Goal: Contribute content: Contribute content

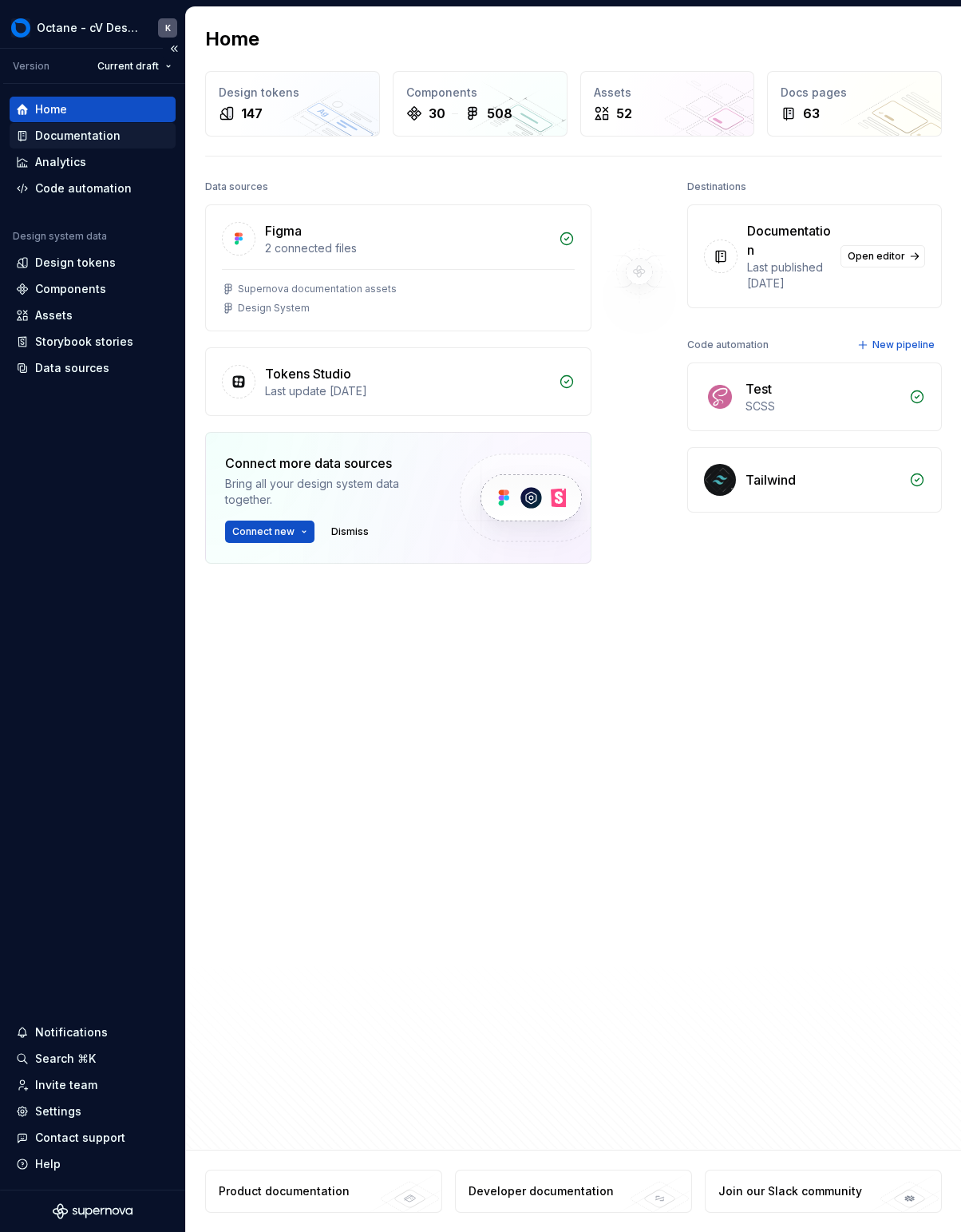
click at [142, 137] on div "Documentation" at bounding box center [92, 136] width 153 height 16
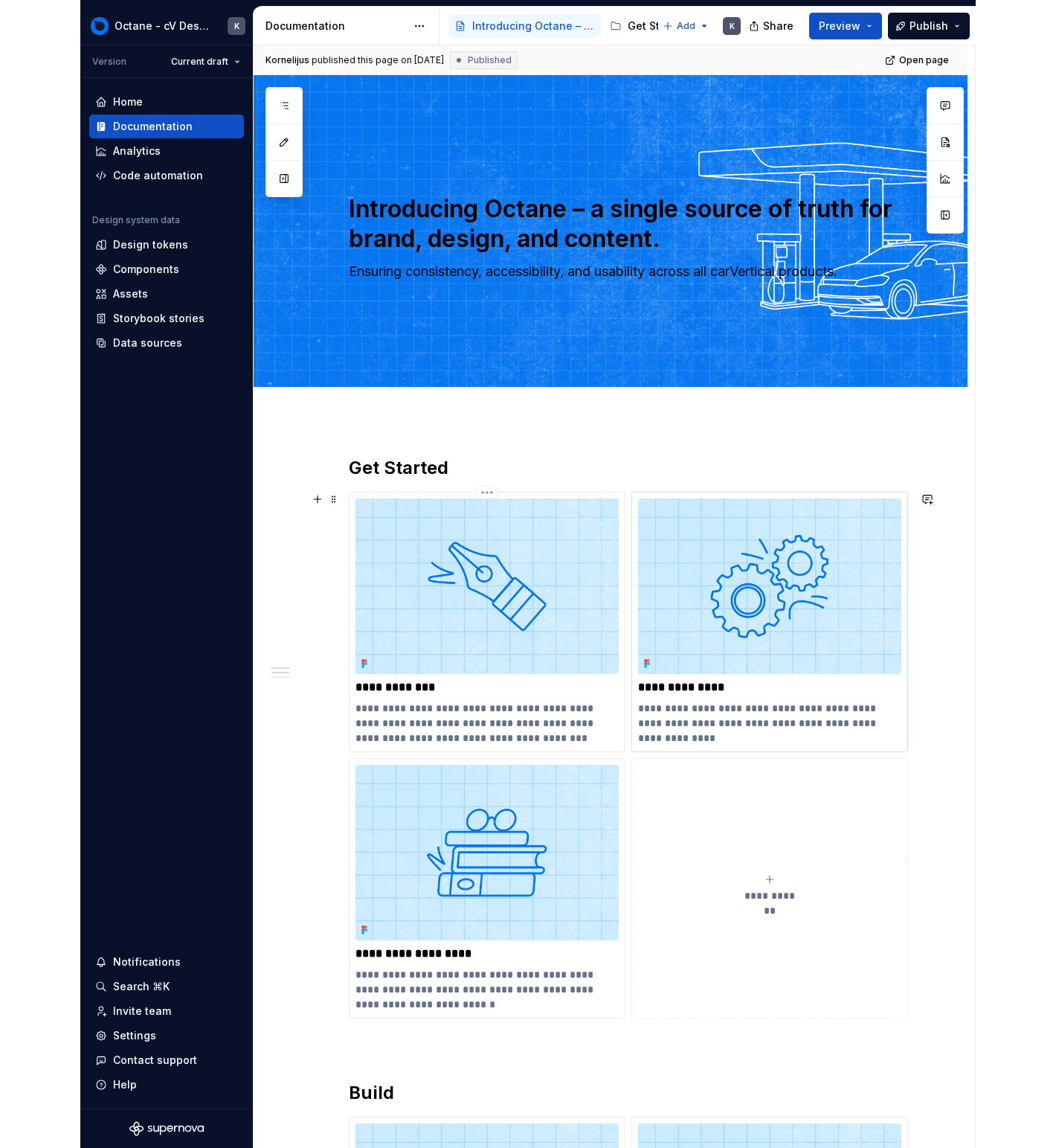
scroll to position [1, 0]
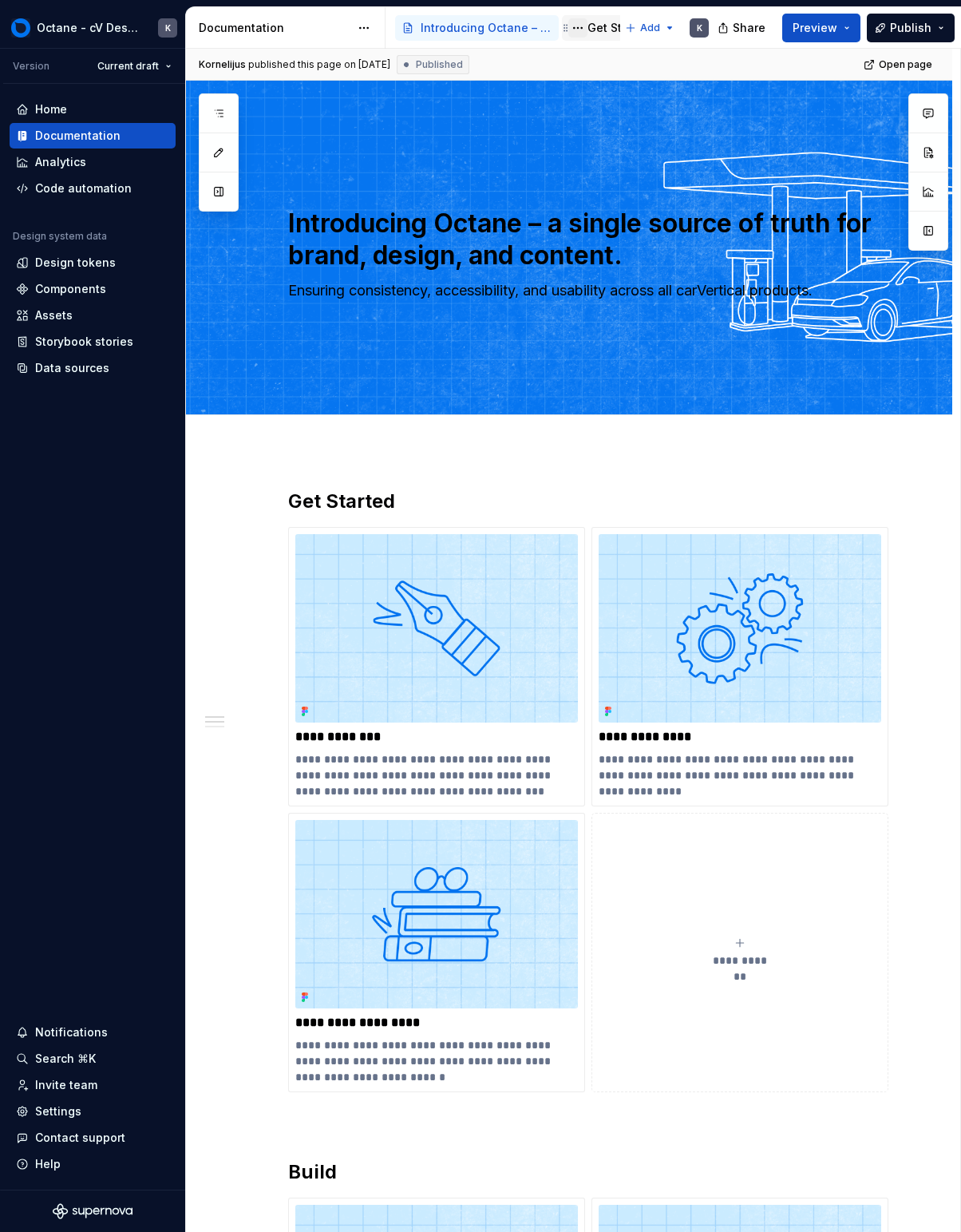
click at [585, 30] on button "Page tree" at bounding box center [578, 28] width 19 height 19
click at [585, 30] on html "Octane - cV Design System K Version Current draft Home Documentation Analytics …" at bounding box center [480, 616] width 961 height 1232
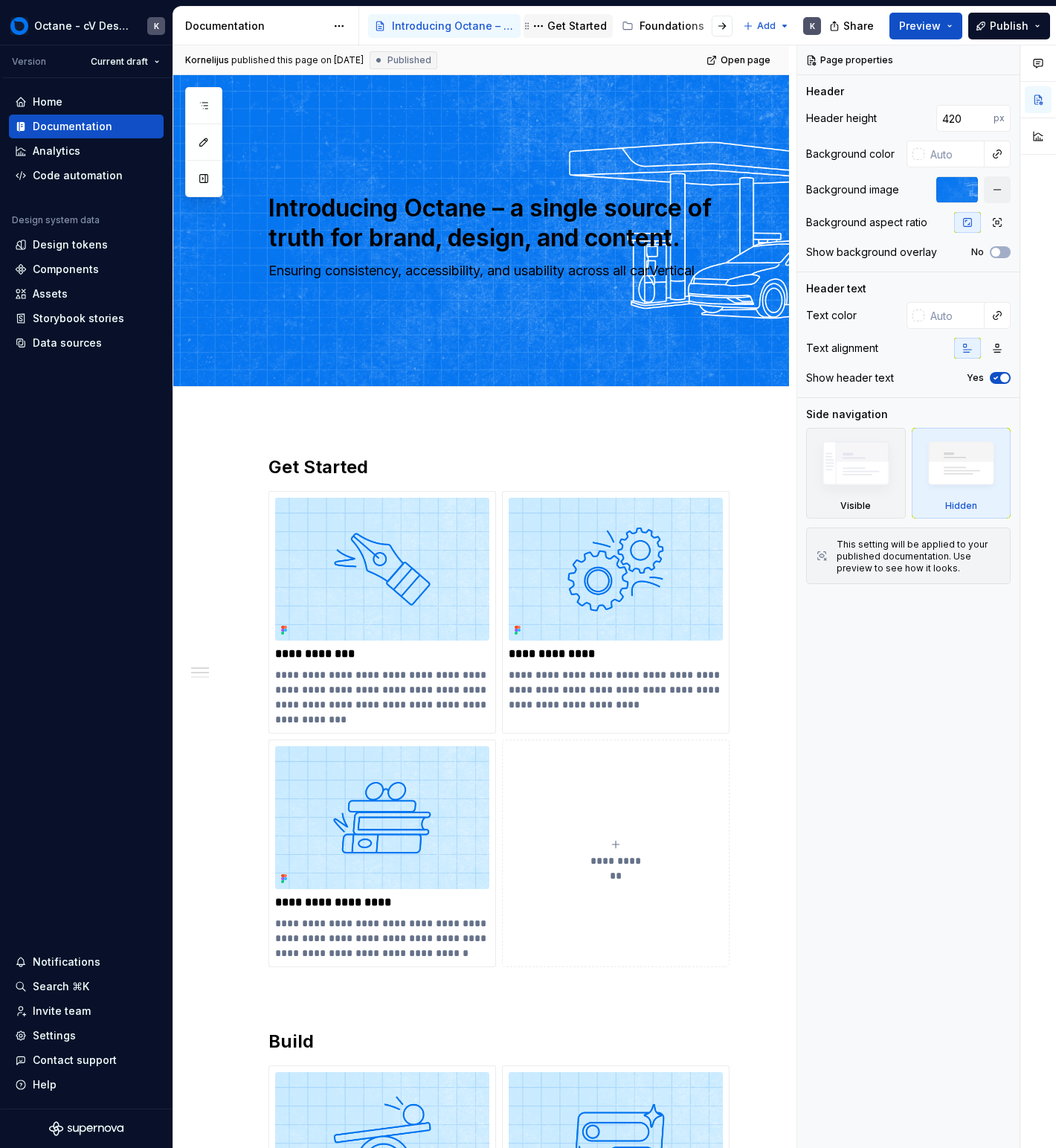
click at [578, 31] on div "Get Started" at bounding box center [578, 26] width 60 height 15
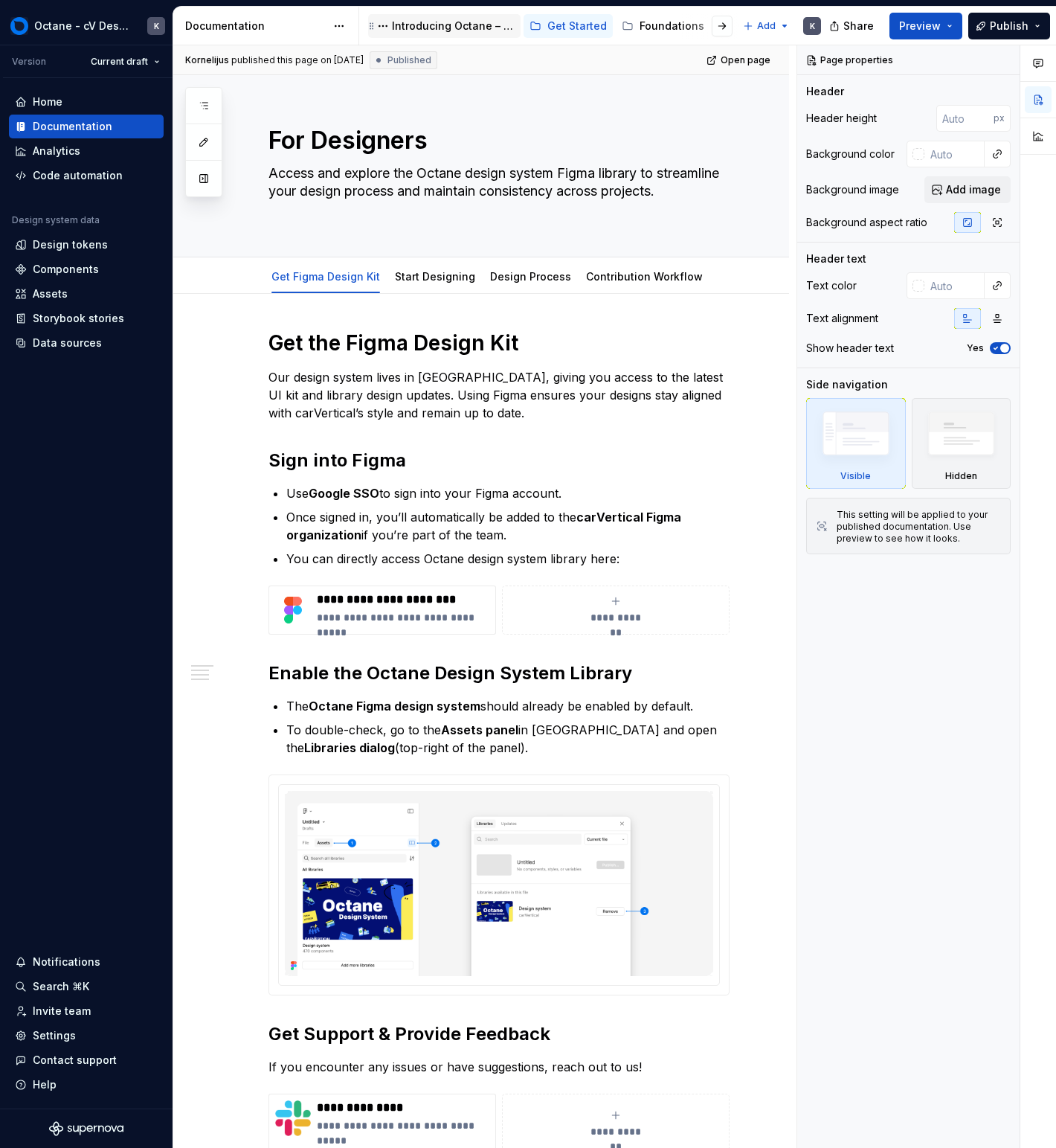
click at [480, 30] on div "Introducing Octane – a single source of truth for brand, design, and content." at bounding box center [454, 26] width 123 height 15
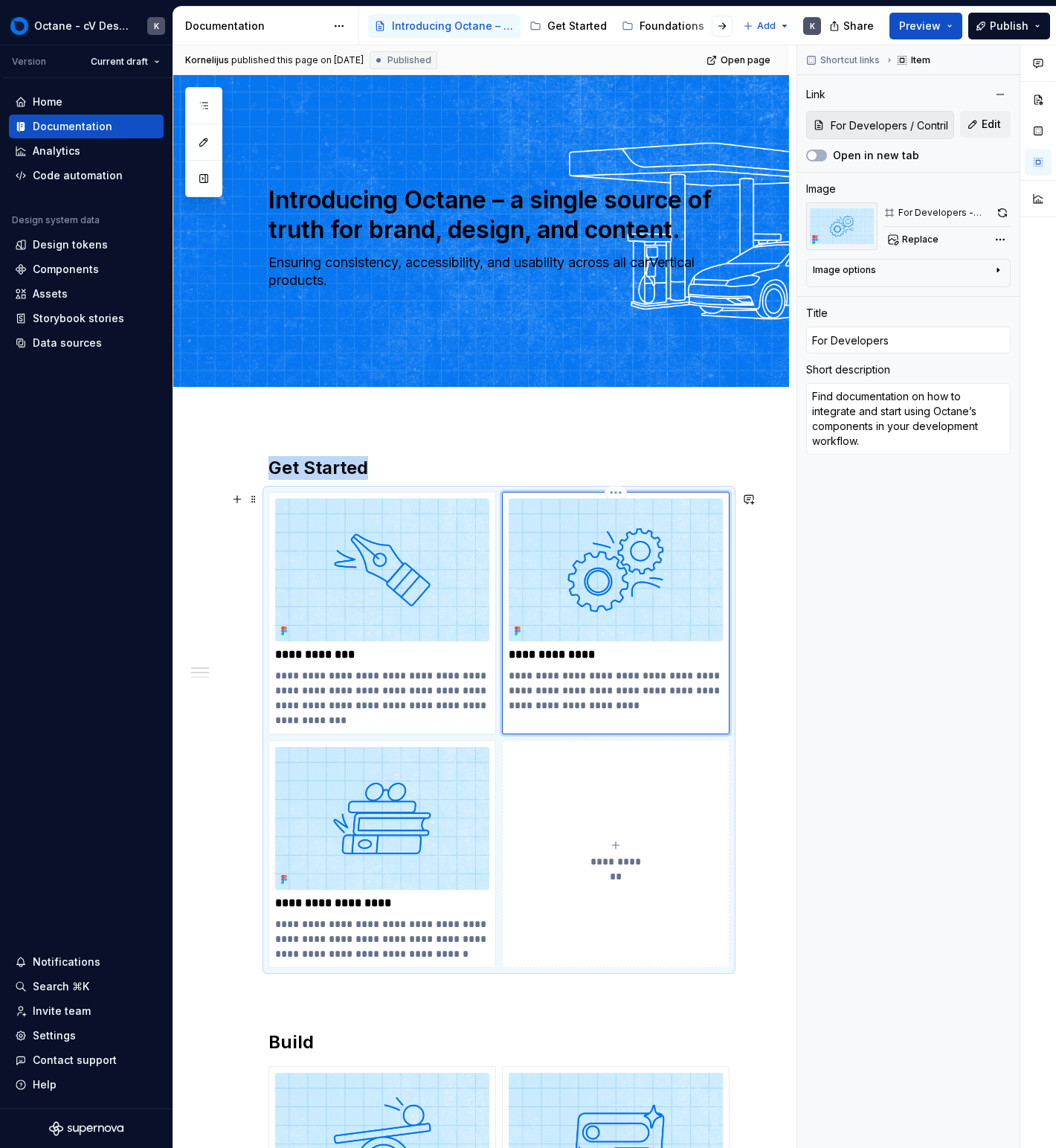
click at [568, 586] on img at bounding box center [616, 570] width 214 height 143
click at [645, 22] on div "Foundations" at bounding box center [672, 26] width 65 height 15
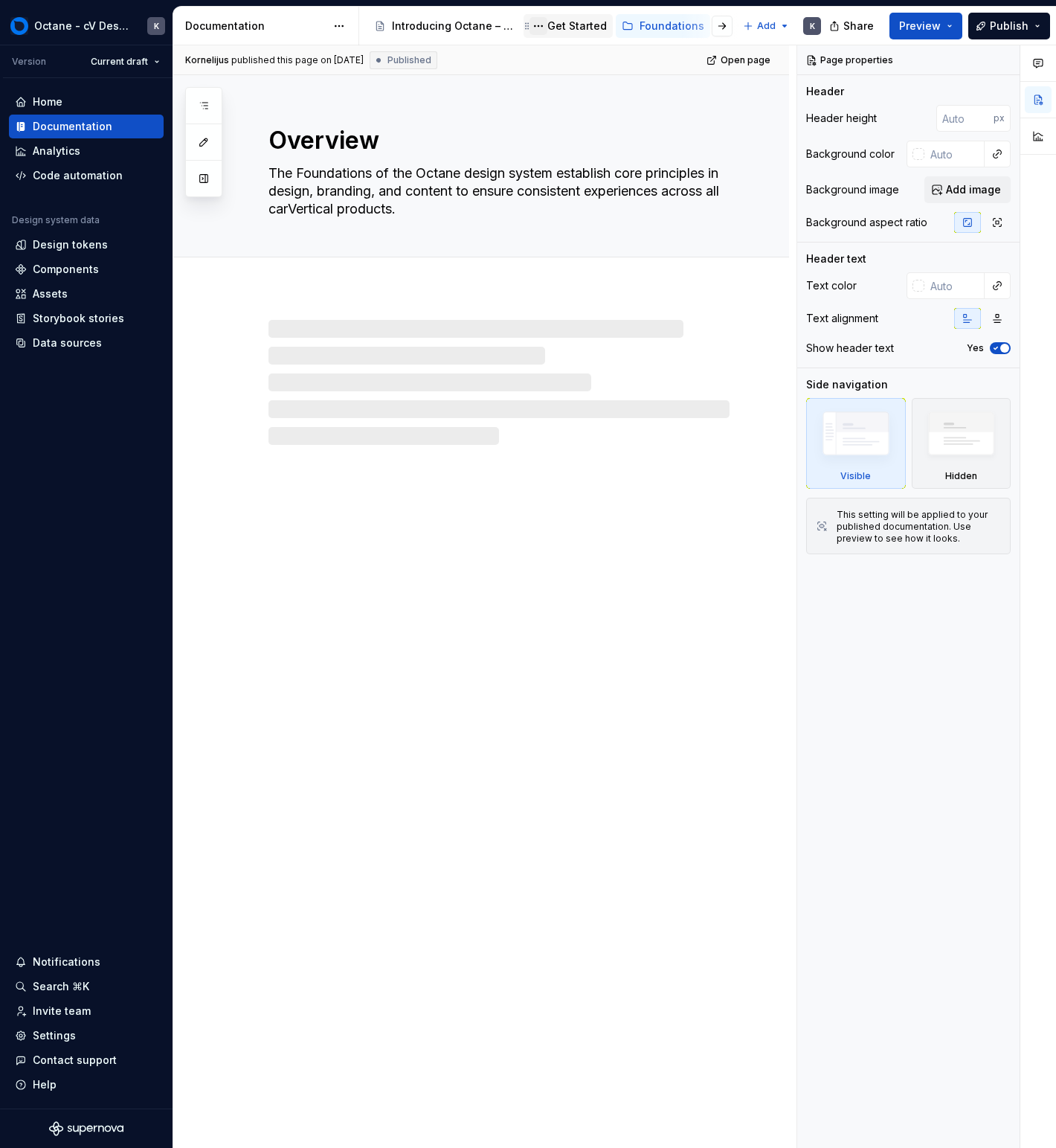
click at [547, 29] on button "Page tree" at bounding box center [539, 26] width 18 height 18
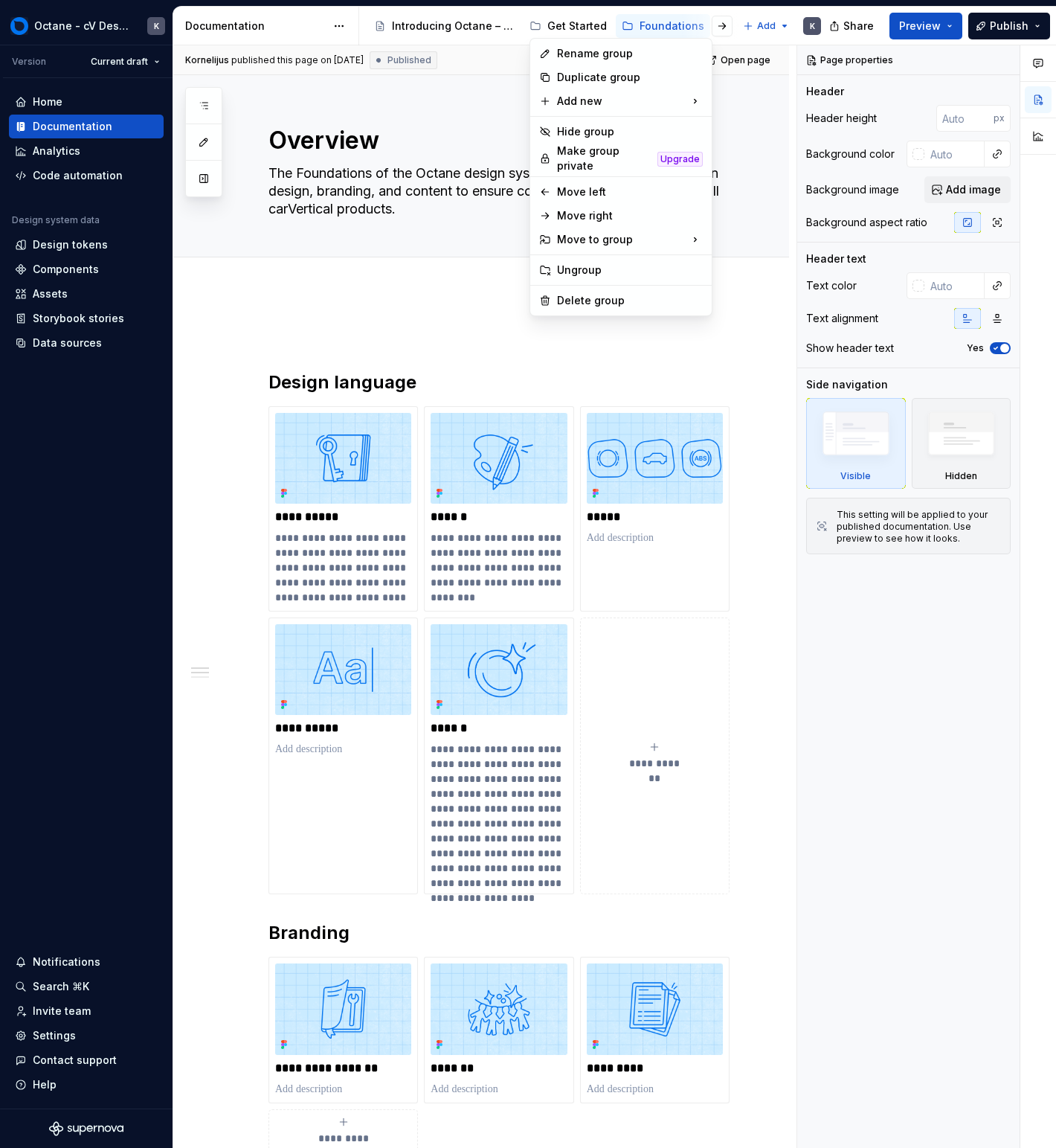
click at [203, 106] on div "Pages Add Accessibility guide for tree Page tree. Navigate the tree with the ar…" at bounding box center [204, 141] width 37 height 110
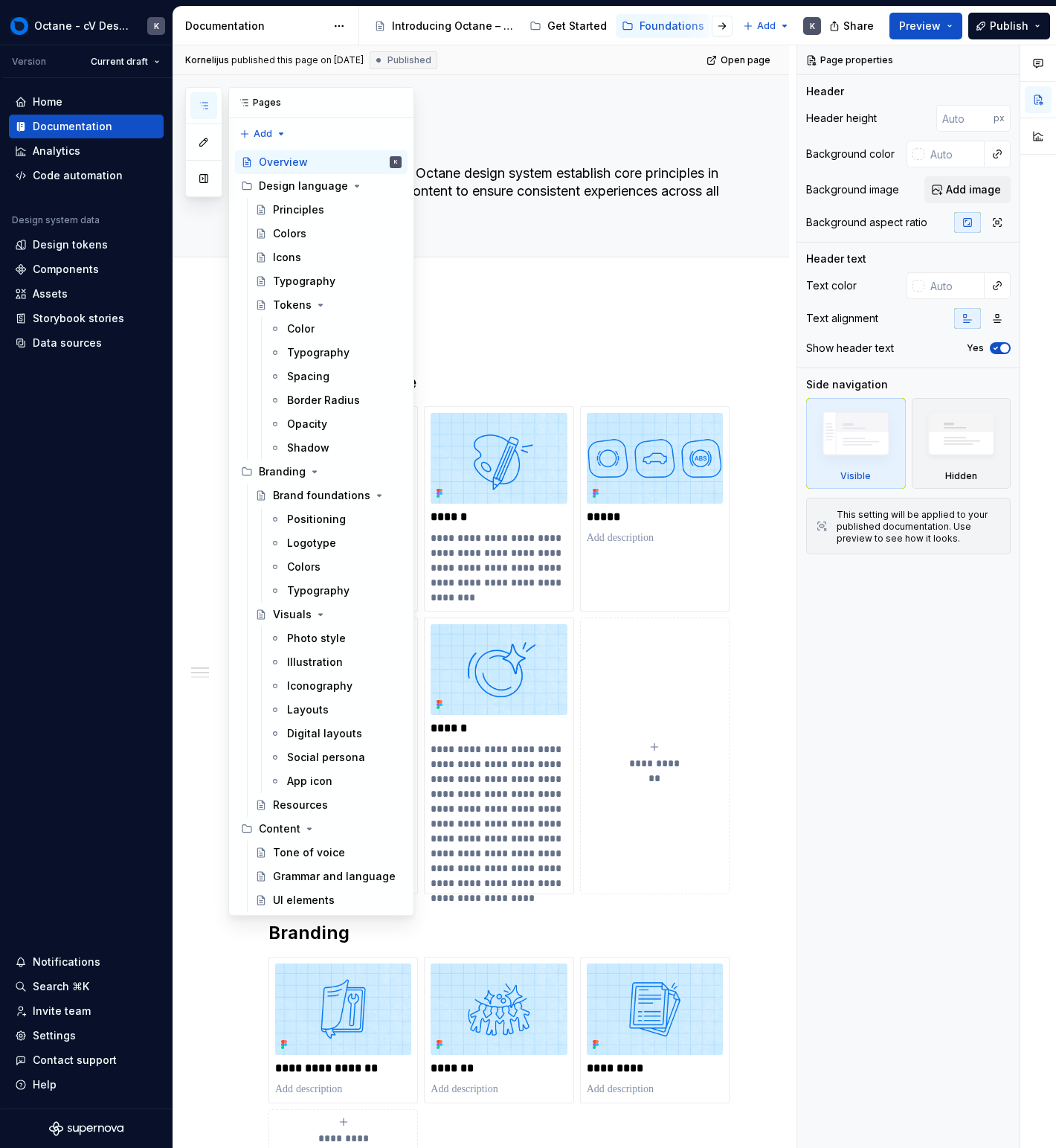
click at [206, 113] on button "button" at bounding box center [204, 105] width 27 height 27
click at [286, 185] on div "Design language" at bounding box center [300, 186] width 83 height 15
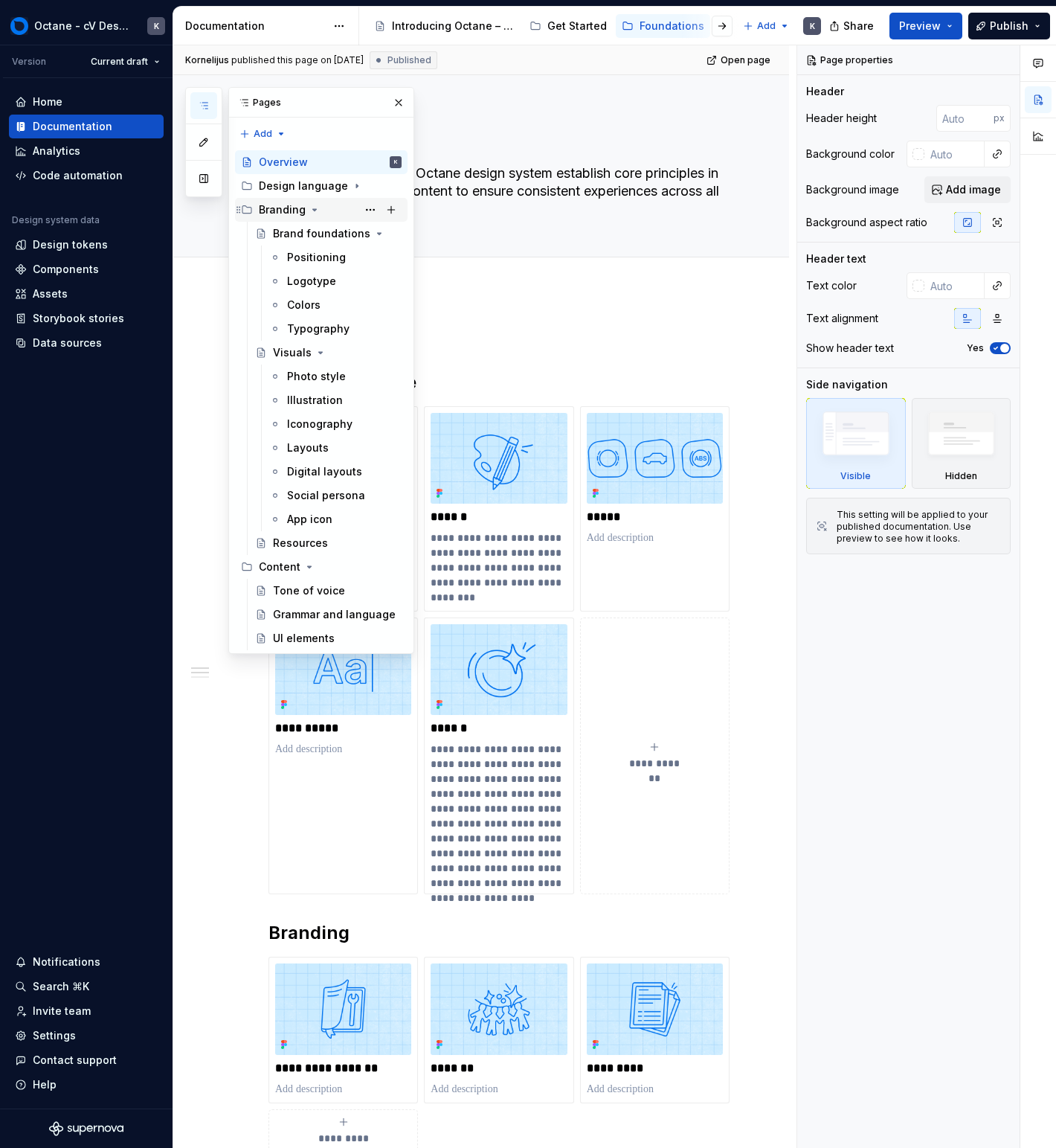
click at [276, 214] on div "Branding" at bounding box center [282, 210] width 47 height 15
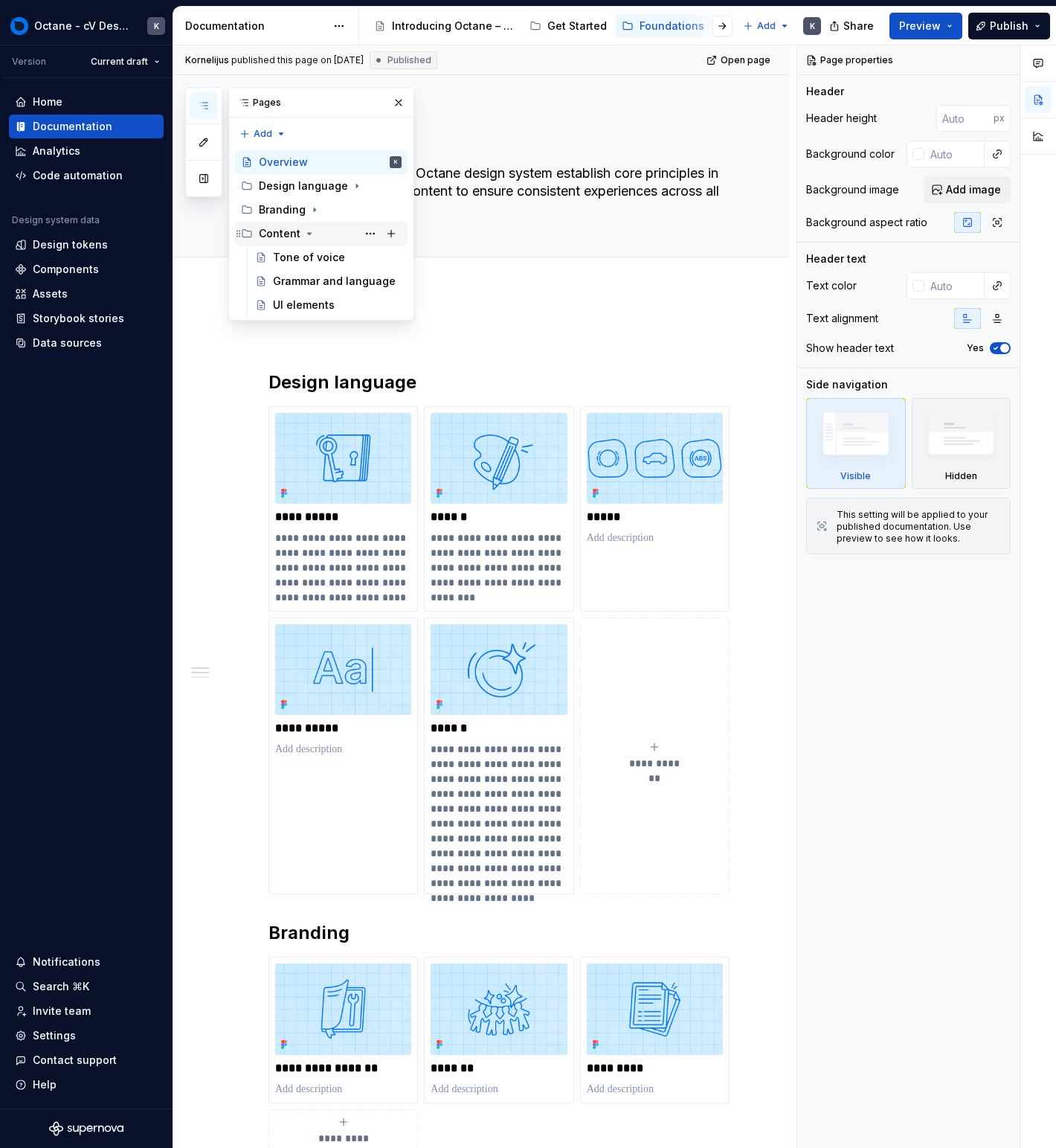
click at [290, 241] on div "Content" at bounding box center [330, 234] width 143 height 21
click at [247, 104] on icon at bounding box center [244, 102] width 12 height 12
click at [445, 34] on div "Introducing Octane – a single source of truth for brand, design, and content." at bounding box center [445, 26] width 141 height 18
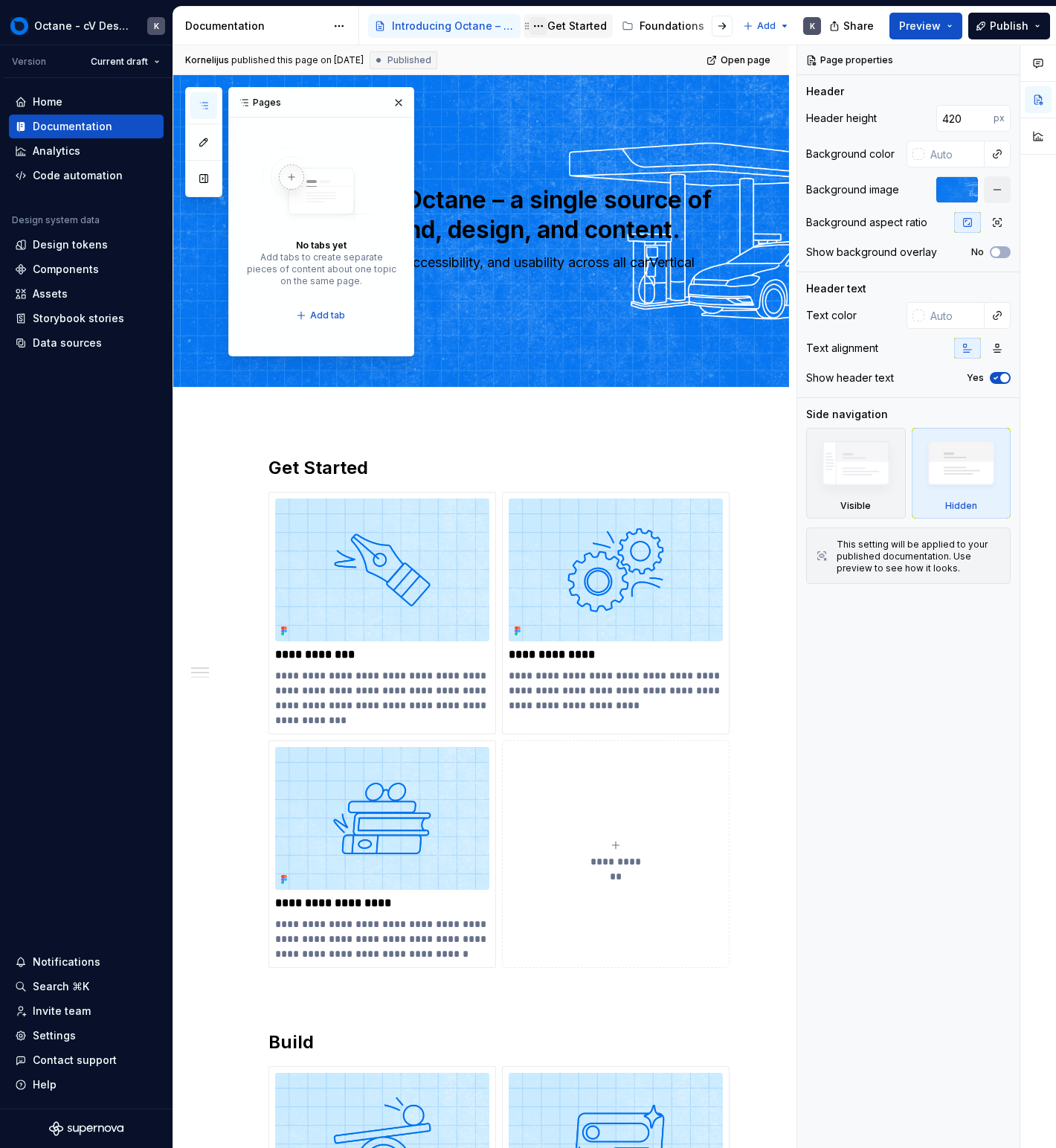
click at [539, 28] on button "Page tree" at bounding box center [539, 26] width 18 height 18
click at [548, 28] on html "Octane - cV Design System K Version Current draft Home Documentation Analytics …" at bounding box center [528, 574] width 1056 height 1148
click at [577, 31] on div "Get Started" at bounding box center [578, 26] width 60 height 15
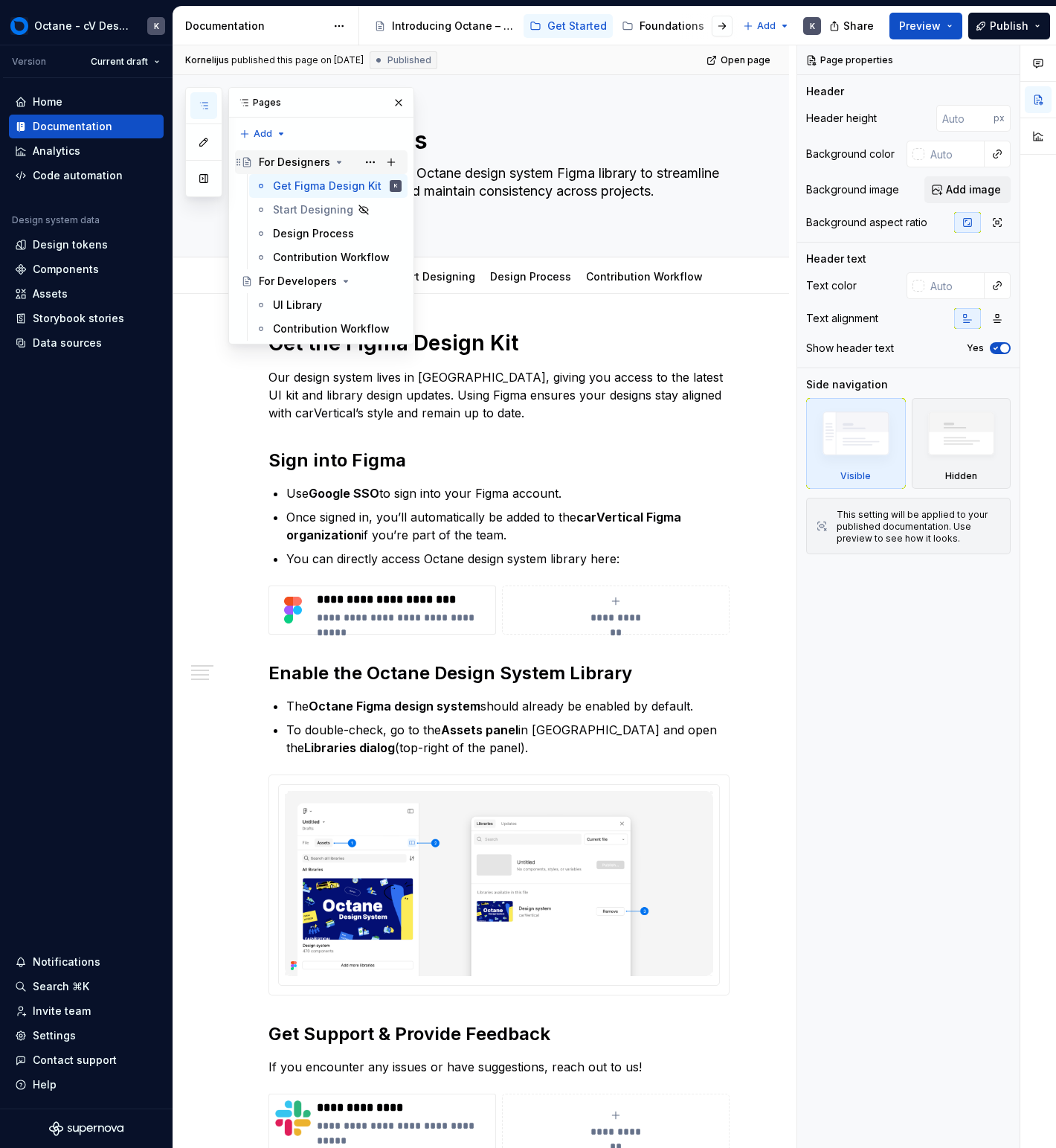
click at [337, 159] on icon "Page tree" at bounding box center [339, 162] width 12 height 12
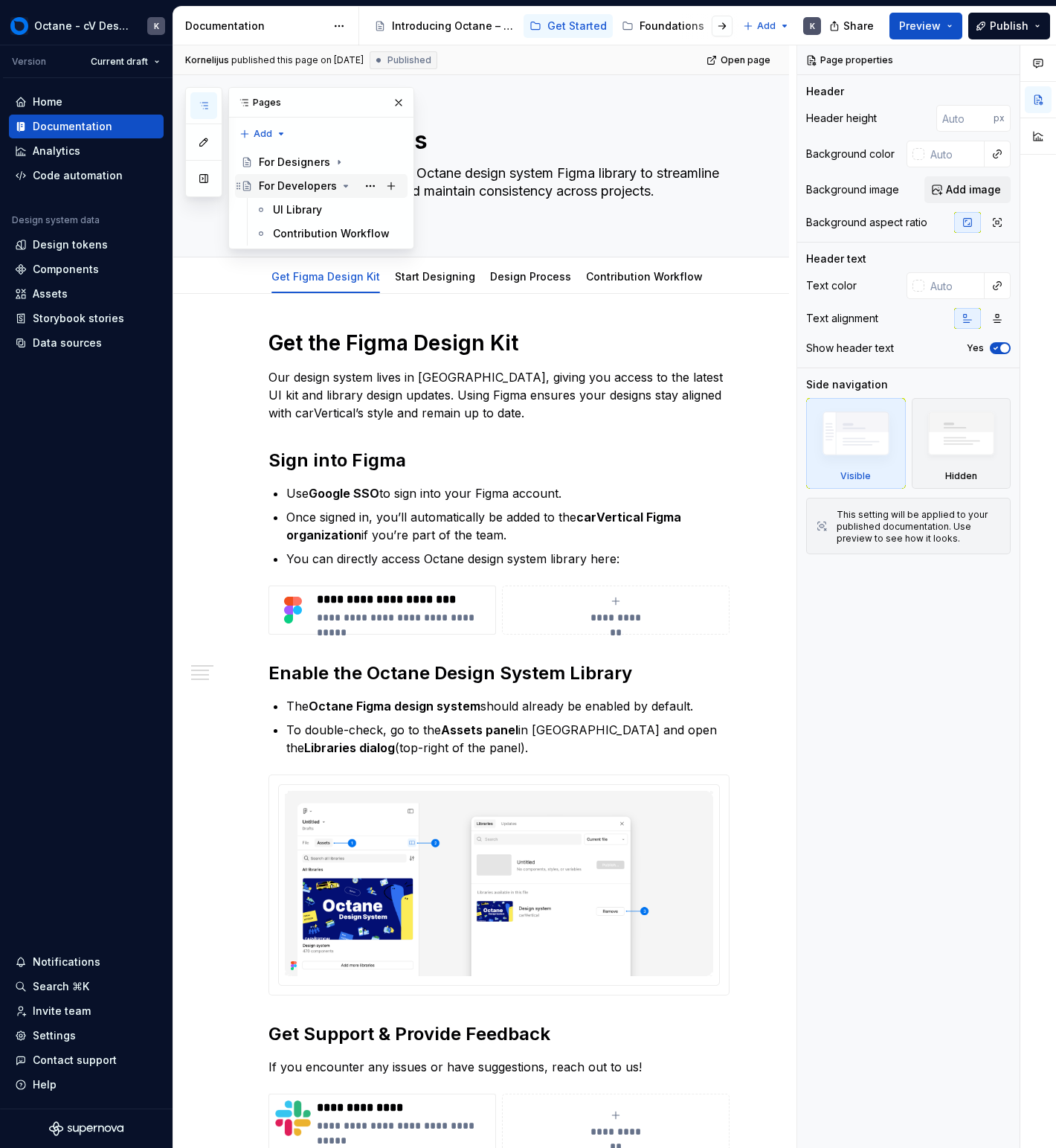
click at [342, 187] on icon "Page tree" at bounding box center [346, 186] width 12 height 12
type textarea "*"
click at [274, 132] on div "Pages Add Accessibility guide for tree Page tree. Navigate the tree with the ar…" at bounding box center [300, 144] width 229 height 114
click at [289, 181] on div "New group" at bounding box center [310, 187] width 96 height 15
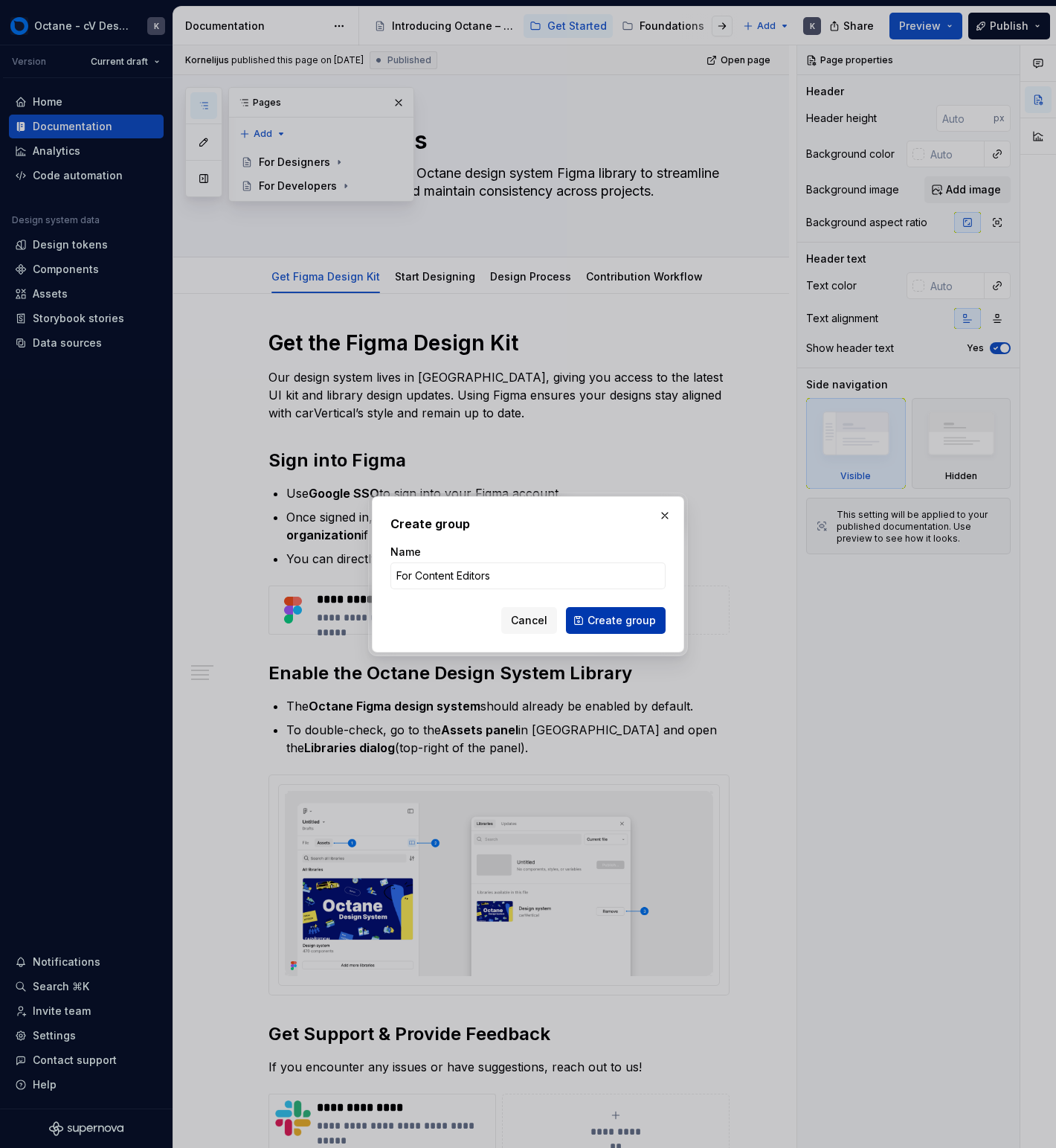
type input "For Content Editors"
click at [640, 609] on button "Create group" at bounding box center [615, 620] width 99 height 27
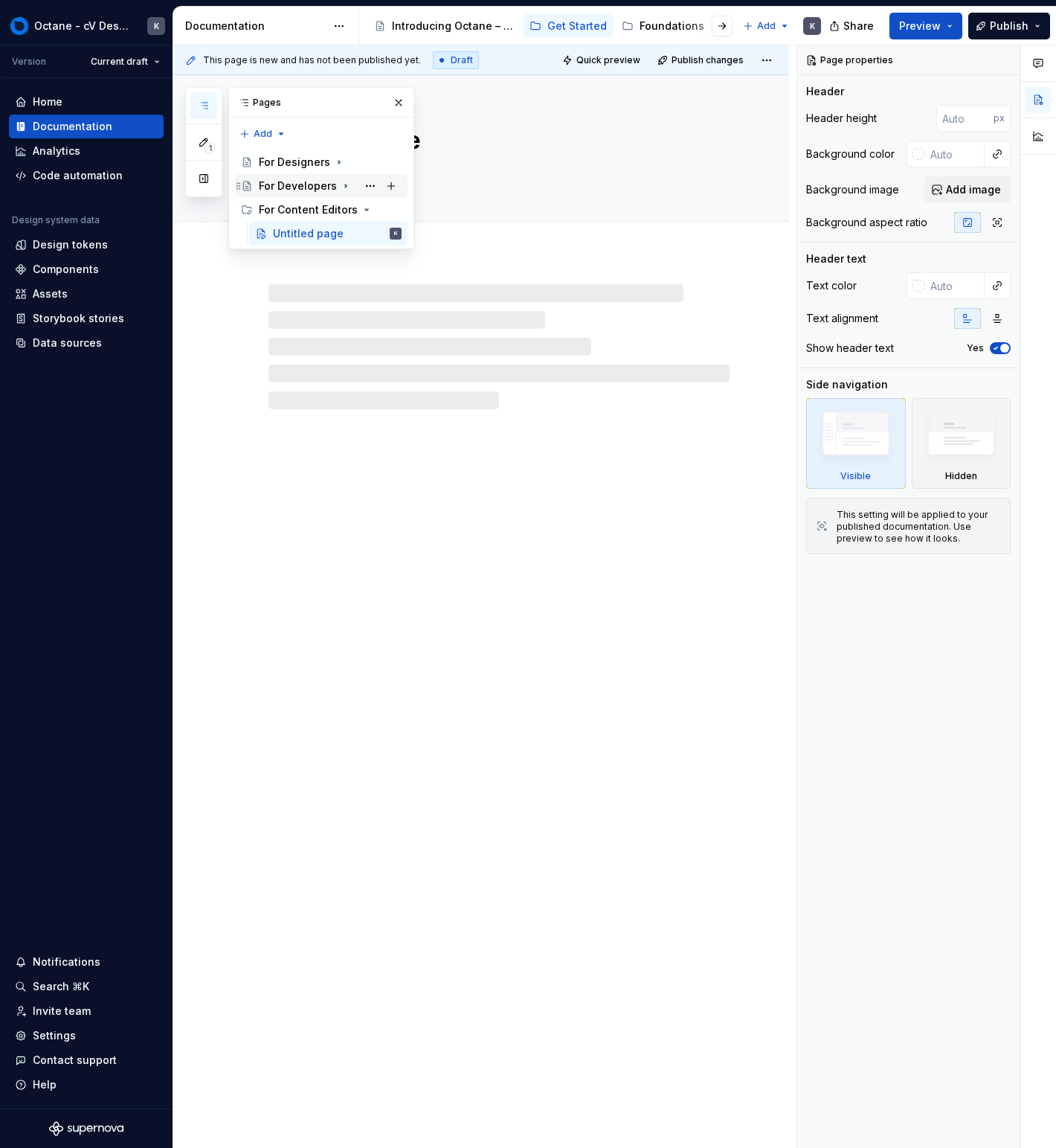
click at [330, 178] on div "For Developers" at bounding box center [330, 186] width 143 height 21
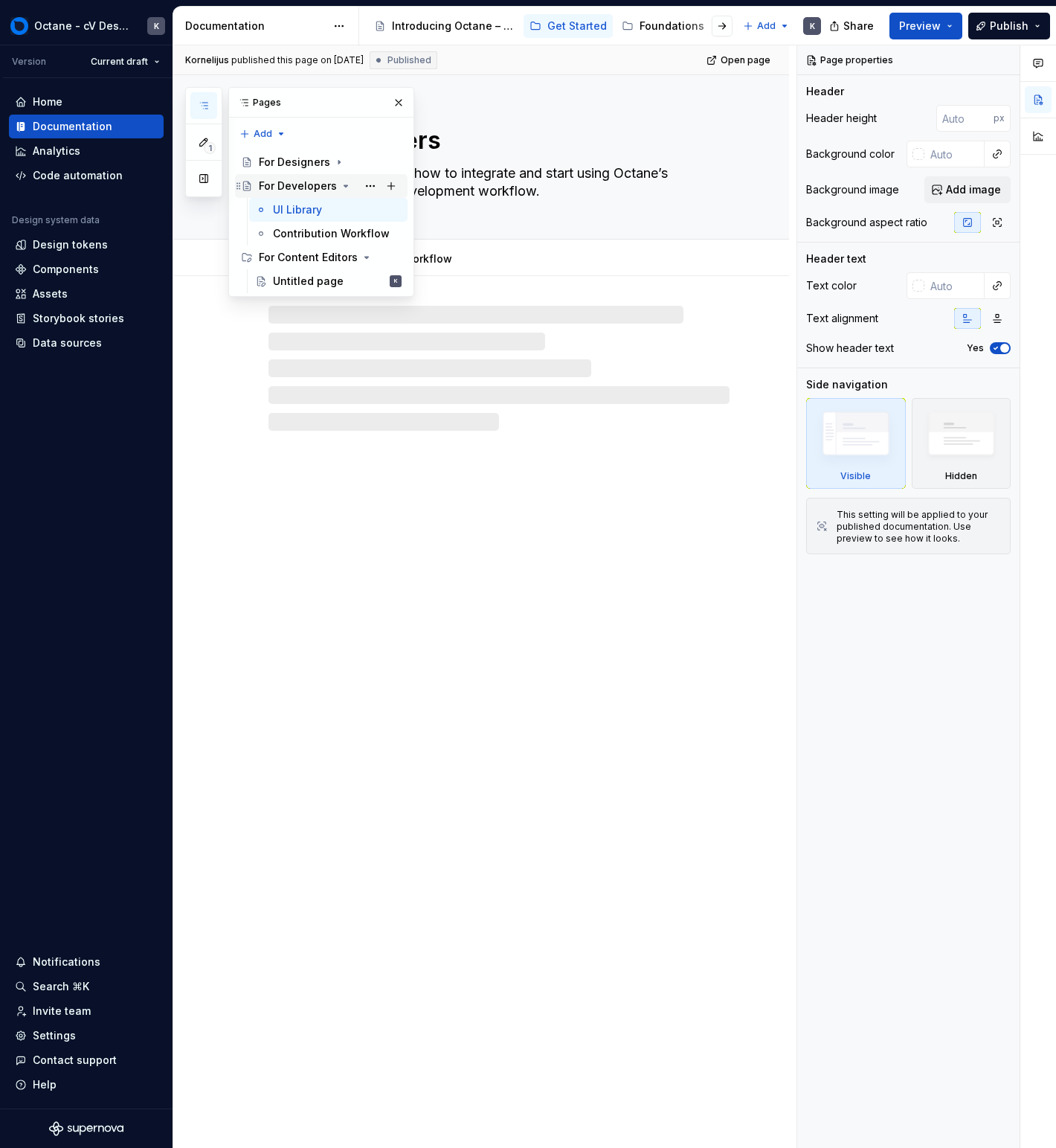
click at [330, 178] on div "For Developers" at bounding box center [330, 186] width 143 height 21
click at [350, 284] on div "Untitled page" at bounding box center [337, 281] width 129 height 21
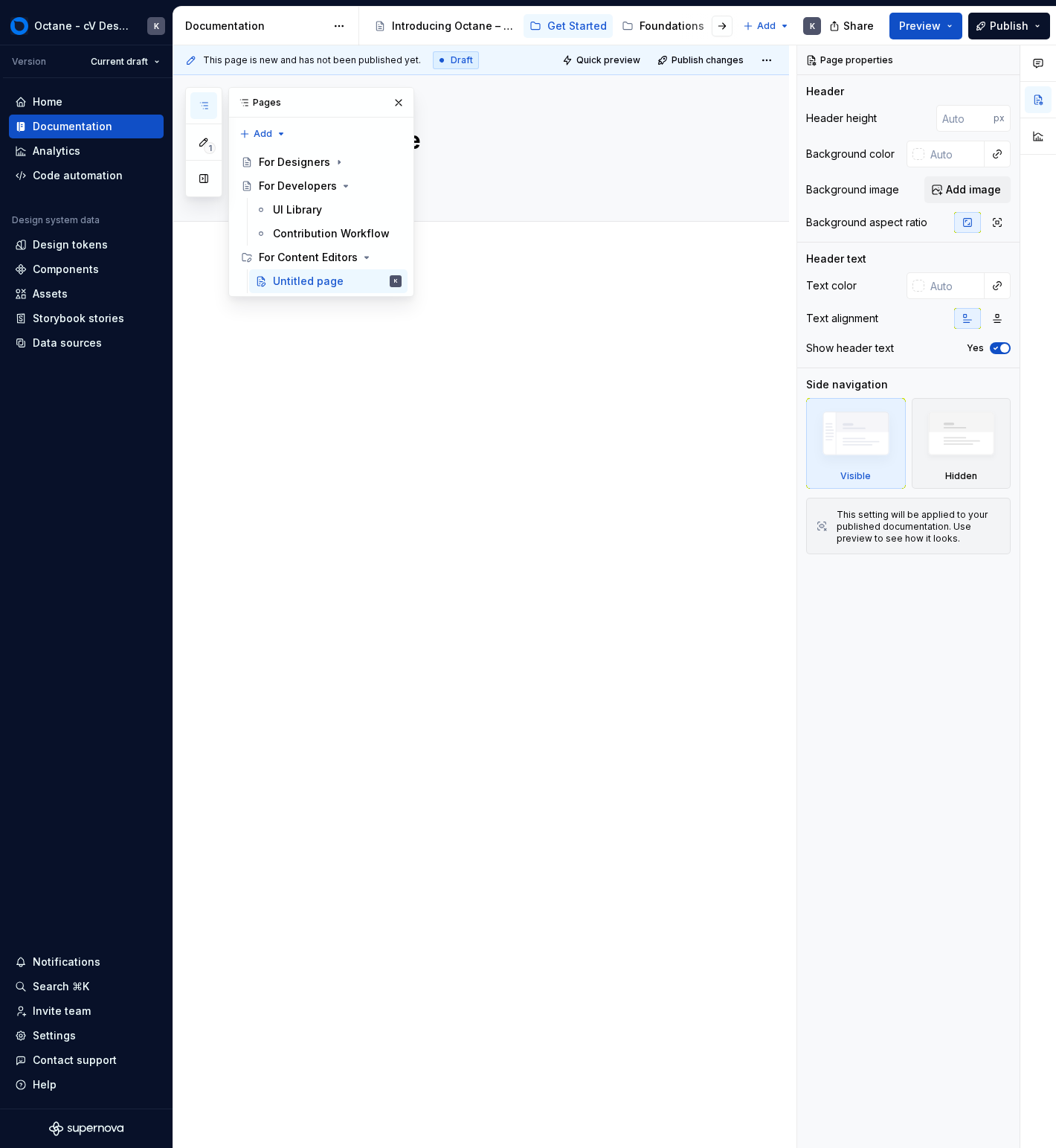
drag, startPoint x: 566, startPoint y: 260, endPoint x: 536, endPoint y: 247, distance: 32.7
click at [566, 260] on div "This page is new and has not been published yet. Draft Quick preview Publish ch…" at bounding box center [485, 597] width 623 height 1103
click at [475, 124] on textarea "Untitled page" at bounding box center [495, 141] width 461 height 36
click at [398, 99] on button "button" at bounding box center [399, 102] width 21 height 21
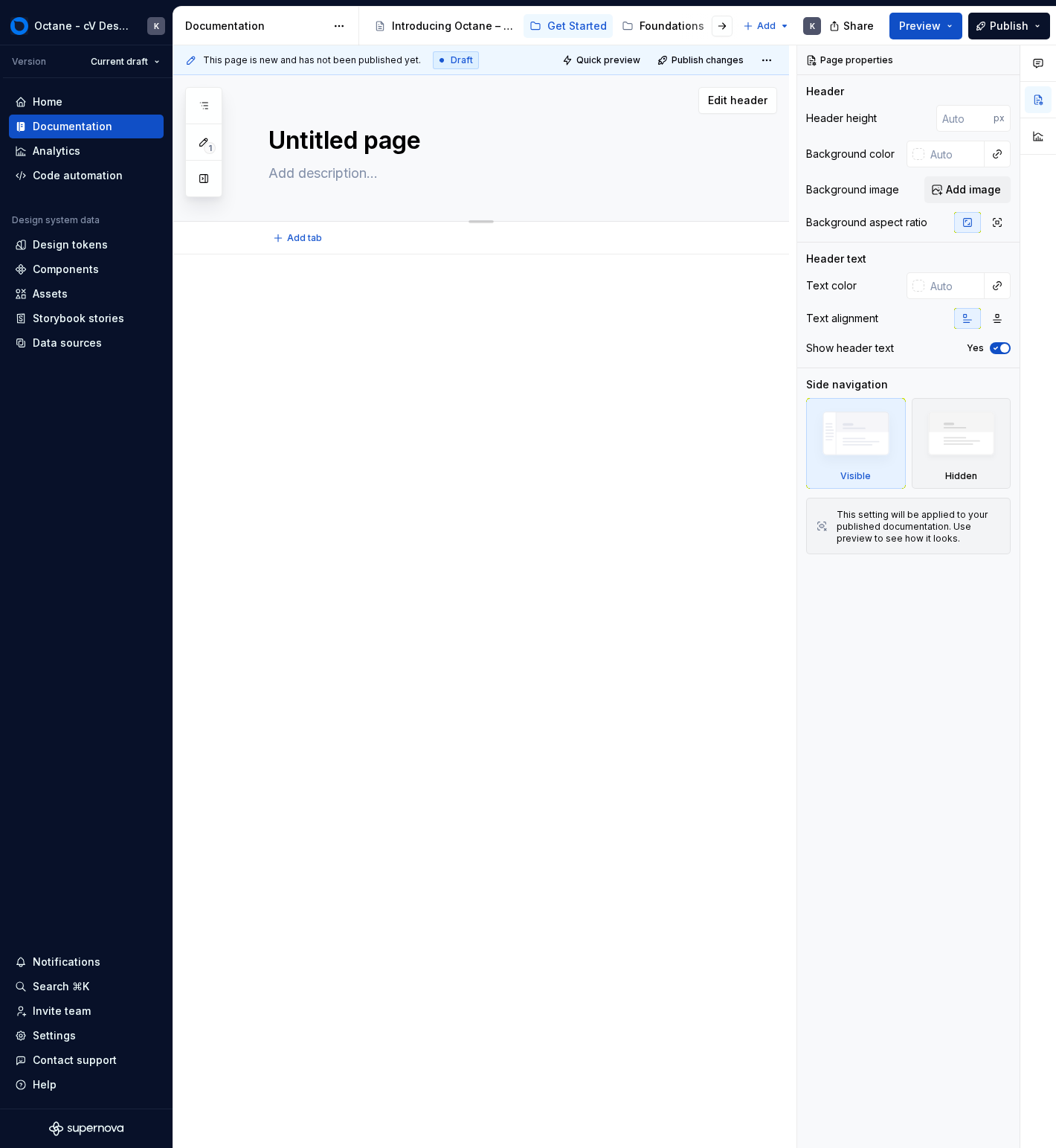
click at [358, 148] on textarea "Untitled page" at bounding box center [495, 141] width 461 height 36
type textarea "*"
type textarea "P"
type textarea "*"
type textarea "Pa"
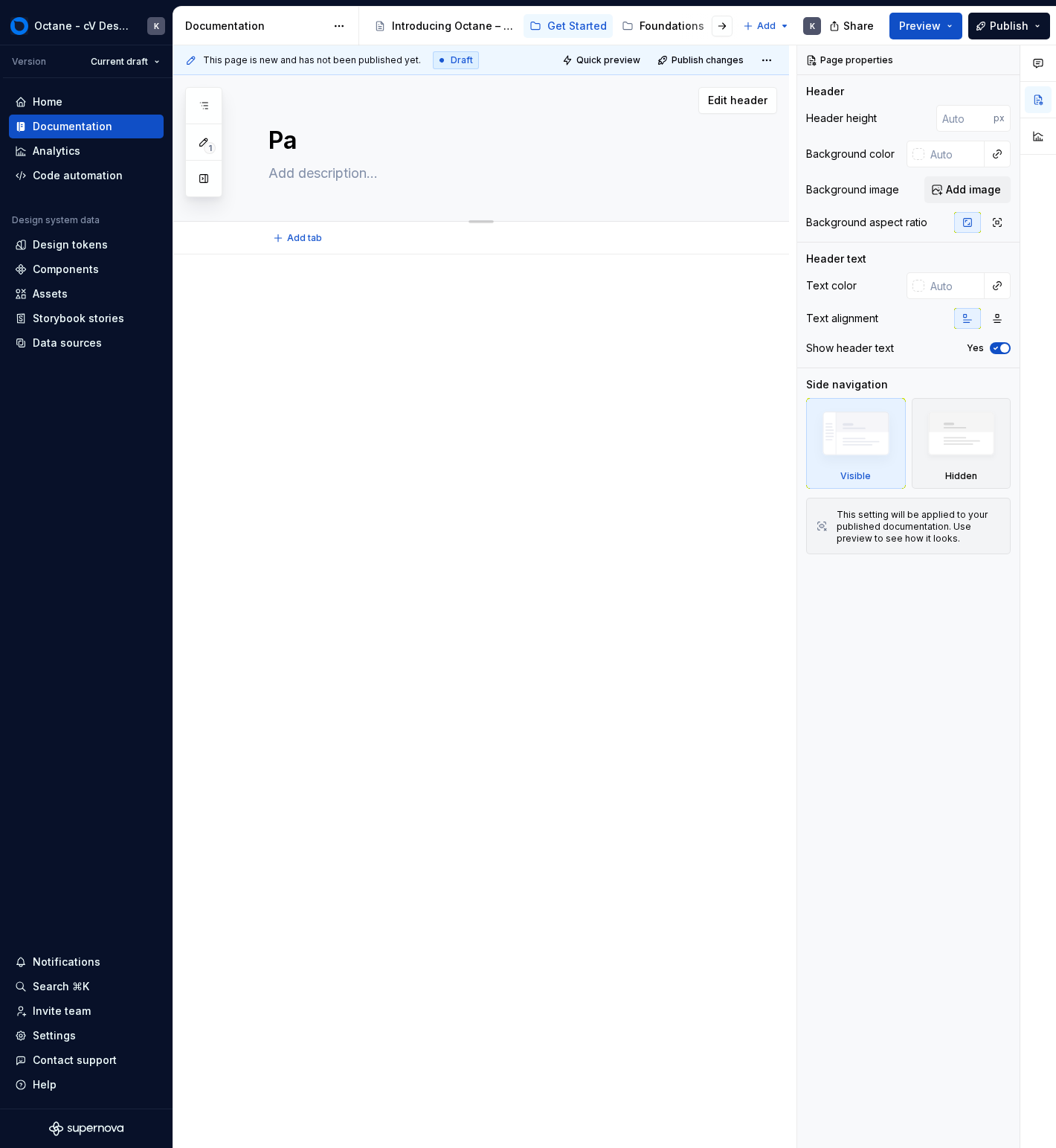
type textarea "*"
type textarea "Pa"
type textarea "*"
type textarea "Pa g"
type textarea "*"
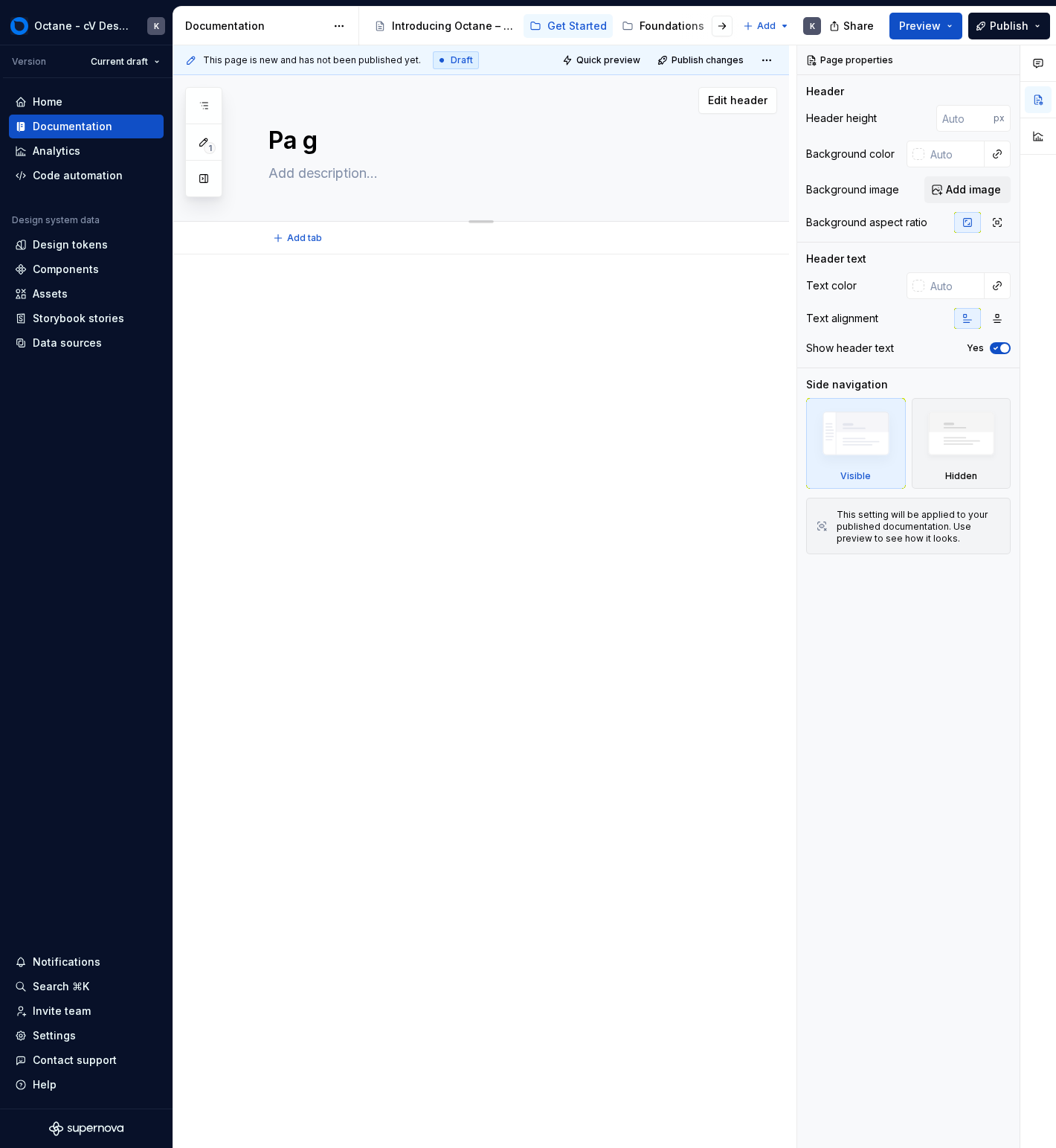
type textarea "Pa"
type textarea "*"
type textarea "Pa"
type textarea "*"
type textarea "Pag"
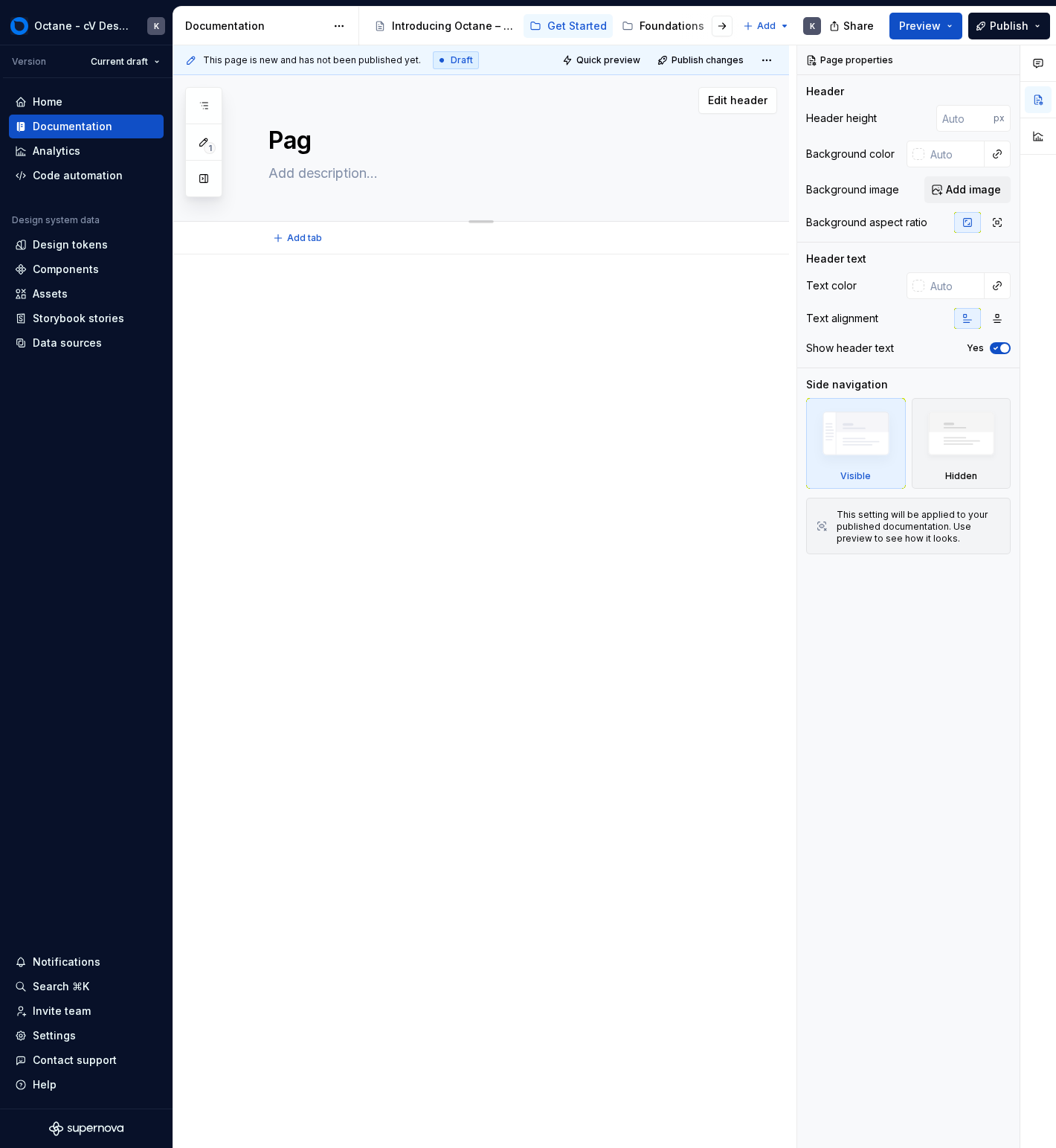
type textarea "*"
type textarea "Page"
type textarea "*"
type textarea "Page"
type textarea "*"
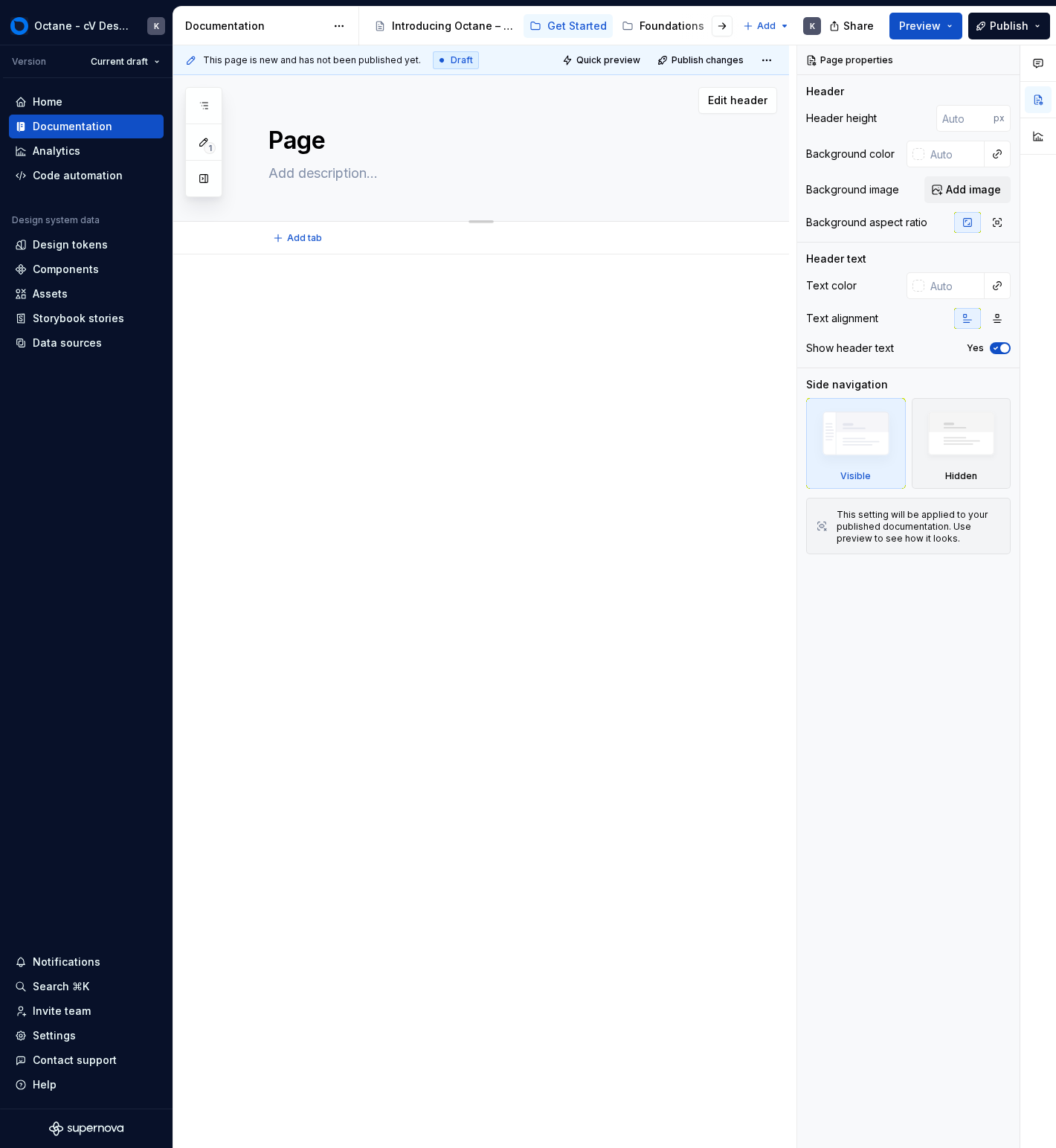
type textarea "S"
type textarea "*"
type textarea "San"
type textarea "*"
type textarea "Sani"
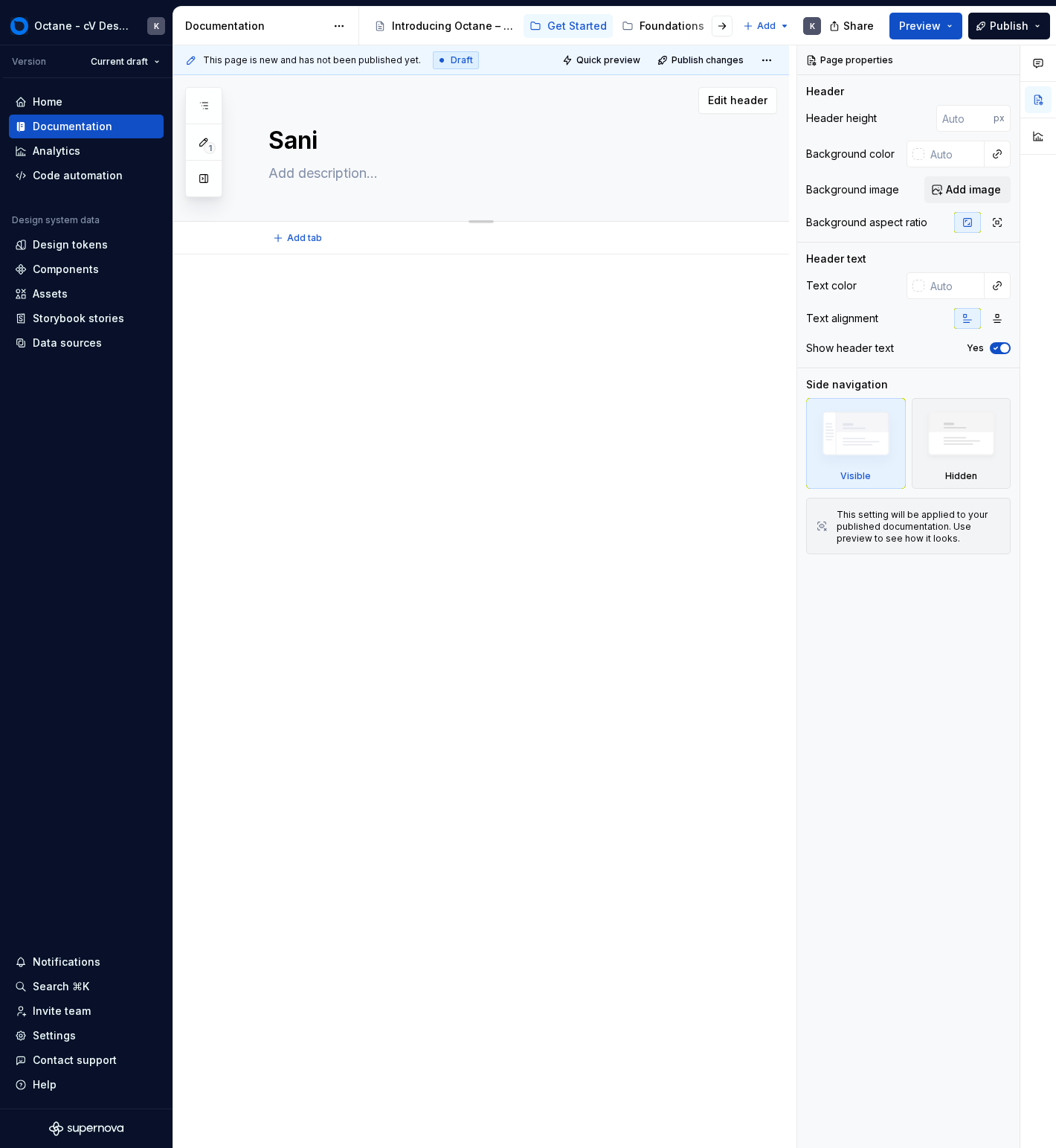
type textarea "*"
type textarea "Sanit"
type textarea "*"
type textarea "Sanity"
type textarea "*"
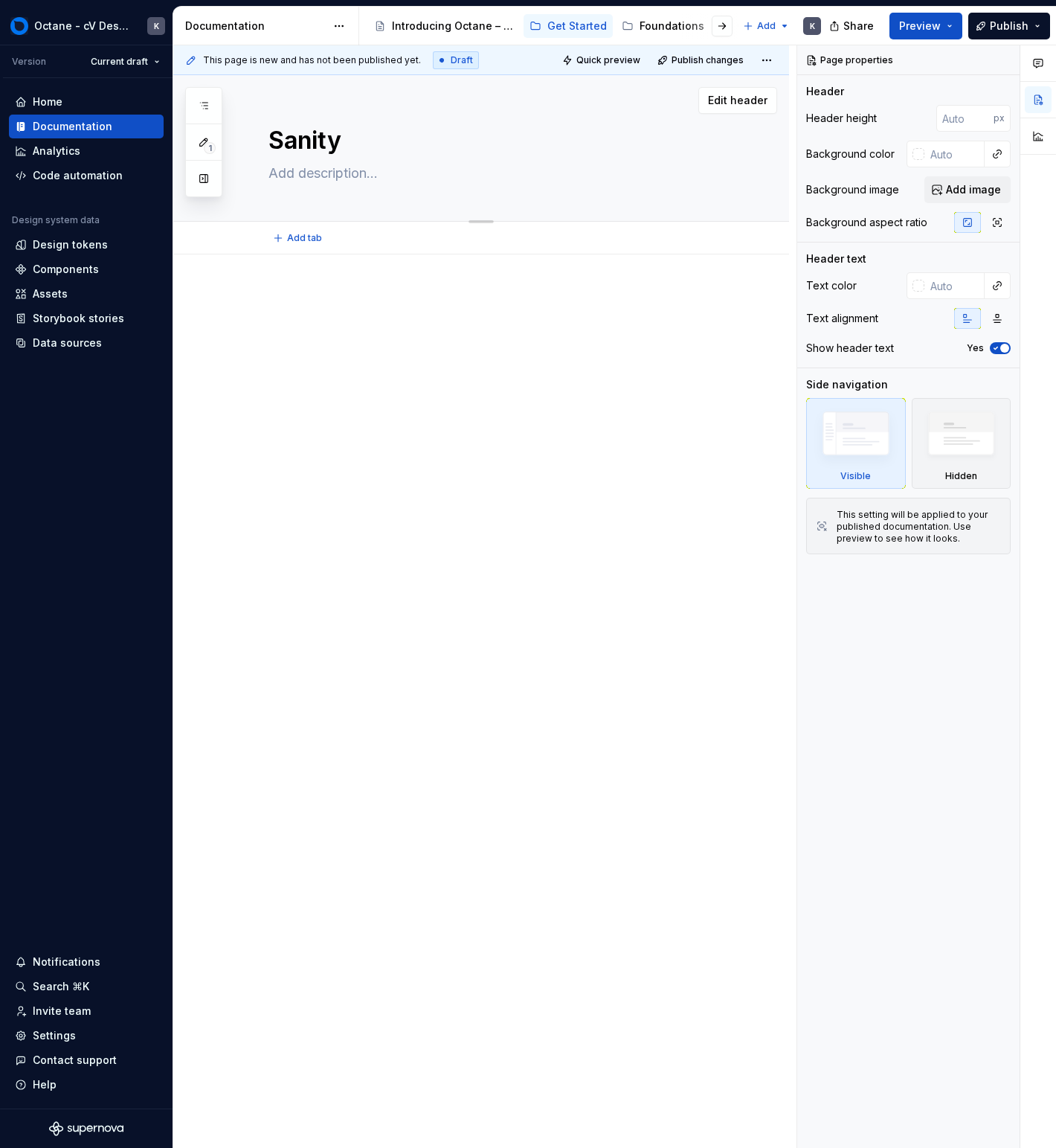
type textarea "Sanity"
type textarea "*"
type textarea "Sanity P"
type textarea "*"
type textarea "Sanity Pa"
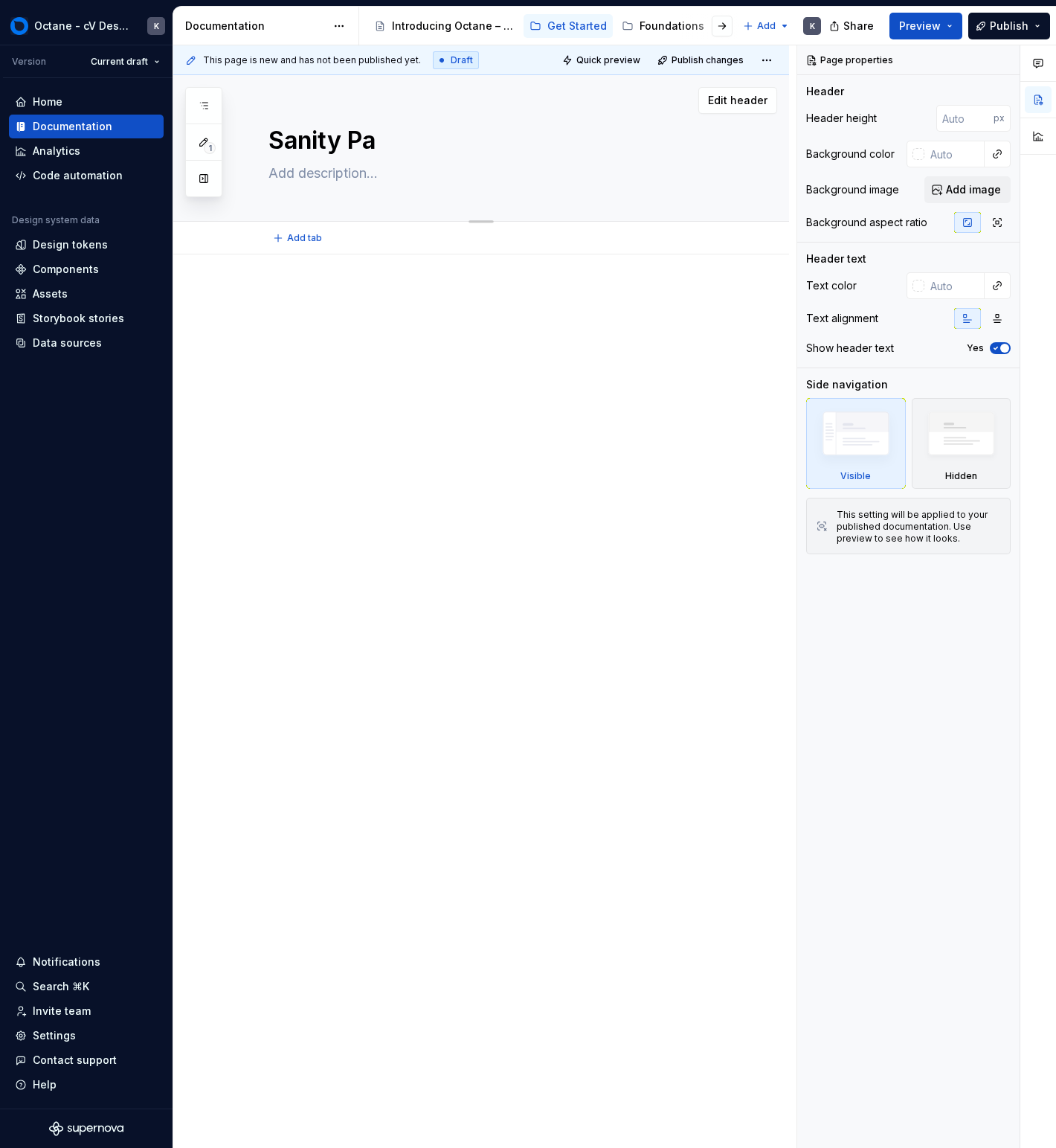
type textarea "*"
type textarea "Sanity Pag"
type textarea "*"
type textarea "Sanity Page"
type textarea "*"
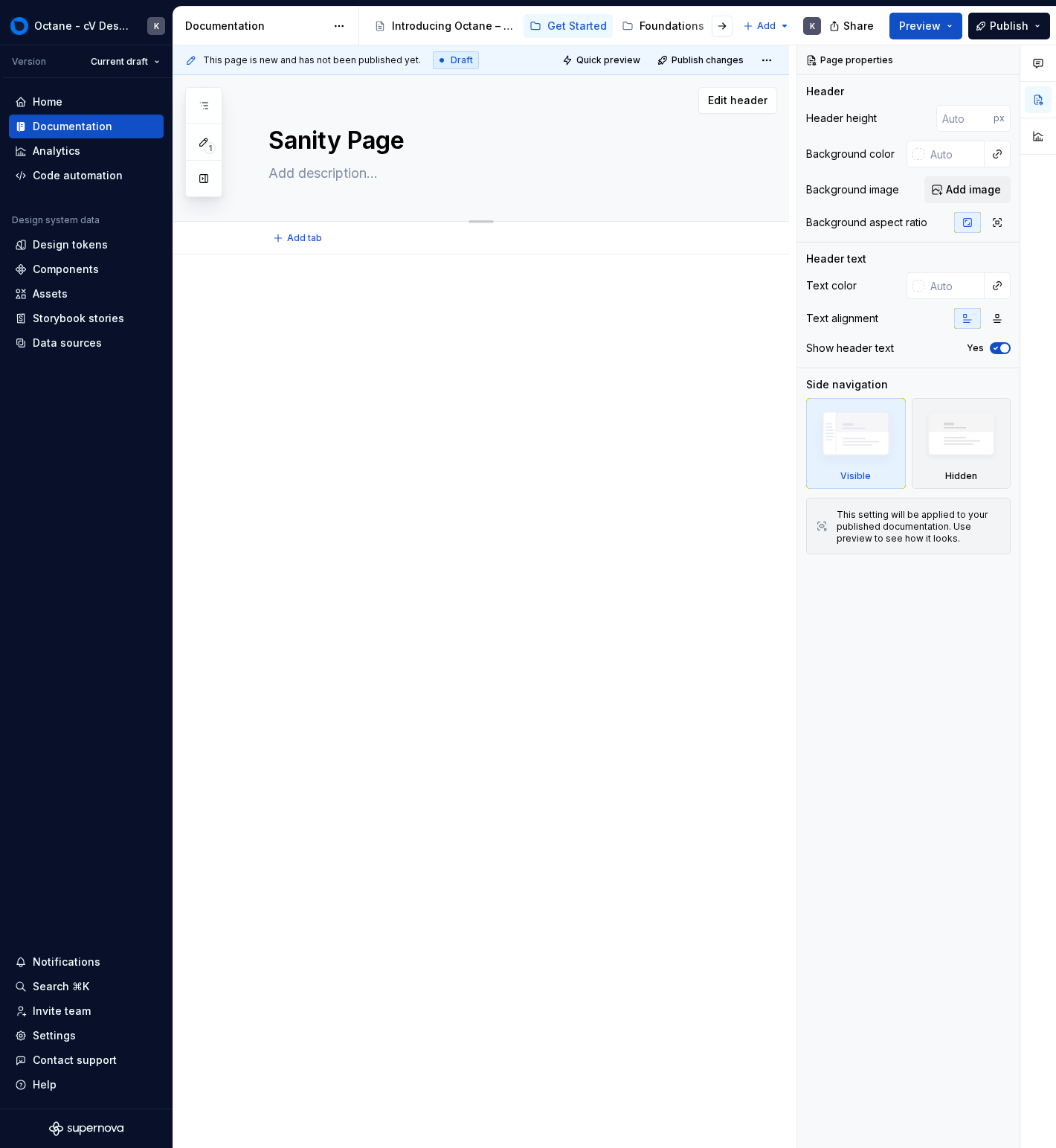
type textarea "Sanity Page"
type textarea "*"
type textarea "Sanity Page B"
type textarea "*"
type textarea "Sanity Page Bu"
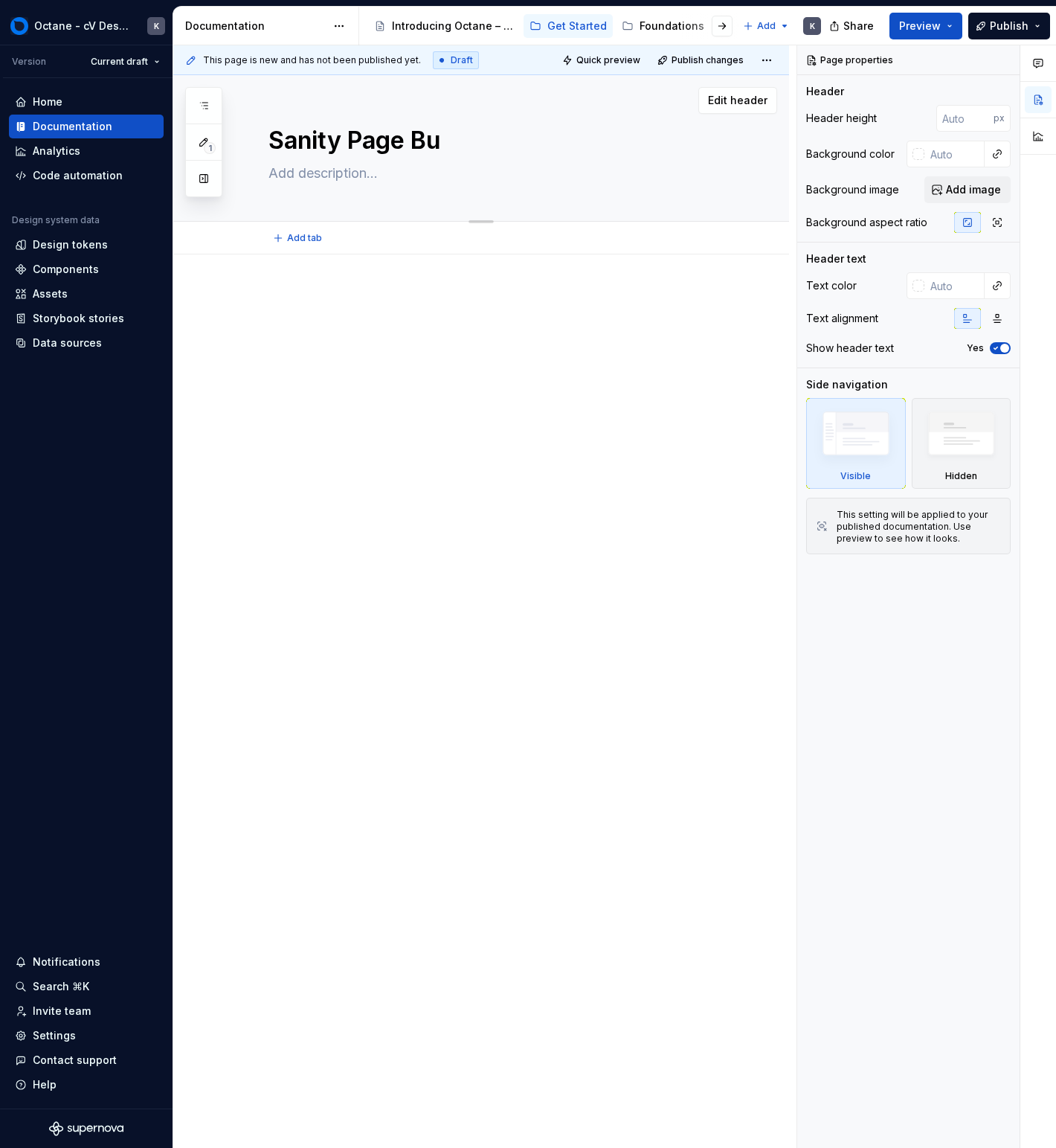
type textarea "*"
type textarea "Sanity Page [PERSON_NAME]"
type textarea "*"
type textarea "Sanity Page Buil"
type textarea "*"
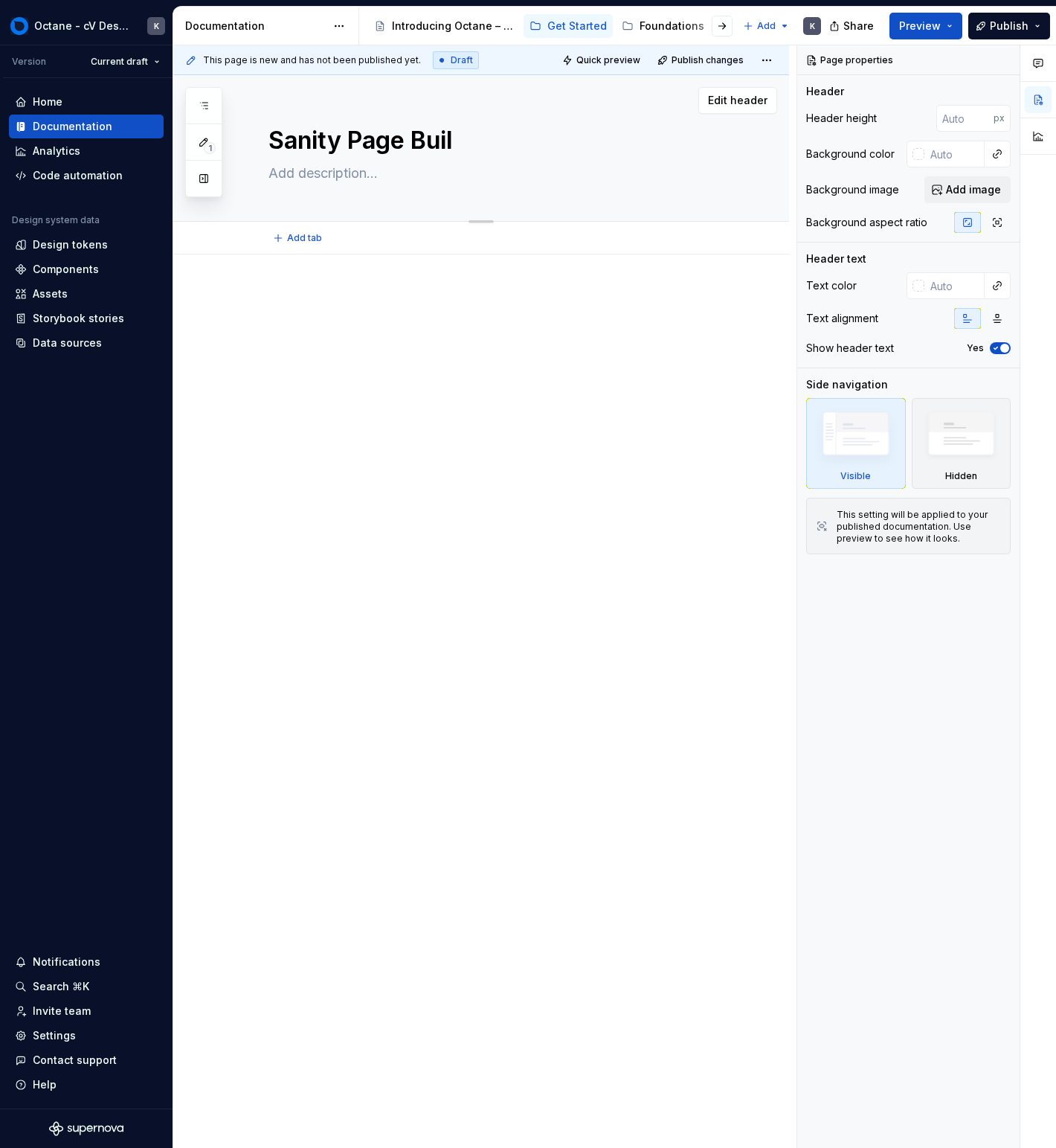
type textarea "Sanity Page Build"
type textarea "*"
type textarea "Sanity Page Builde"
type textarea "*"
type textarea "Sanity Page Builder"
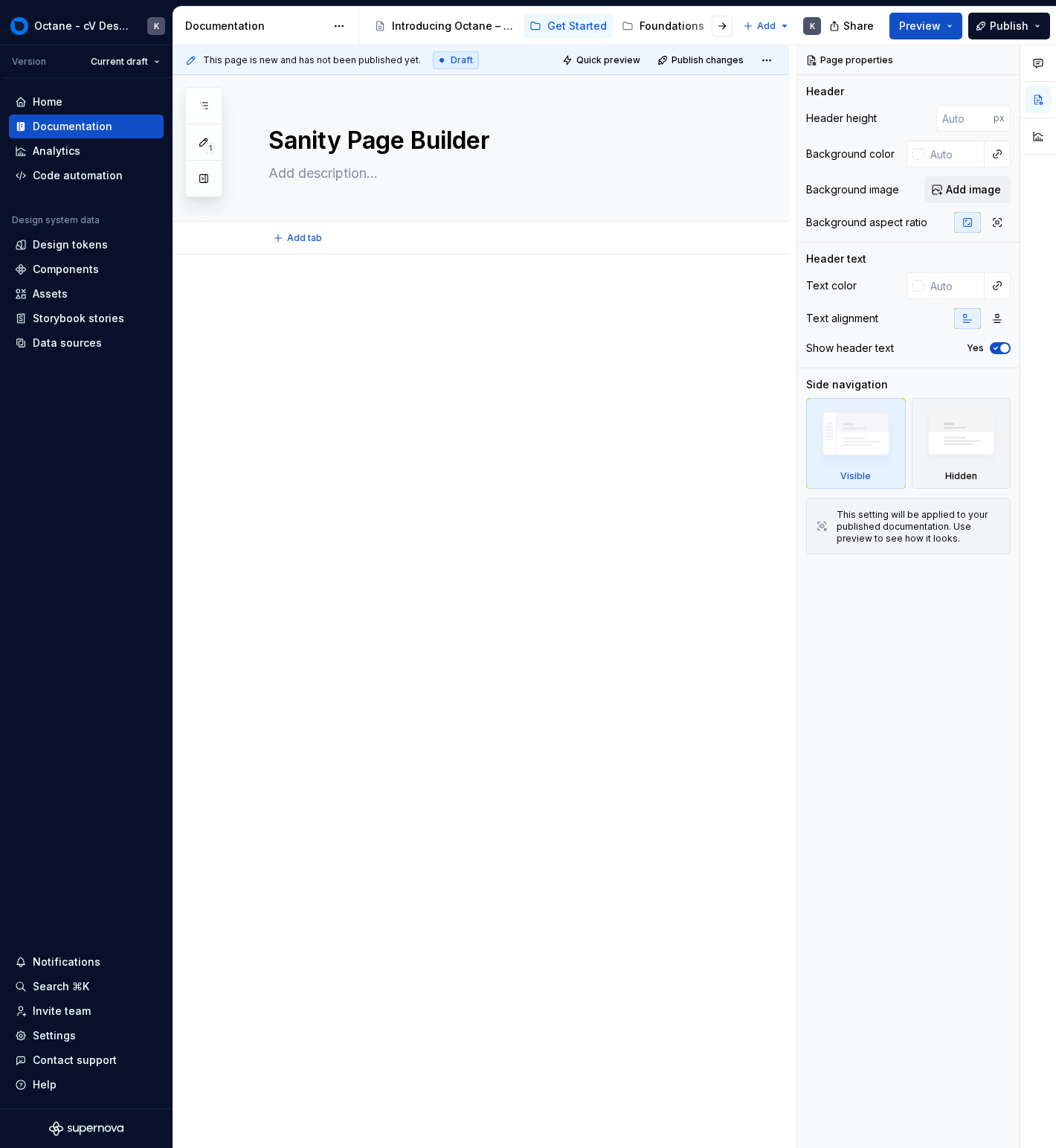
type textarea "*"
type textarea "Sanity Page Builder"
click at [492, 282] on div "This page is new and has not been published yet. Draft Quick preview Publish ch…" at bounding box center [485, 597] width 623 height 1103
click at [385, 246] on div "Add tab" at bounding box center [498, 238] width 461 height 21
click at [320, 239] on button "Add tab" at bounding box center [298, 238] width 61 height 21
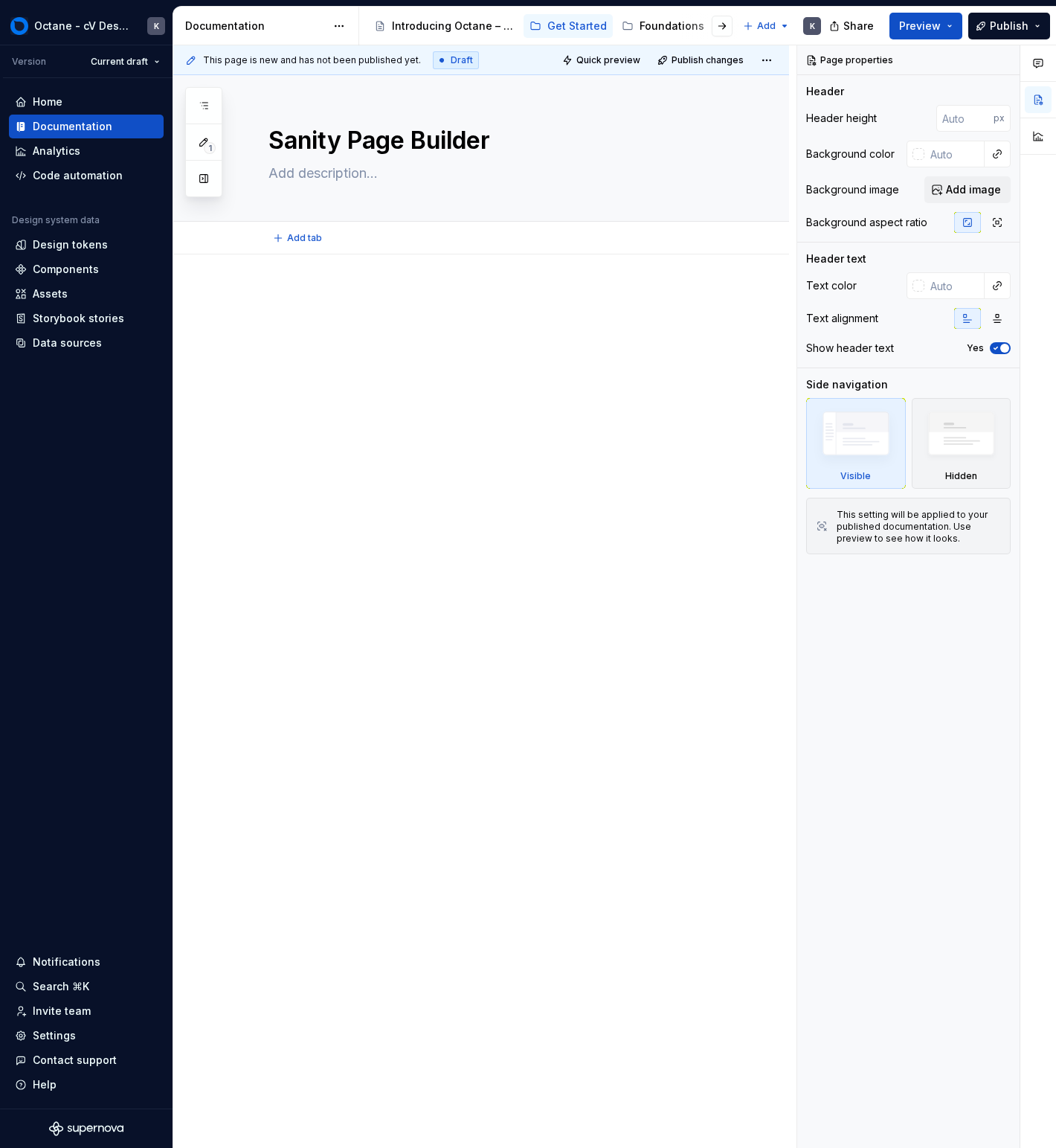
click at [333, 238] on div "Add tab" at bounding box center [498, 238] width 461 height 21
type textarea "*"
click at [304, 239] on span "Add tab" at bounding box center [304, 238] width 35 height 12
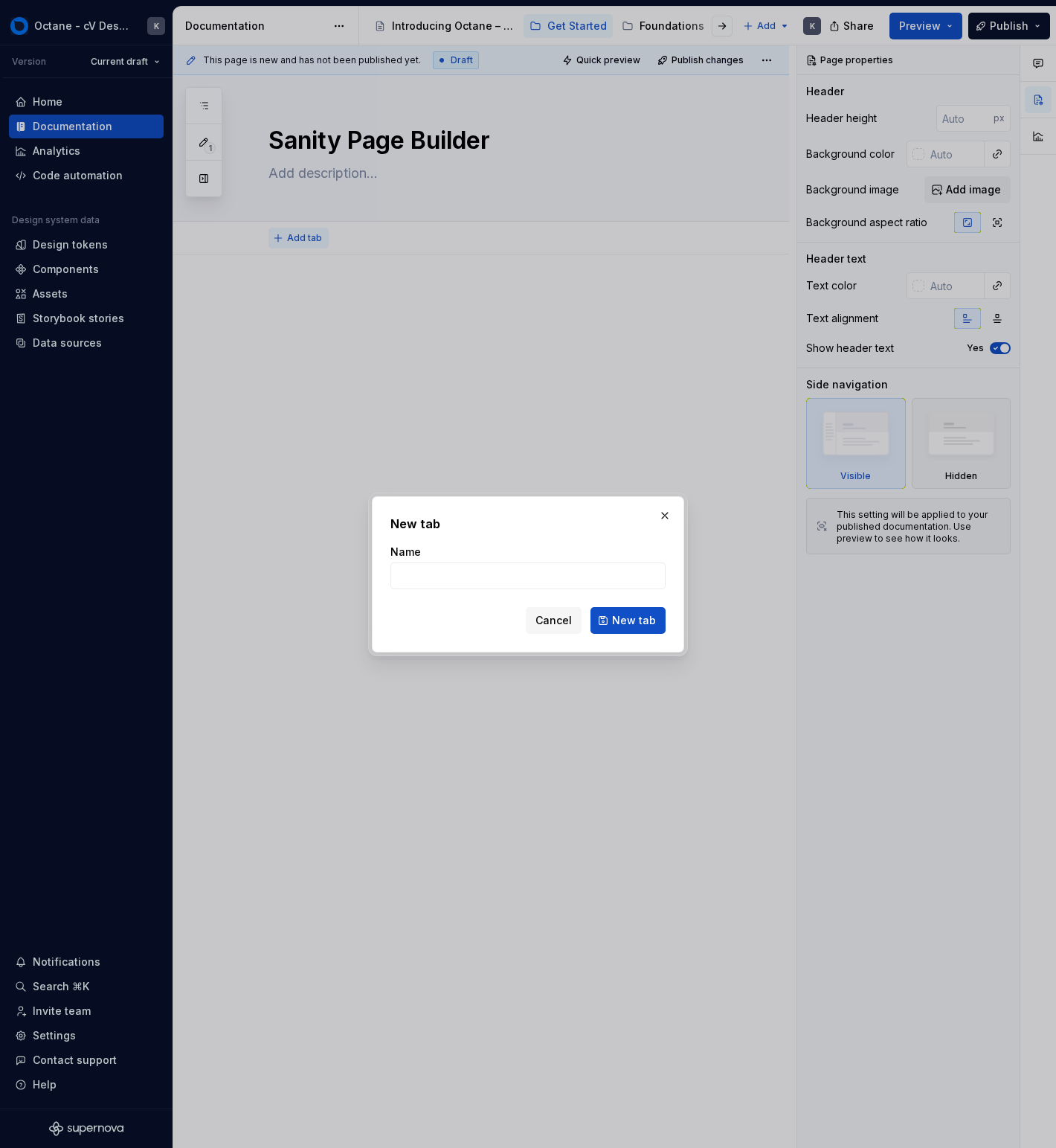
type input "Q"
type textarea "*"
type input "Qucik"
type textarea "*"
type input "Quick Start"
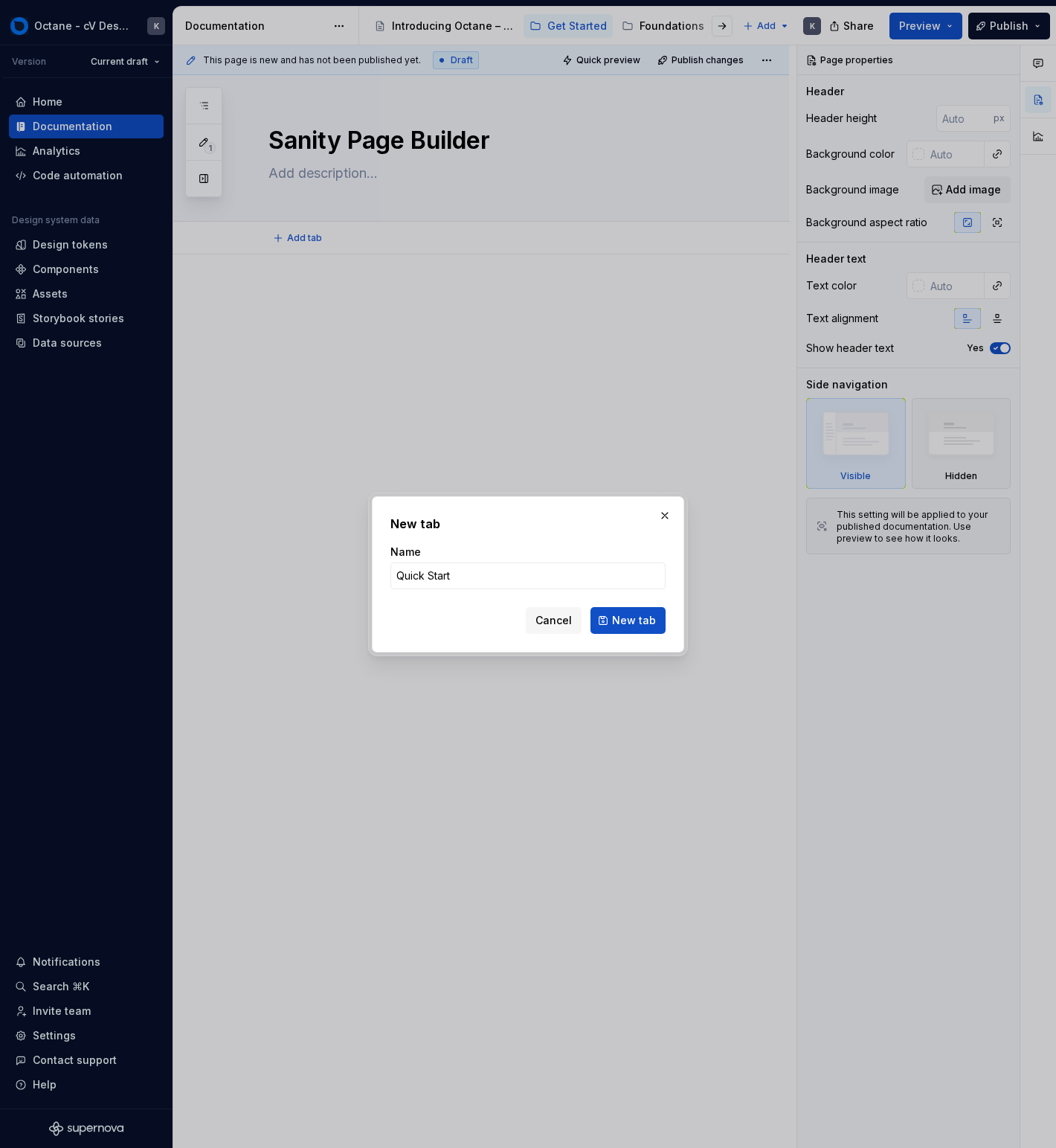
click at [624, 594] on form "Name Quick Start Cancel New tab" at bounding box center [528, 589] width 275 height 89
click at [628, 615] on span "New tab" at bounding box center [634, 620] width 44 height 15
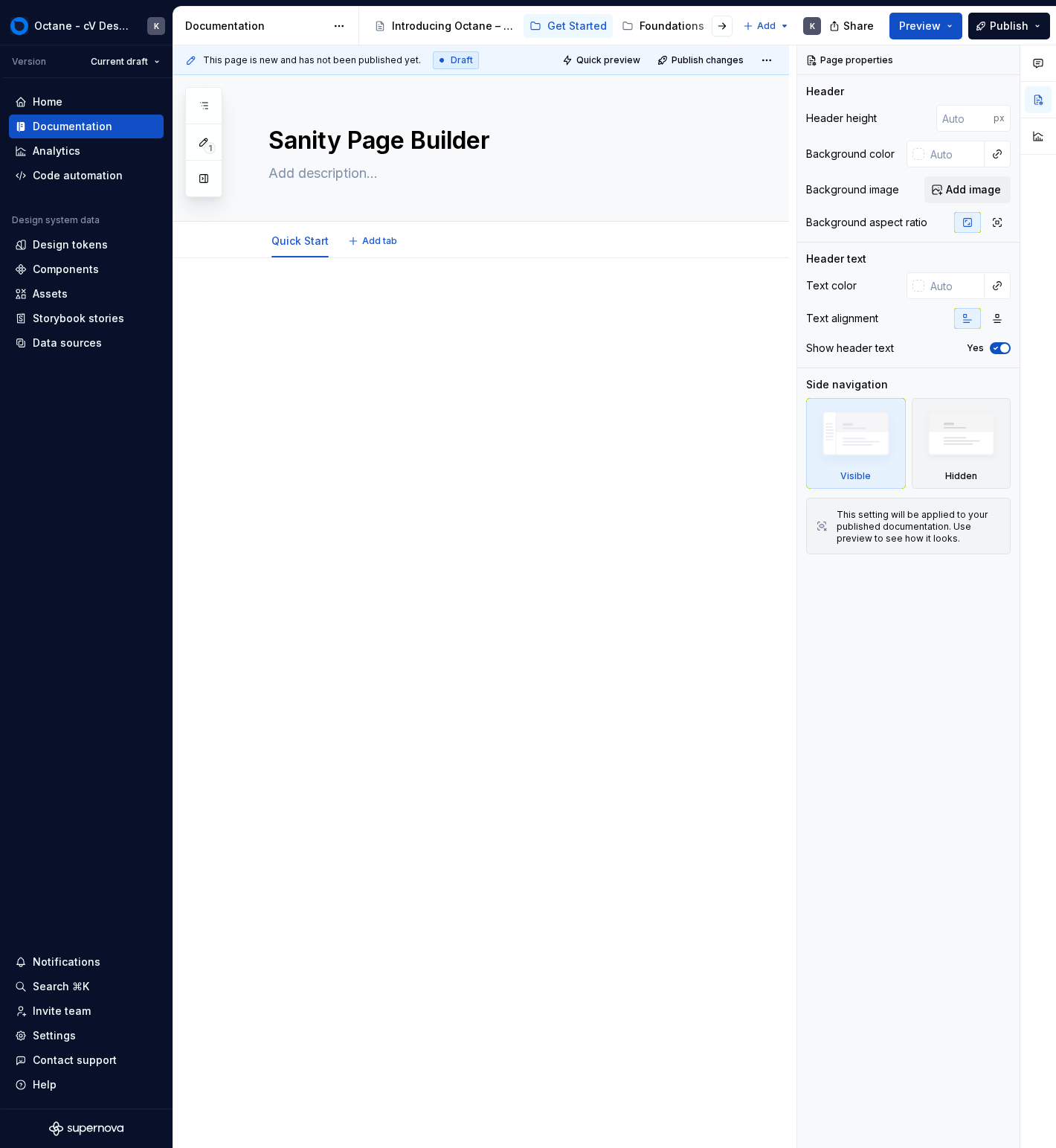
click at [397, 362] on div at bounding box center [498, 331] width 461 height 75
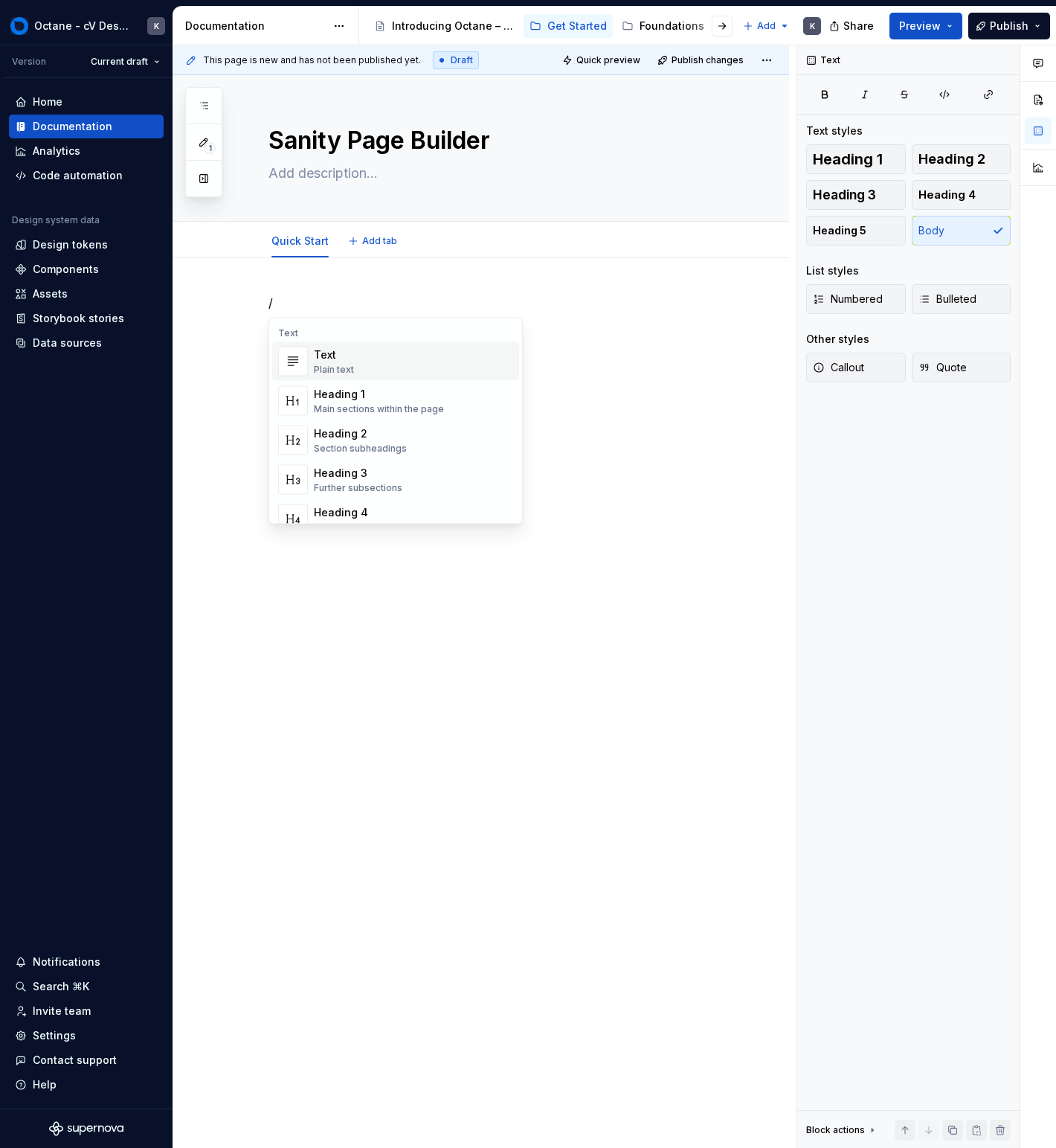
type textarea "*"
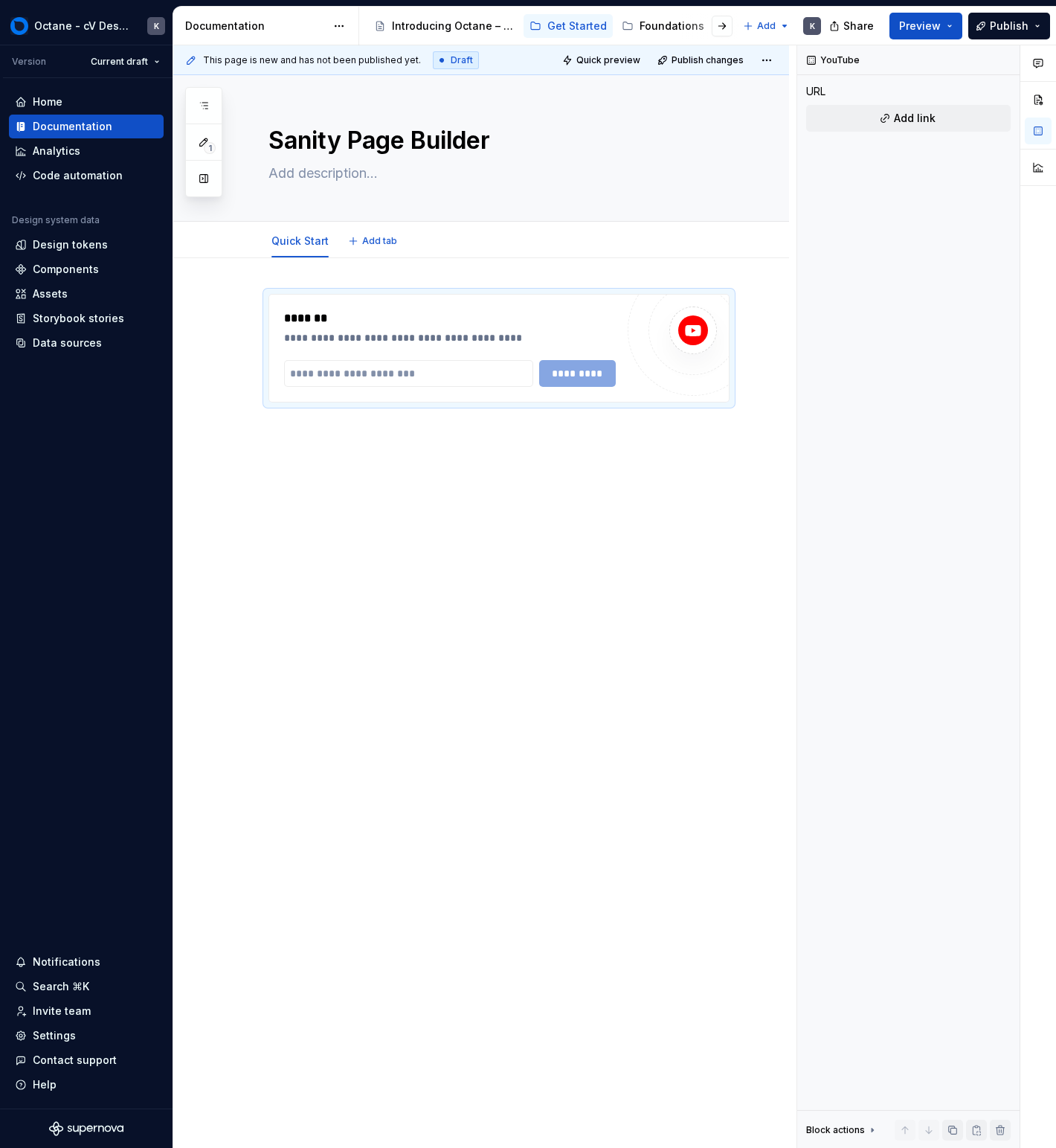
click at [790, 515] on div "**********" at bounding box center [485, 597] width 623 height 1103
click at [723, 504] on div "**********" at bounding box center [481, 511] width 616 height 507
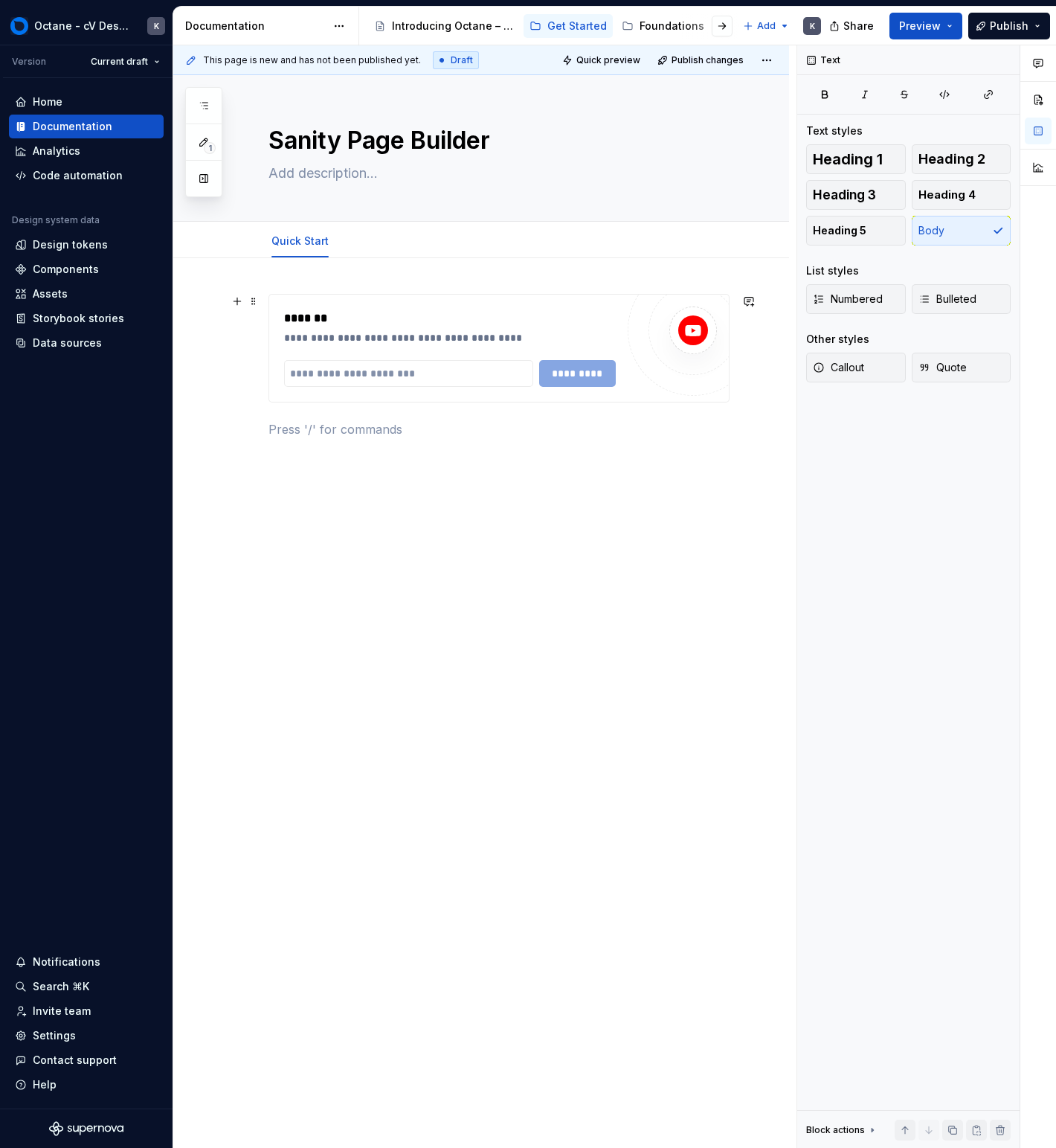
drag, startPoint x: 662, startPoint y: 339, endPoint x: 699, endPoint y: 318, distance: 42.5
click at [662, 339] on div at bounding box center [693, 330] width 89 height 89
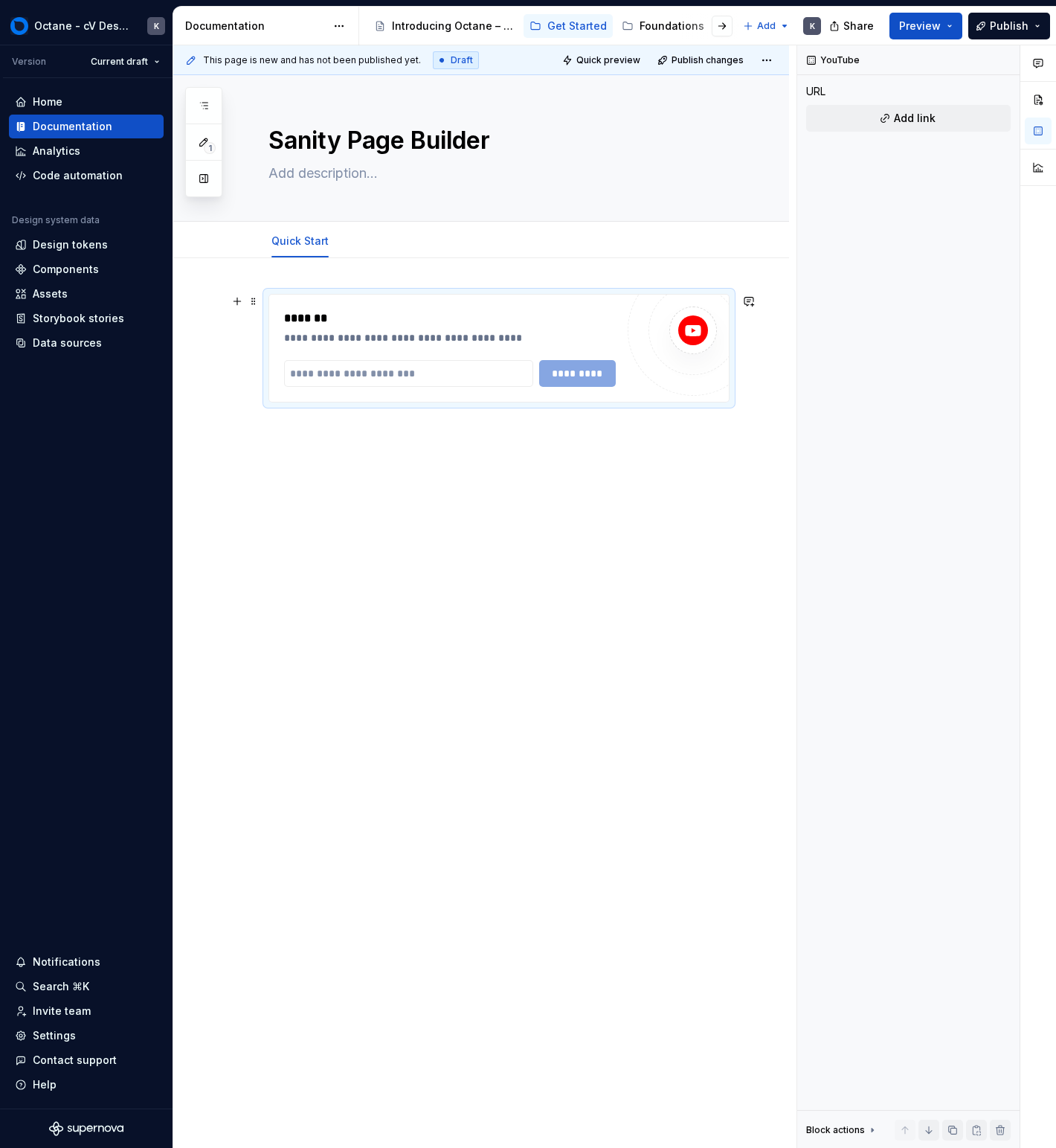
click at [698, 308] on div at bounding box center [694, 330] width 48 height 48
click at [422, 581] on div "**********" at bounding box center [481, 529] width 616 height 543
drag, startPoint x: 463, startPoint y: 564, endPoint x: 454, endPoint y: 564, distance: 9.0
click at [454, 564] on div "**********" at bounding box center [485, 597] width 623 height 1103
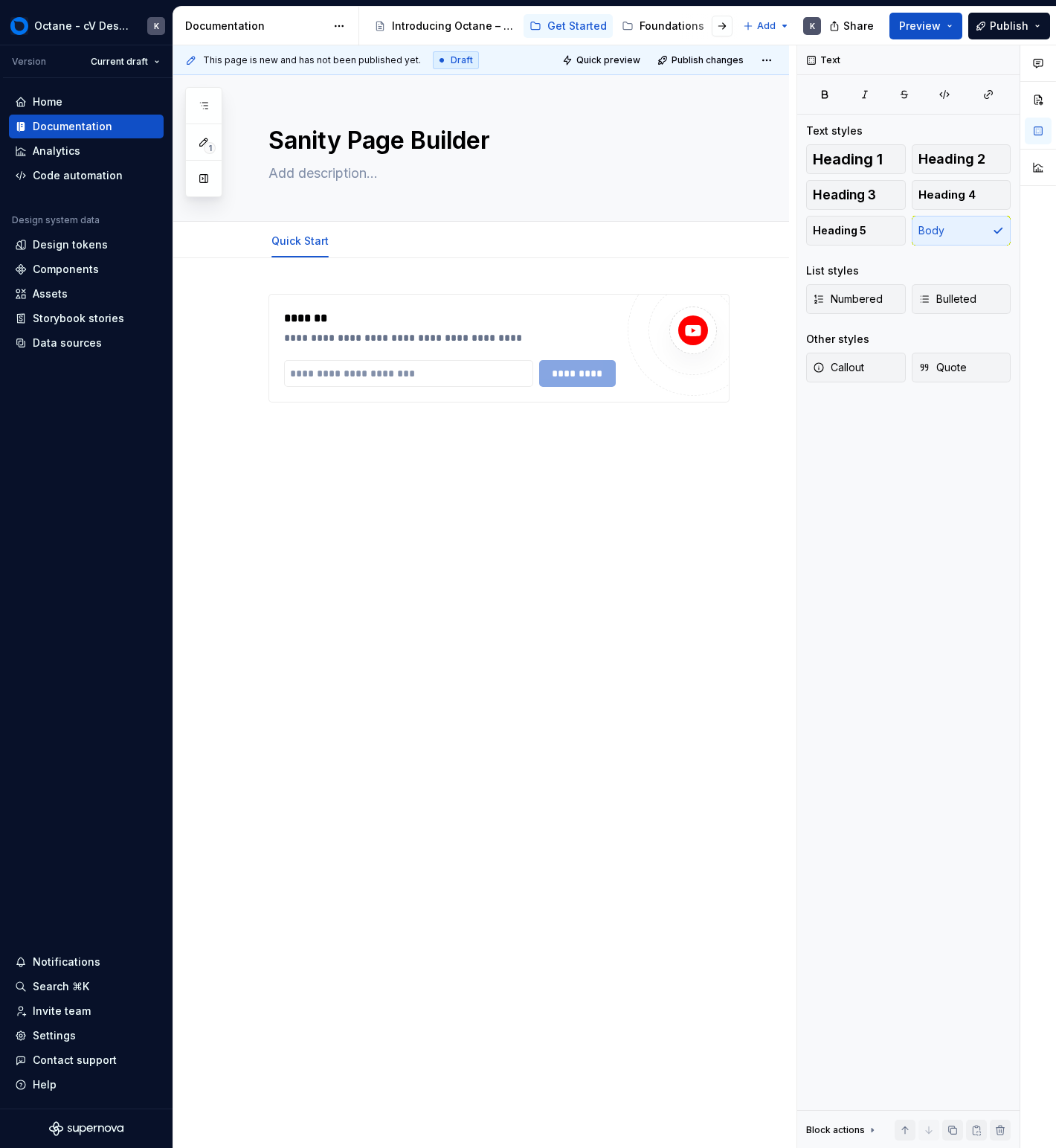
click at [451, 558] on div "**********" at bounding box center [481, 529] width 616 height 543
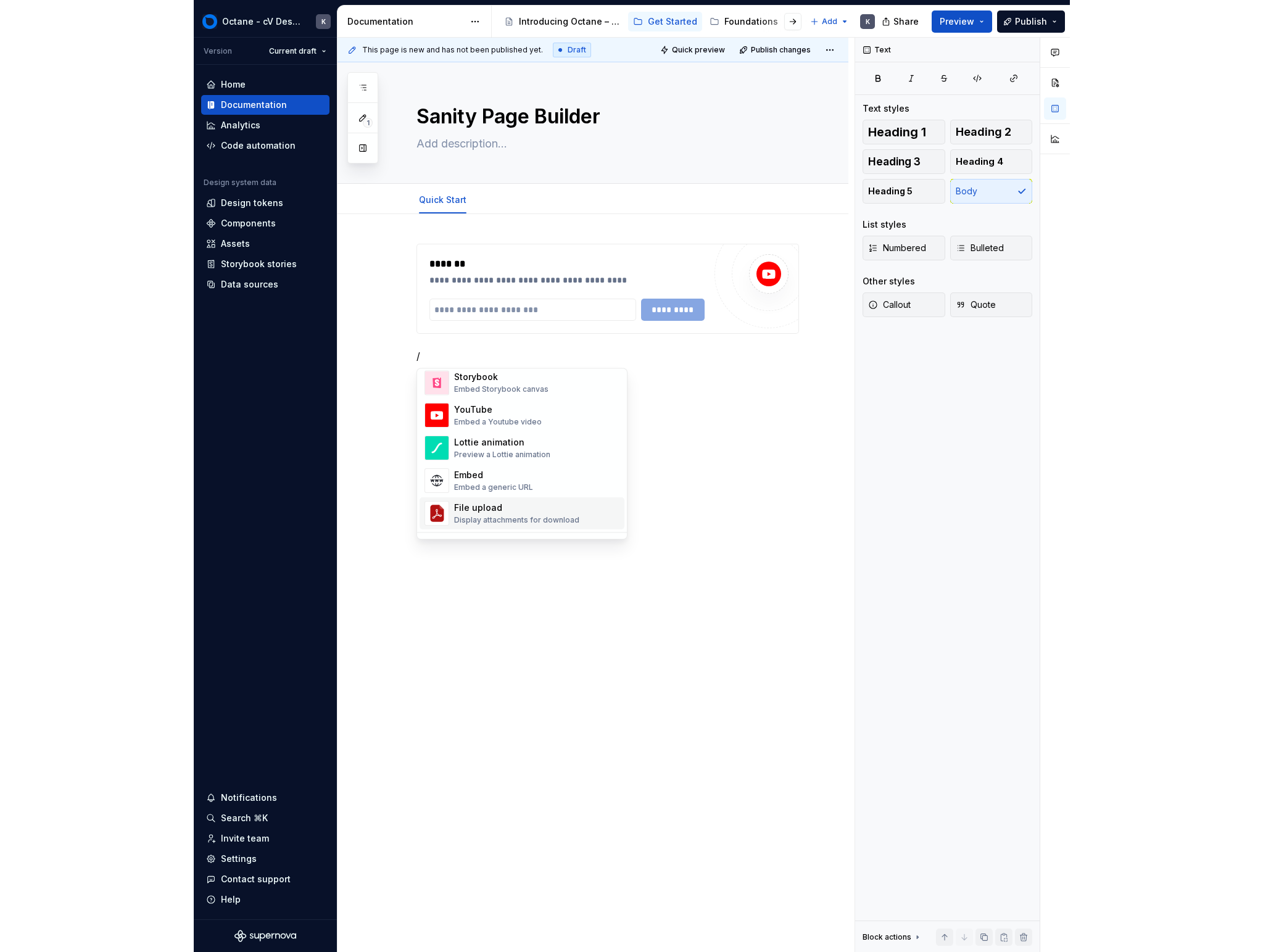
scroll to position [645, 0]
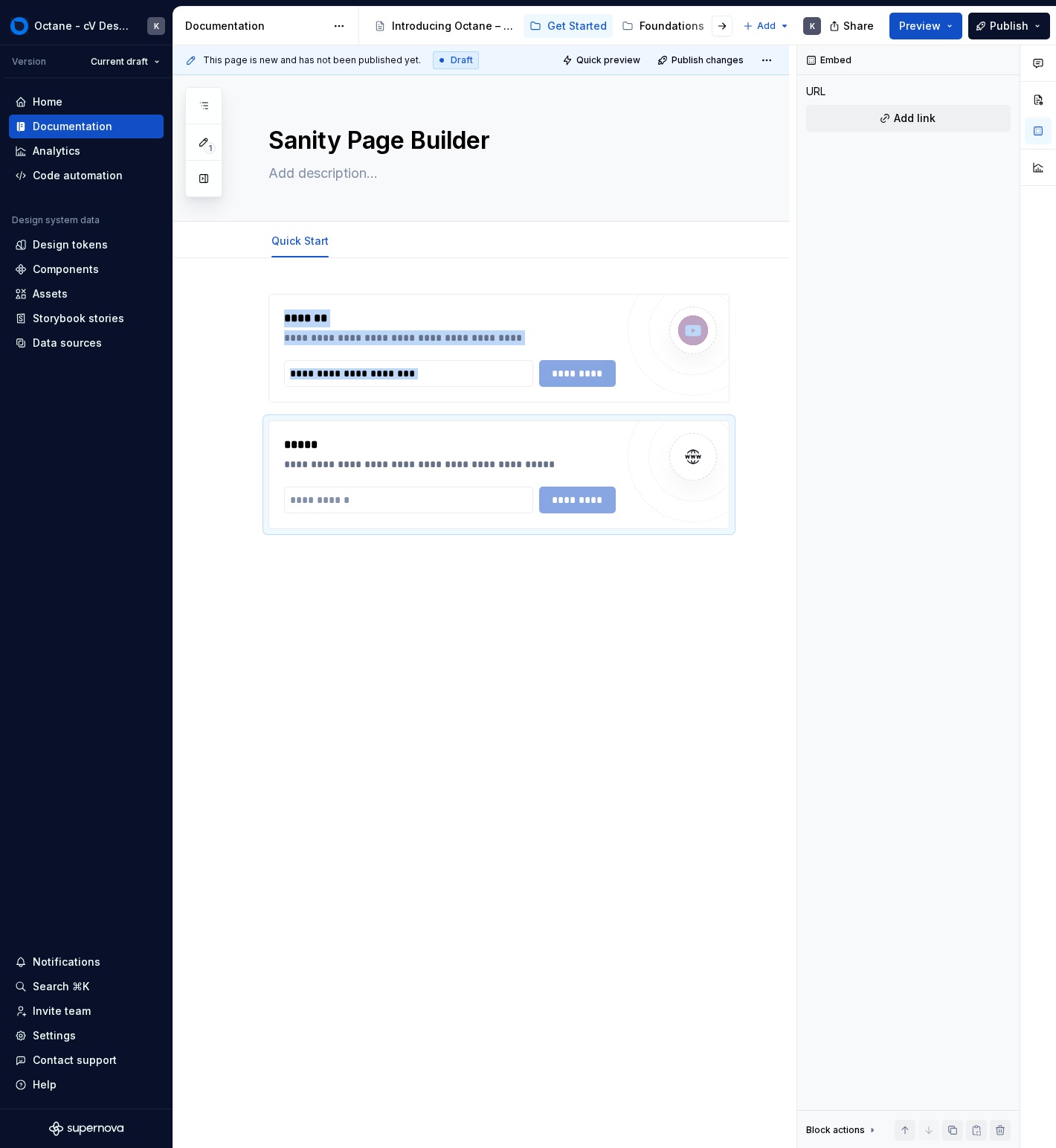
click at [599, 786] on div "**********" at bounding box center [481, 574] width 616 height 633
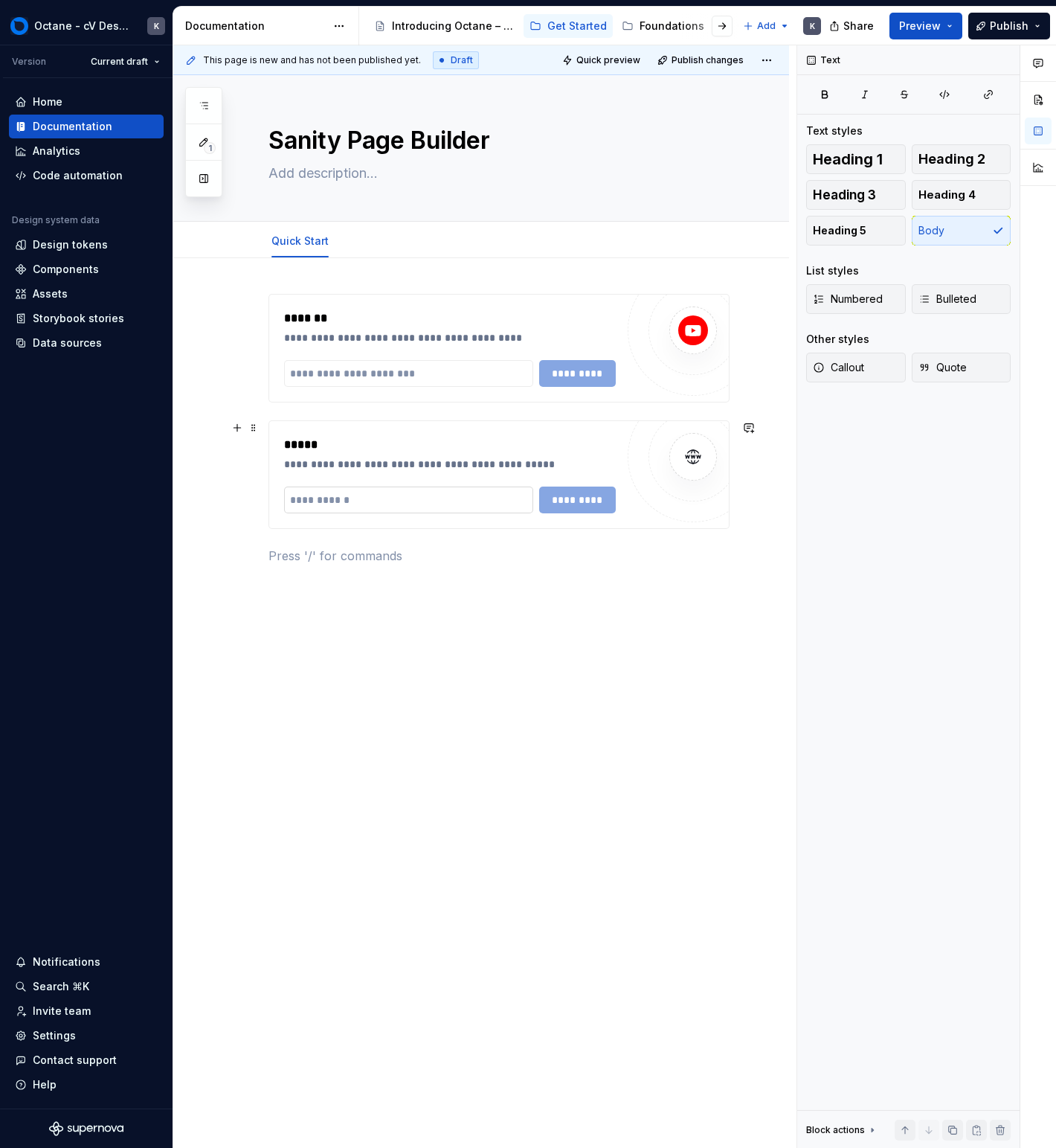
click at [481, 510] on input "text" at bounding box center [408, 500] width 249 height 27
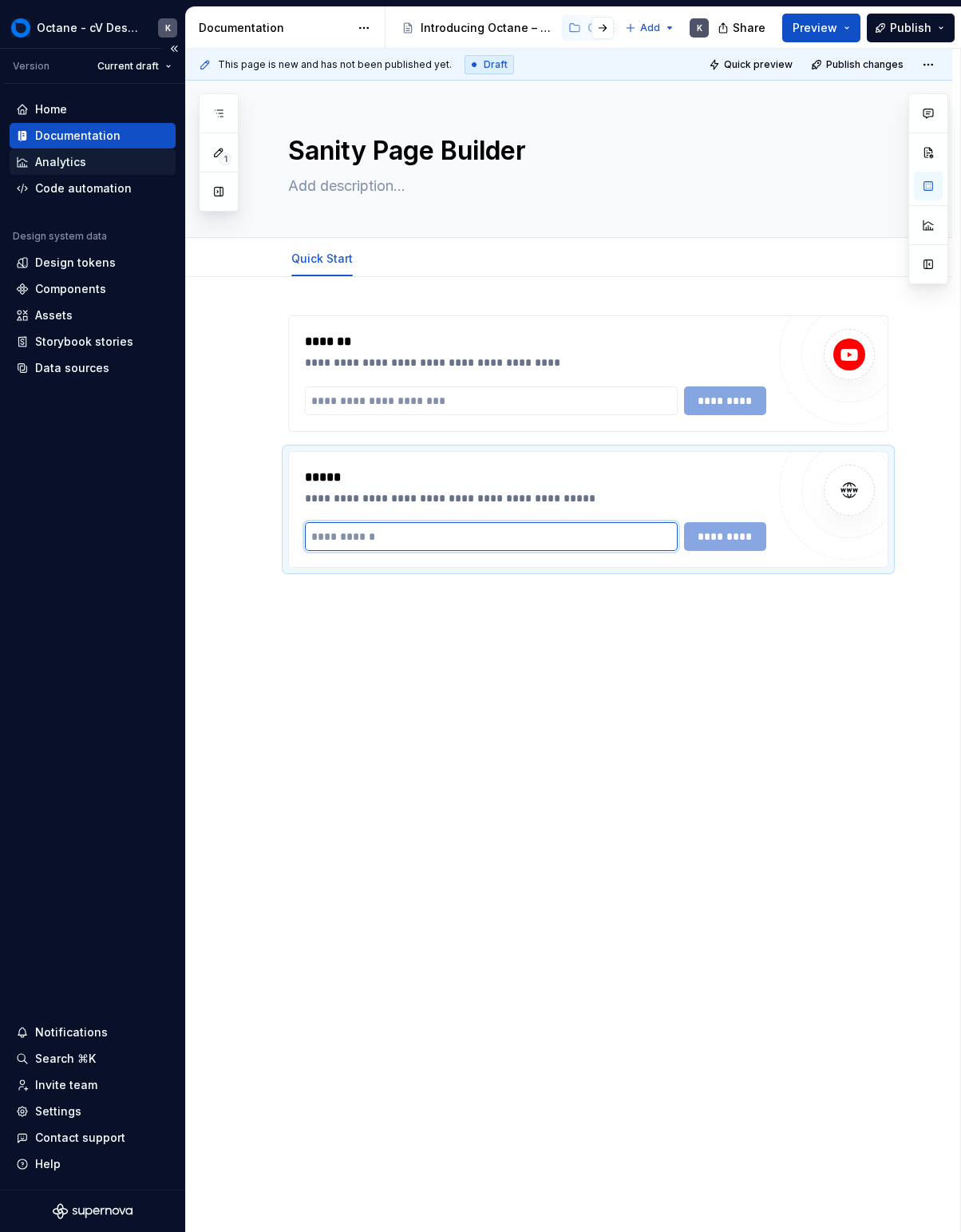
type textarea "*"
click at [412, 533] on input "text" at bounding box center [491, 537] width 373 height 29
paste input "**********"
type input "**********"
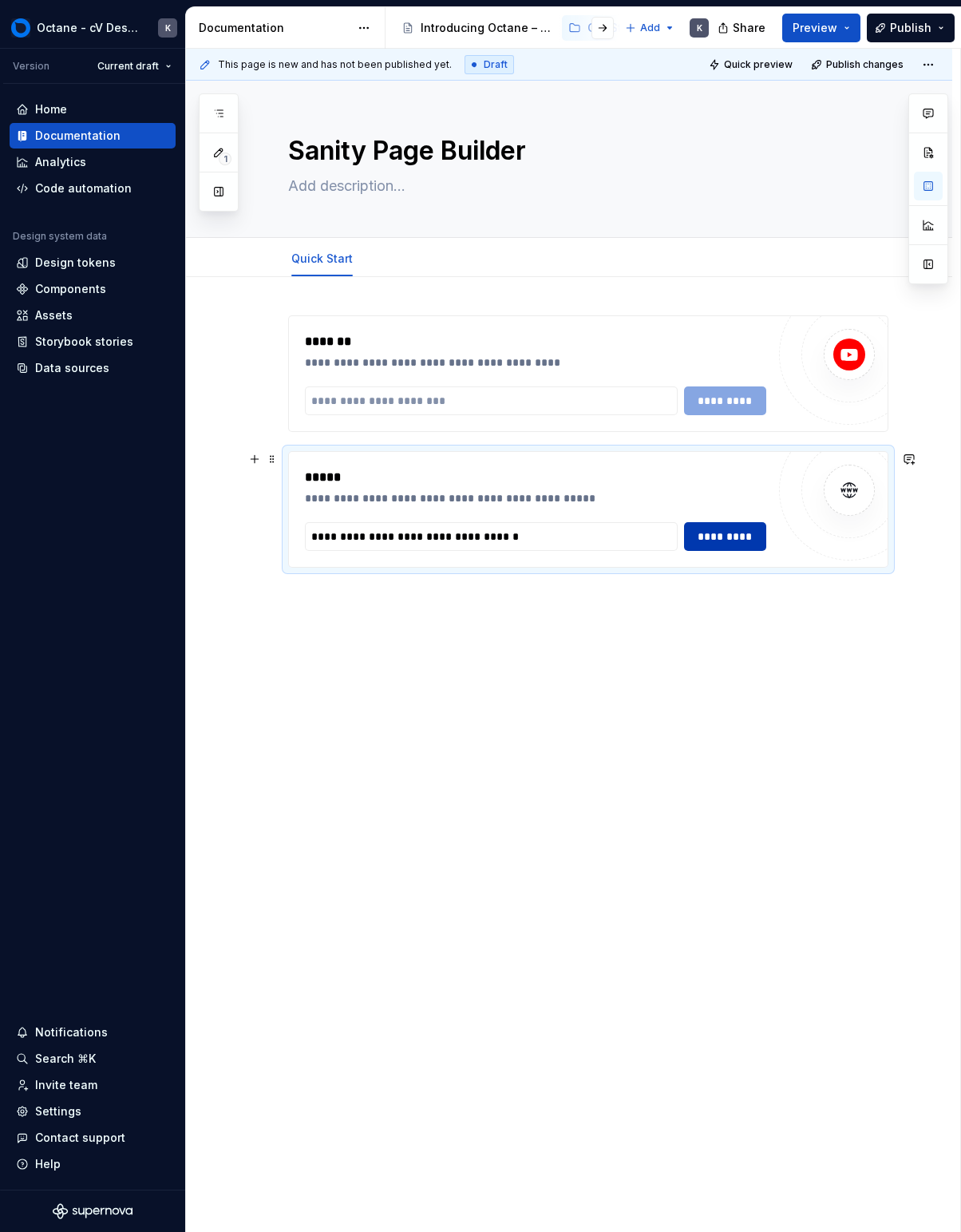
click at [727, 549] on button "*********" at bounding box center [725, 537] width 83 height 29
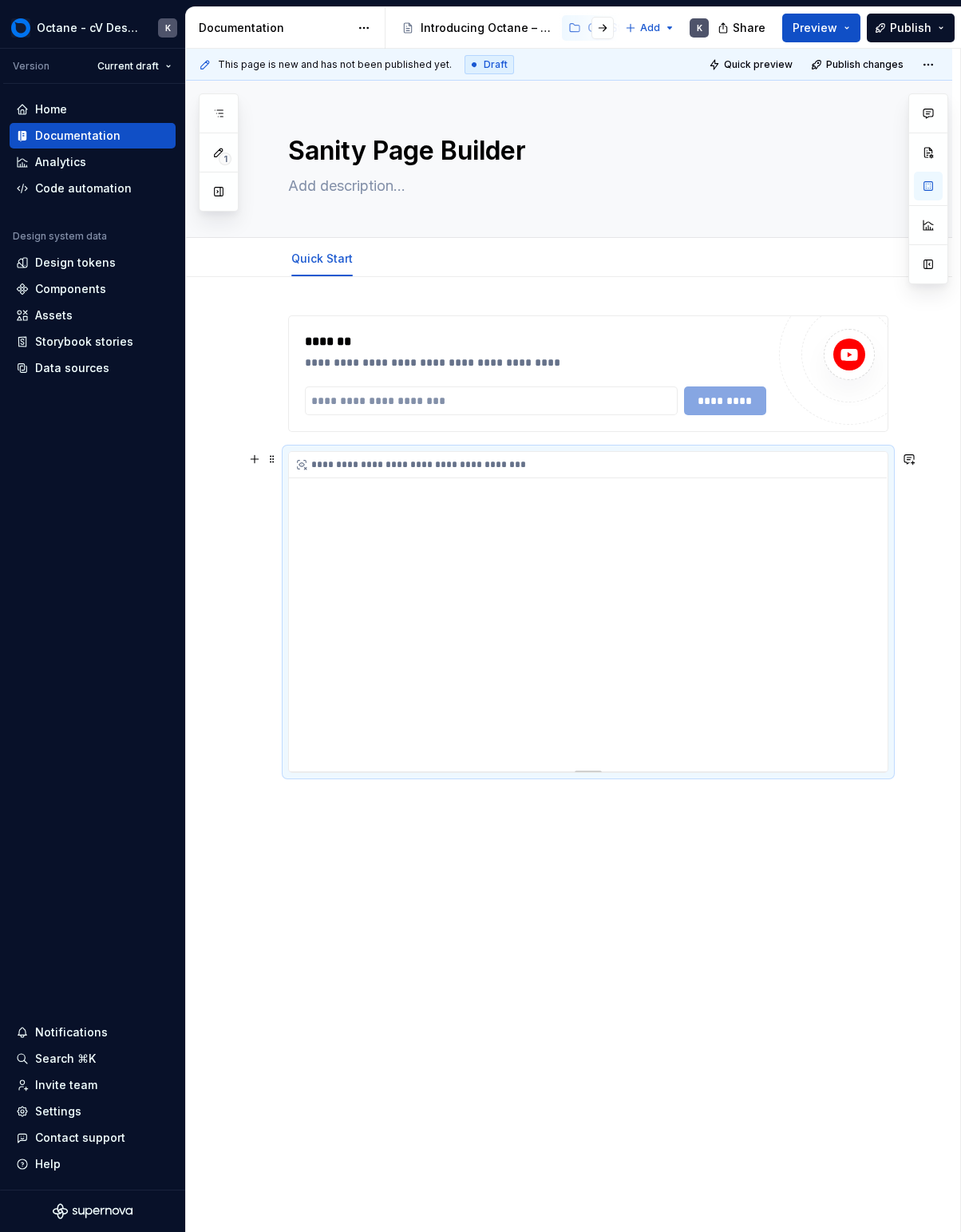
click at [646, 703] on div "**********" at bounding box center [588, 611] width 598 height 319
click at [634, 703] on div "**********" at bounding box center [588, 611] width 598 height 319
click at [819, 31] on span "Preview" at bounding box center [815, 28] width 45 height 16
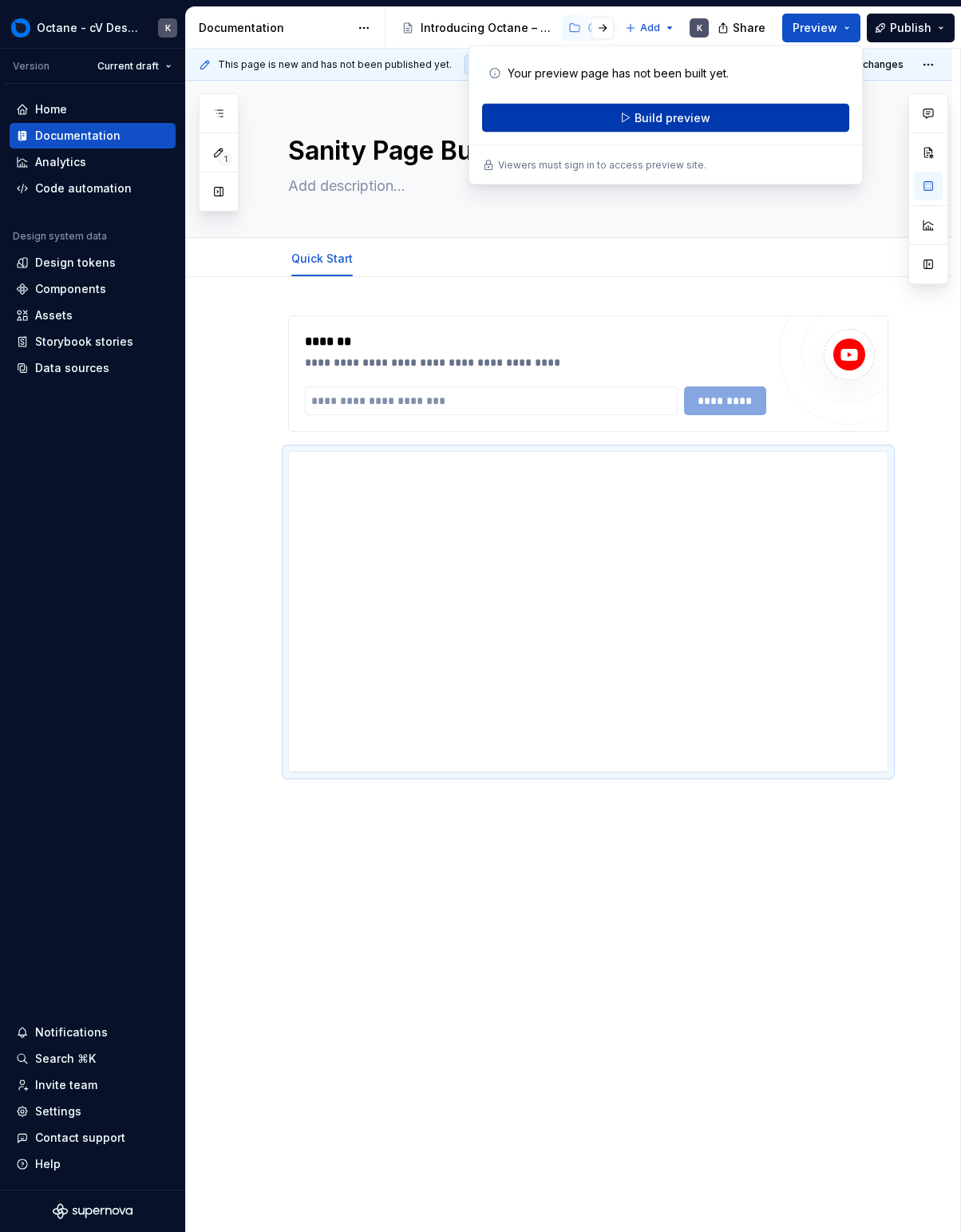
click at [742, 116] on button "Build preview" at bounding box center [666, 118] width 367 height 29
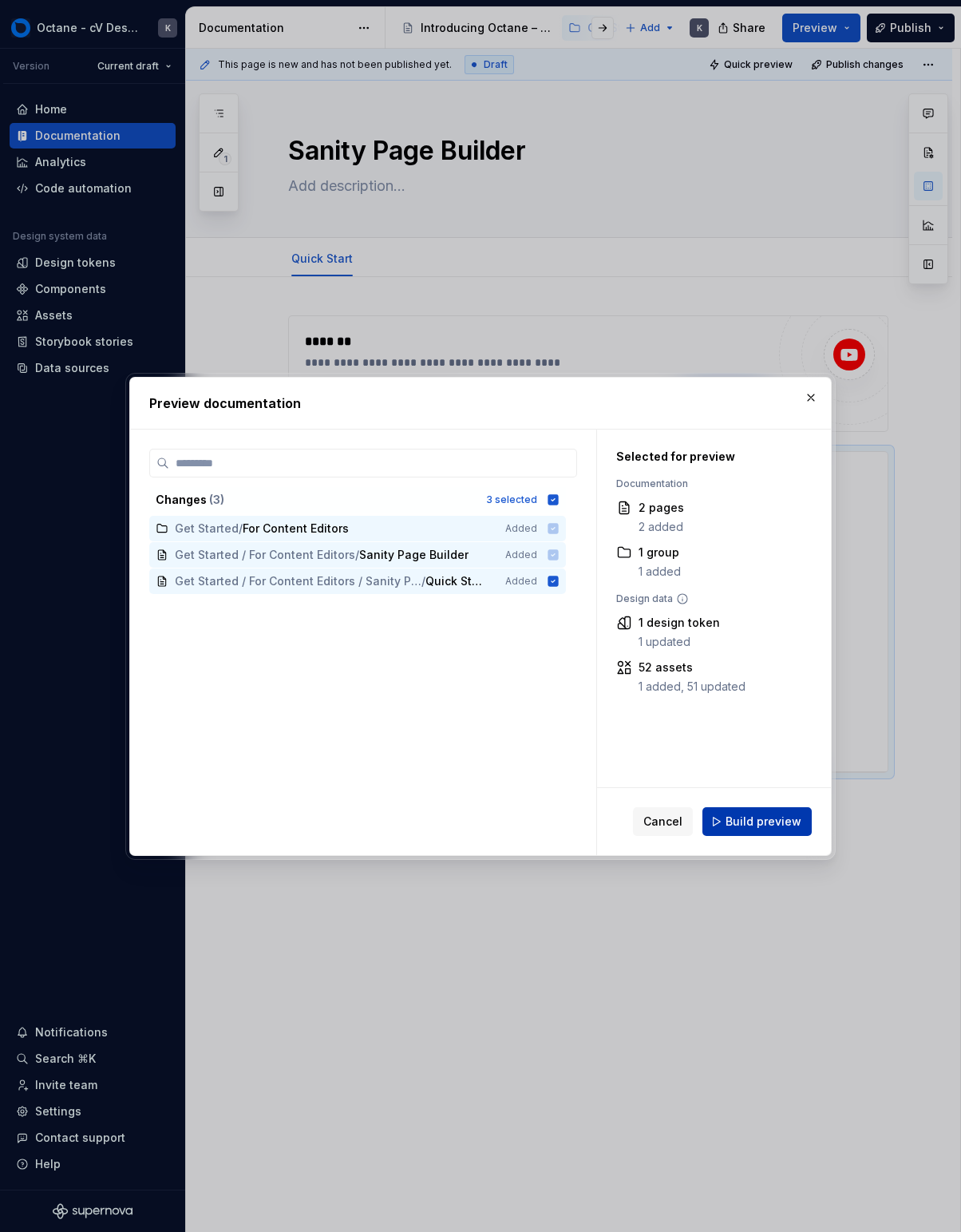
click at [736, 822] on span "Build preview" at bounding box center [764, 821] width 76 height 16
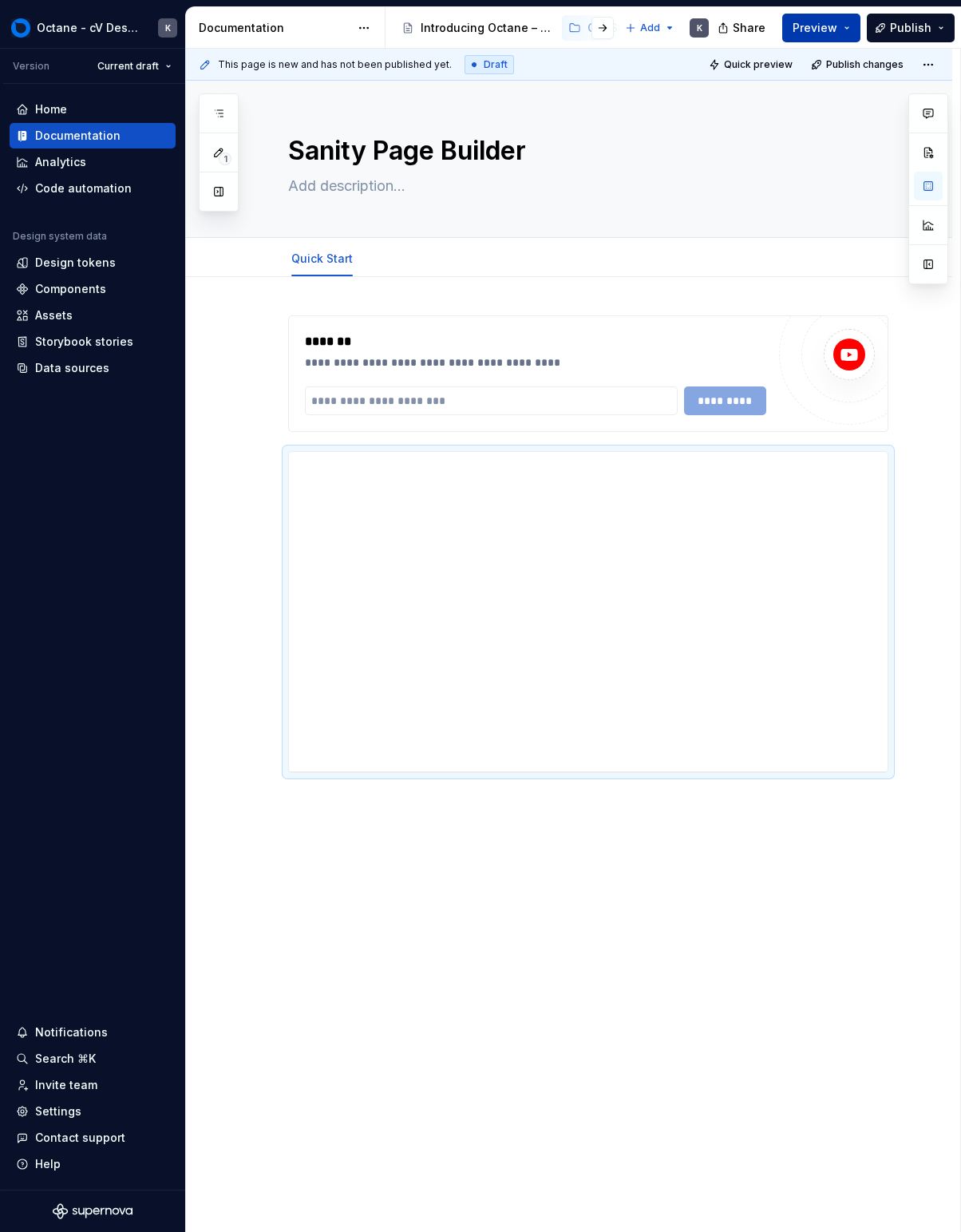
click at [827, 22] on span "Preview" at bounding box center [815, 28] width 45 height 16
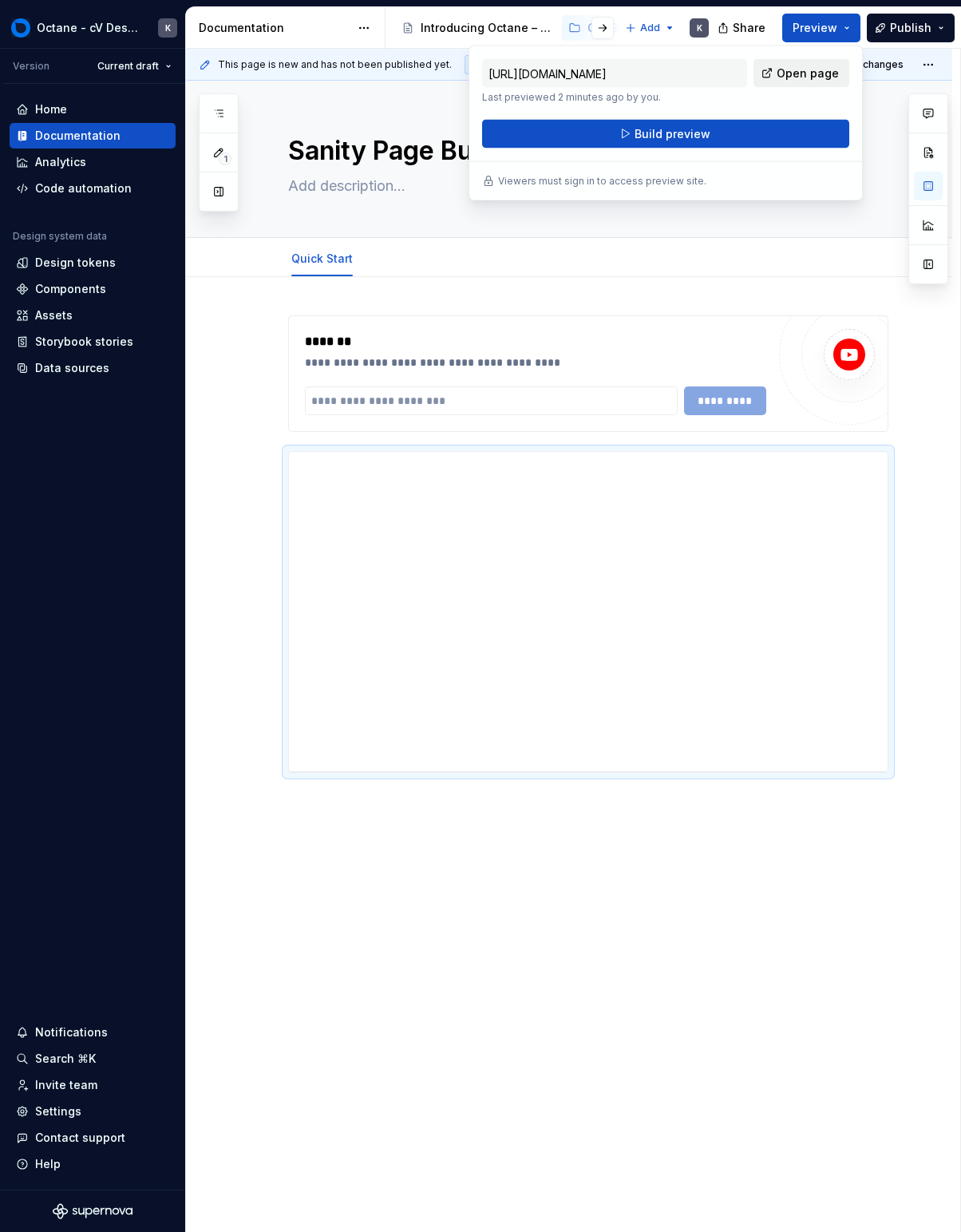
click at [789, 70] on span "Open page" at bounding box center [808, 74] width 63 height 16
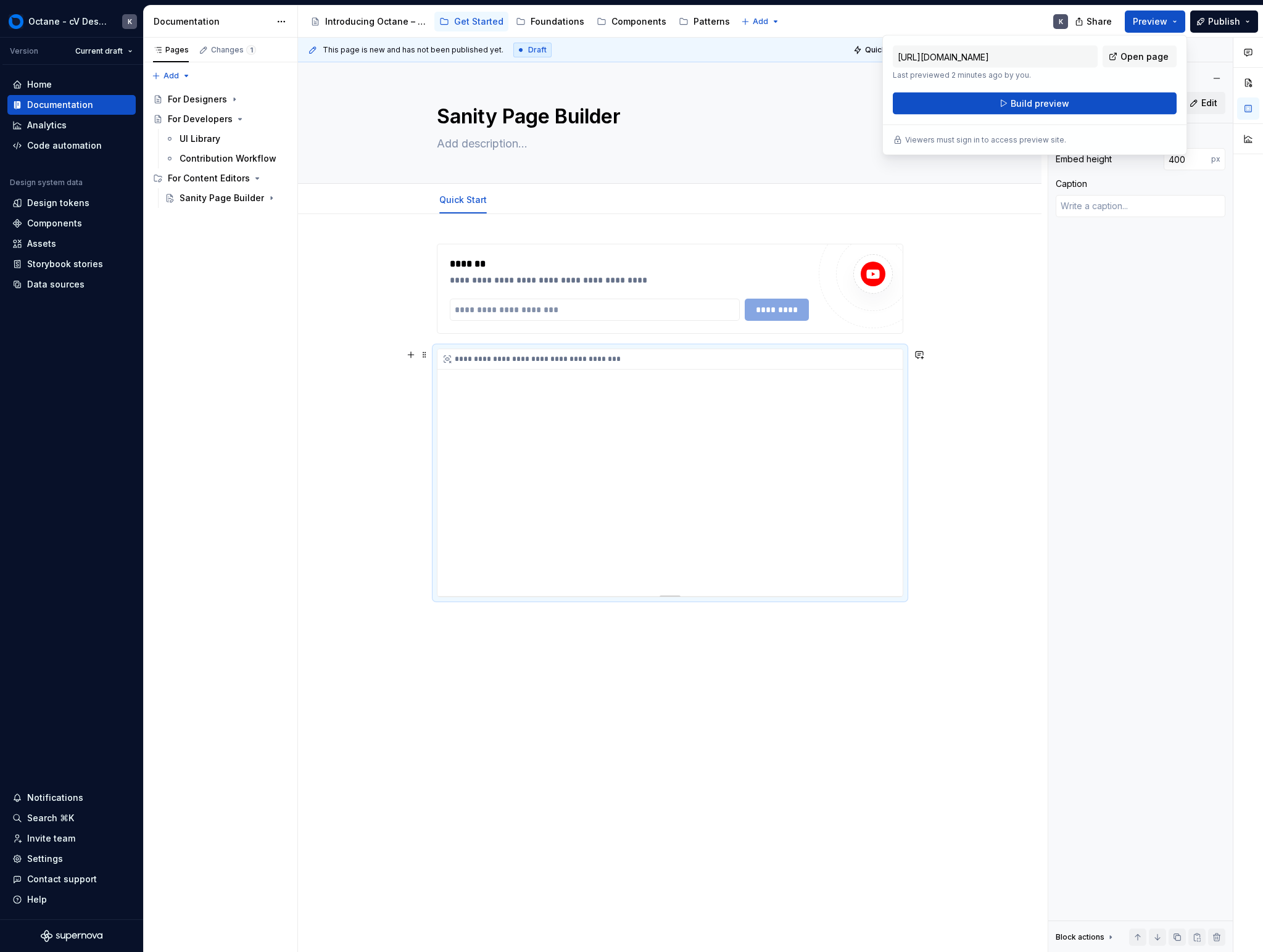
click at [548, 534] on div "**********" at bounding box center [670, 472] width 465 height 247
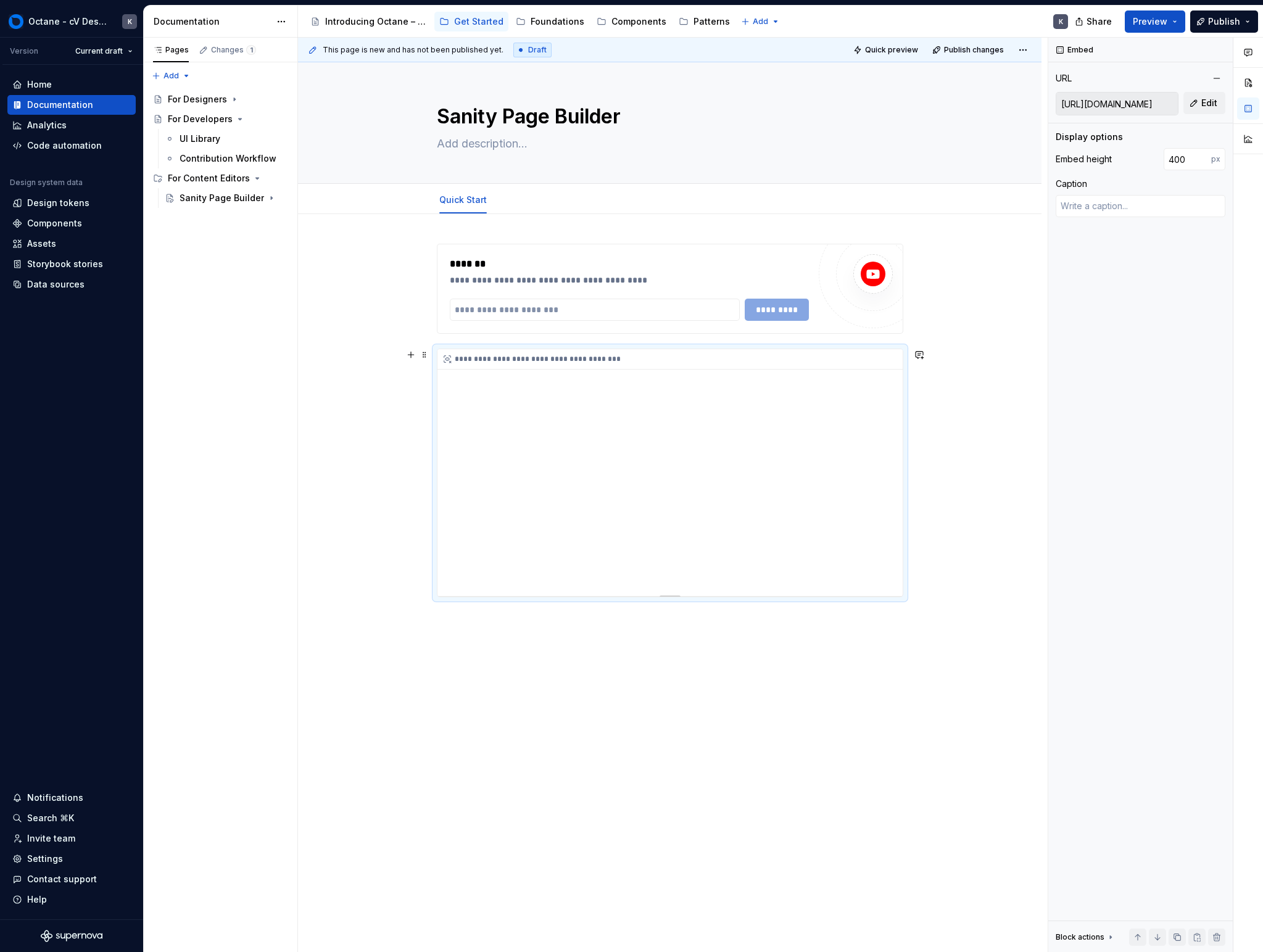
click at [498, 358] on div "**********" at bounding box center [670, 359] width 465 height 20
type textarea "*"
click at [742, 205] on textarea at bounding box center [1141, 206] width 170 height 22
type textarea "q"
type textarea "*"
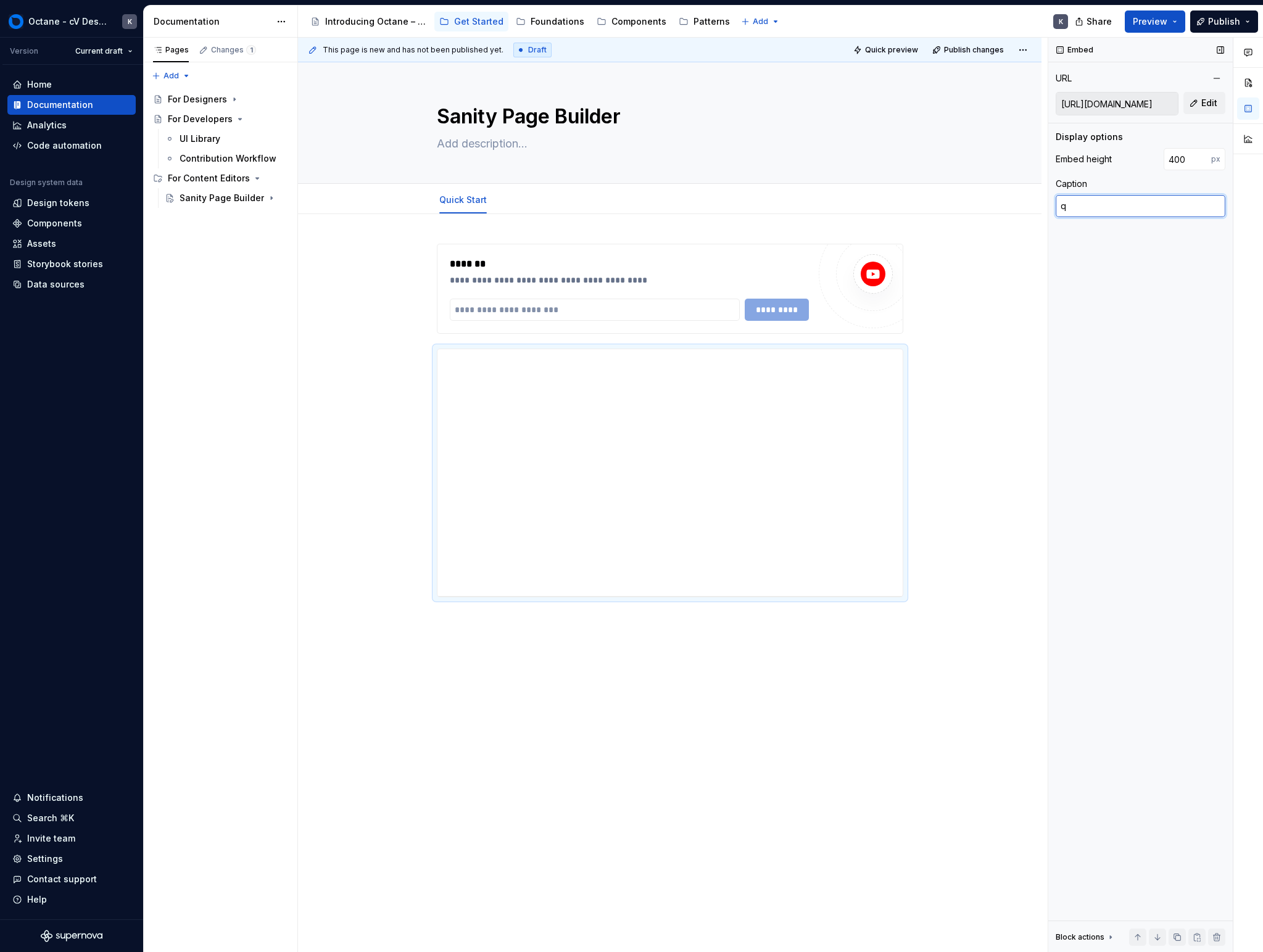
type textarea "qw"
type textarea "*"
type textarea "qwew"
type textarea "*"
type textarea "qwewqe"
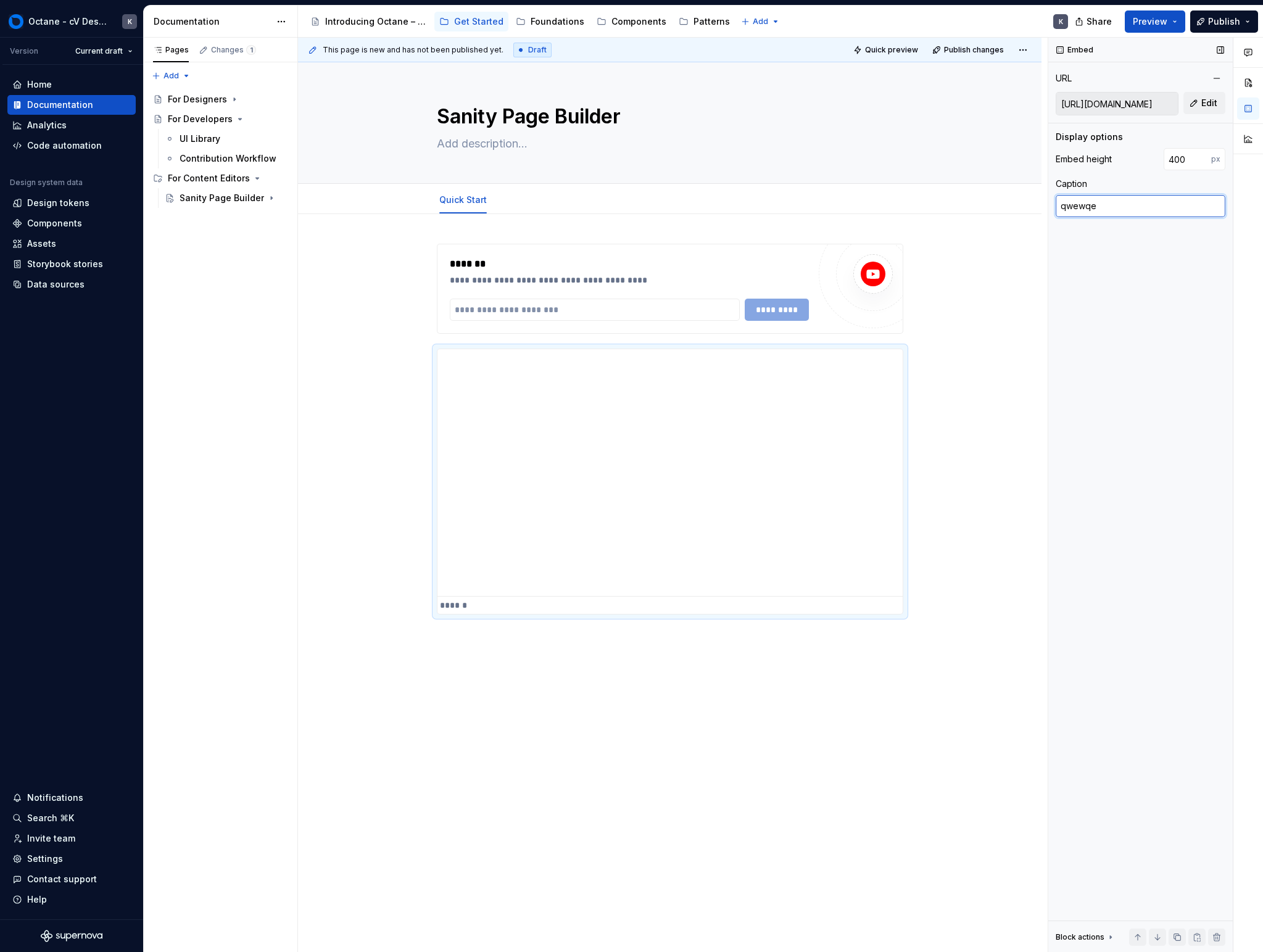
type textarea "*"
drag, startPoint x: 1112, startPoint y: 343, endPoint x: 1105, endPoint y: 340, distance: 7.6
click at [742, 343] on div "Embed URL [URL][DOMAIN_NAME] Edit Display options Embed height 400 px Caption B…" at bounding box center [1141, 495] width 185 height 915
click at [742, 562] on div "**********" at bounding box center [670, 472] width 465 height 247
click at [742, 661] on div "**********" at bounding box center [670, 570] width 743 height 713
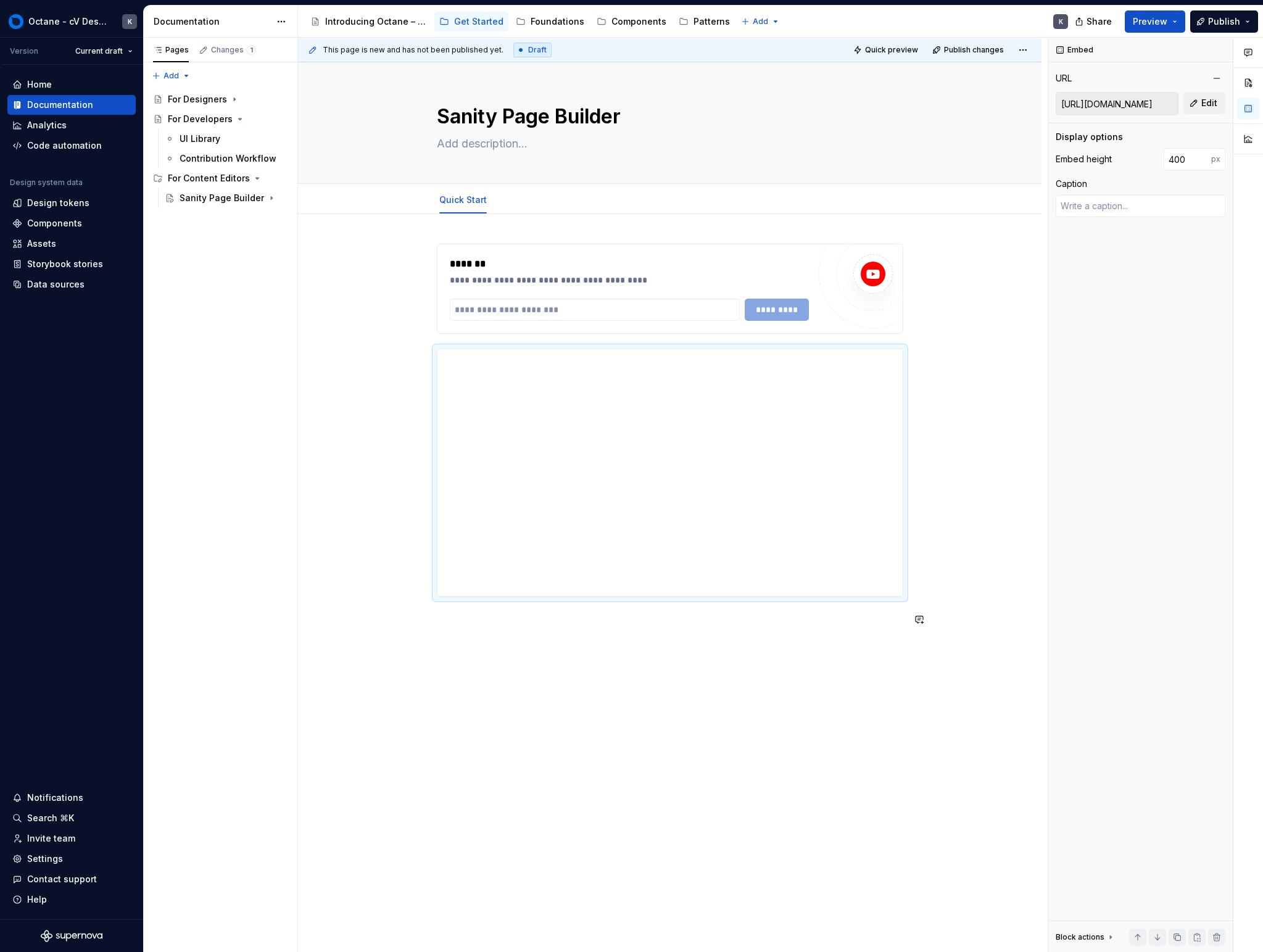
click at [742, 656] on div "**********" at bounding box center [670, 570] width 743 height 713
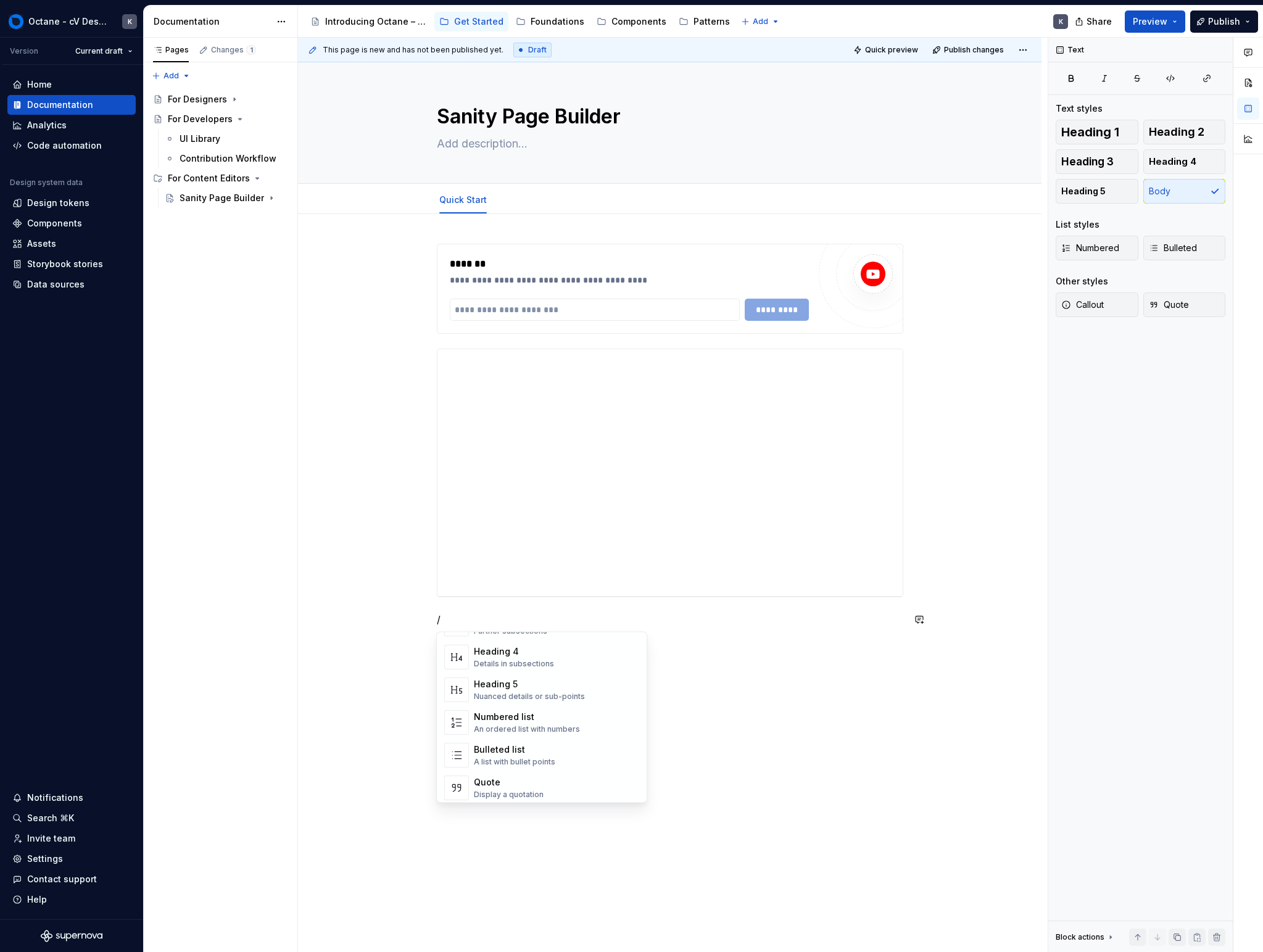
scroll to position [1228, 0]
click at [589, 777] on div "Component health" at bounding box center [555, 778] width 162 height 12
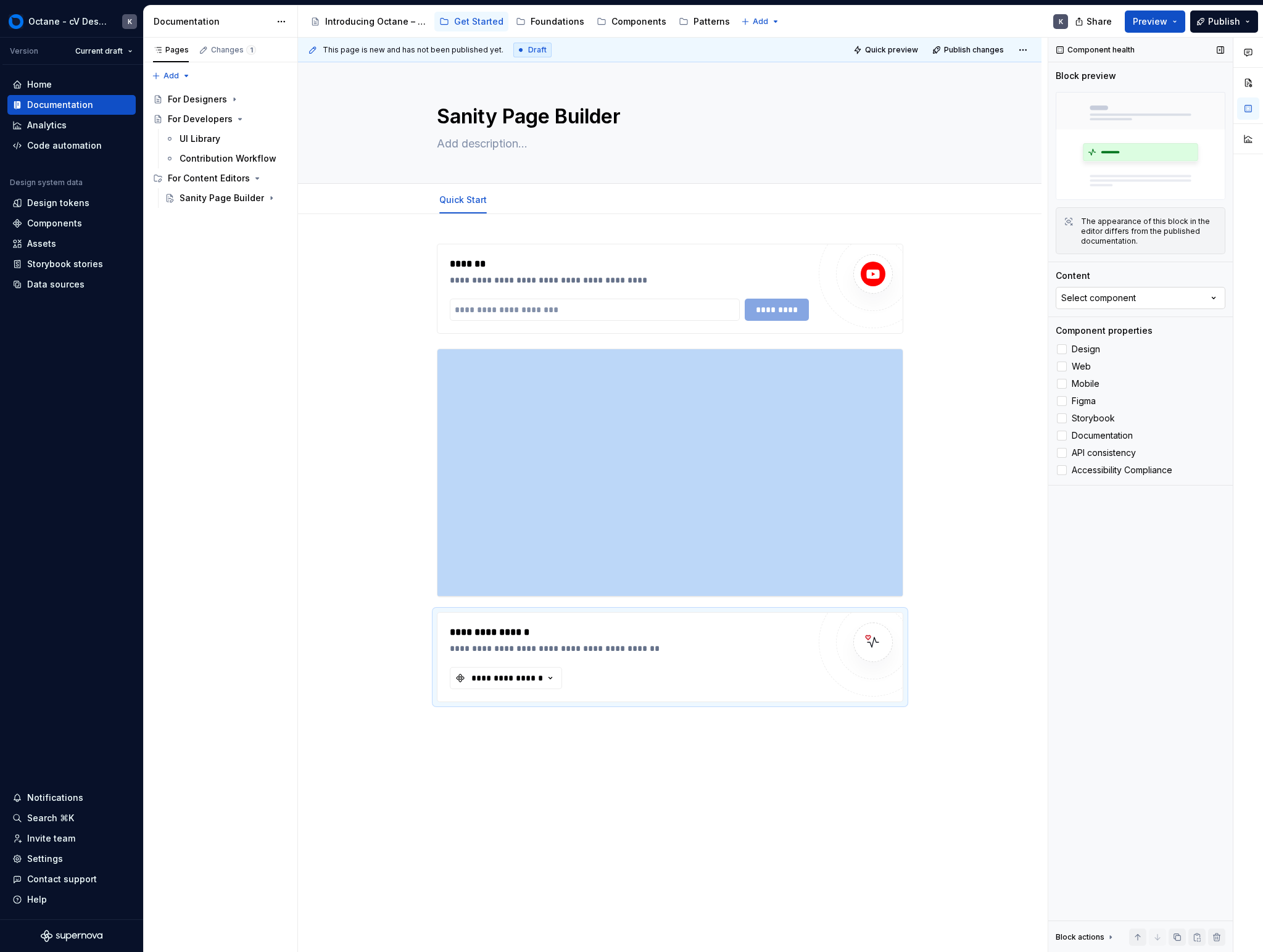
click at [742, 305] on button "Select component" at bounding box center [1141, 298] width 170 height 22
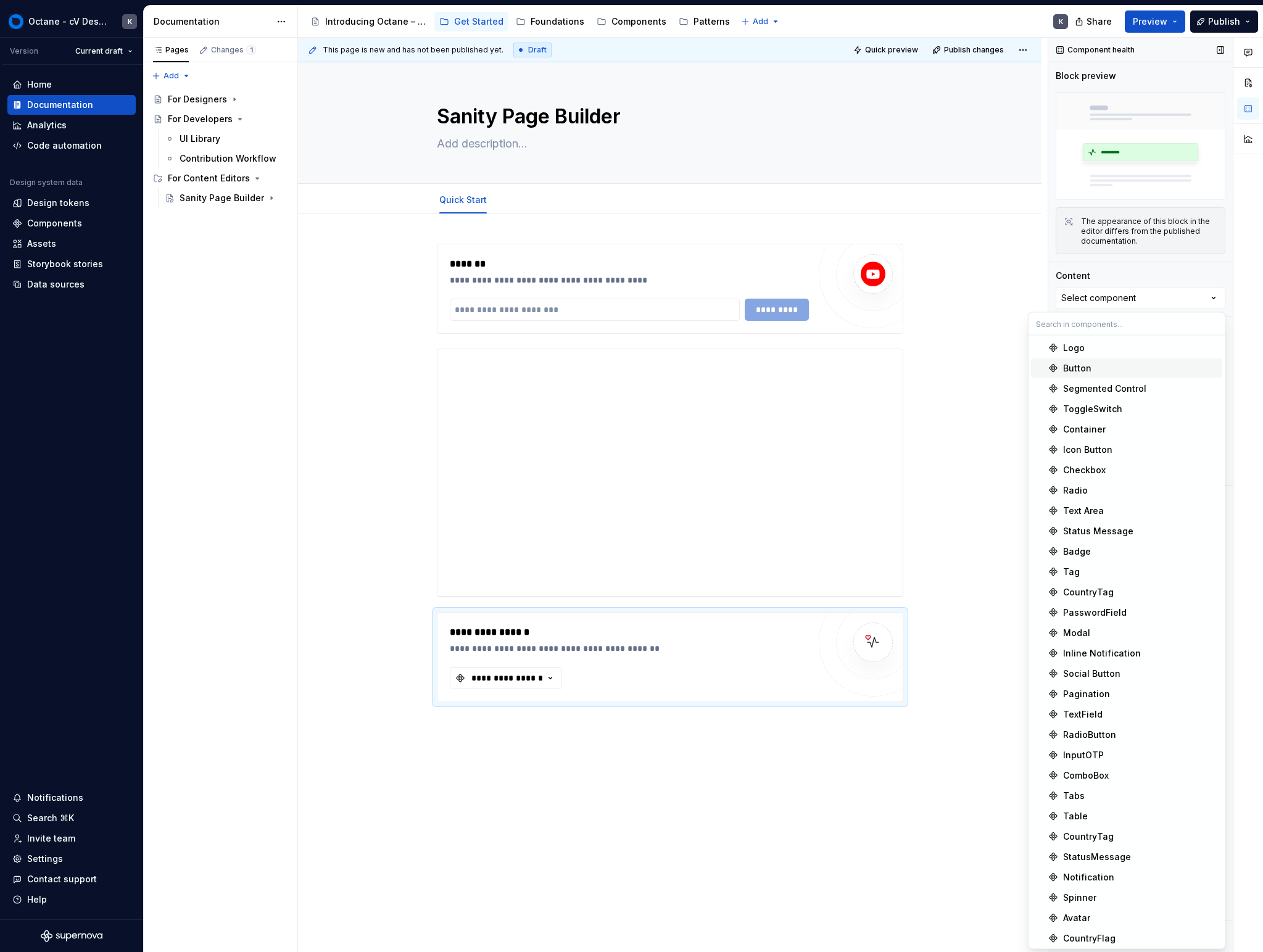
click at [742, 371] on div "Button" at bounding box center [1140, 368] width 154 height 12
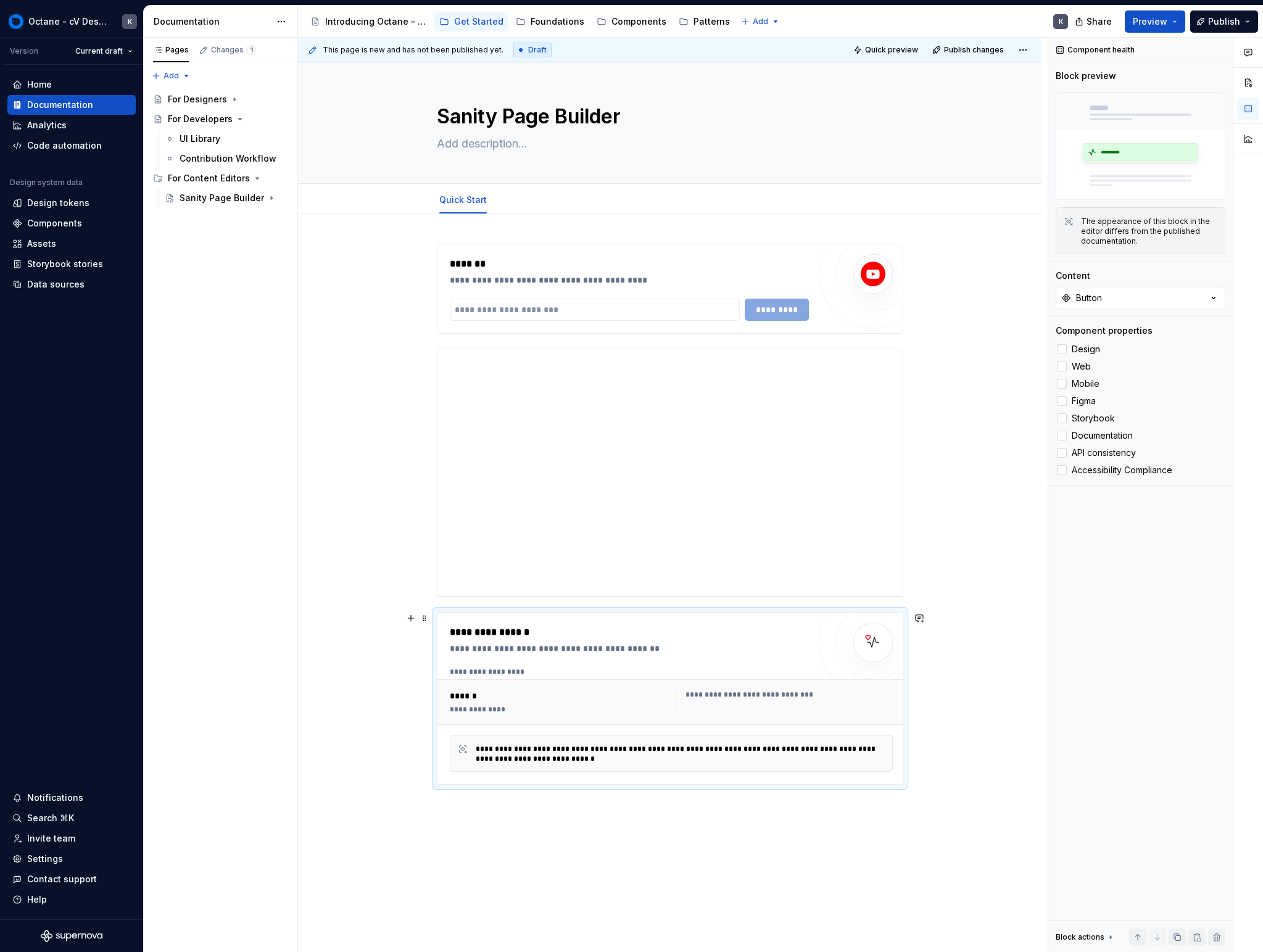
click at [742, 645] on div "**********" at bounding box center [670, 698] width 466 height 173
click at [742, 633] on div "**********" at bounding box center [670, 649] width 743 height 871
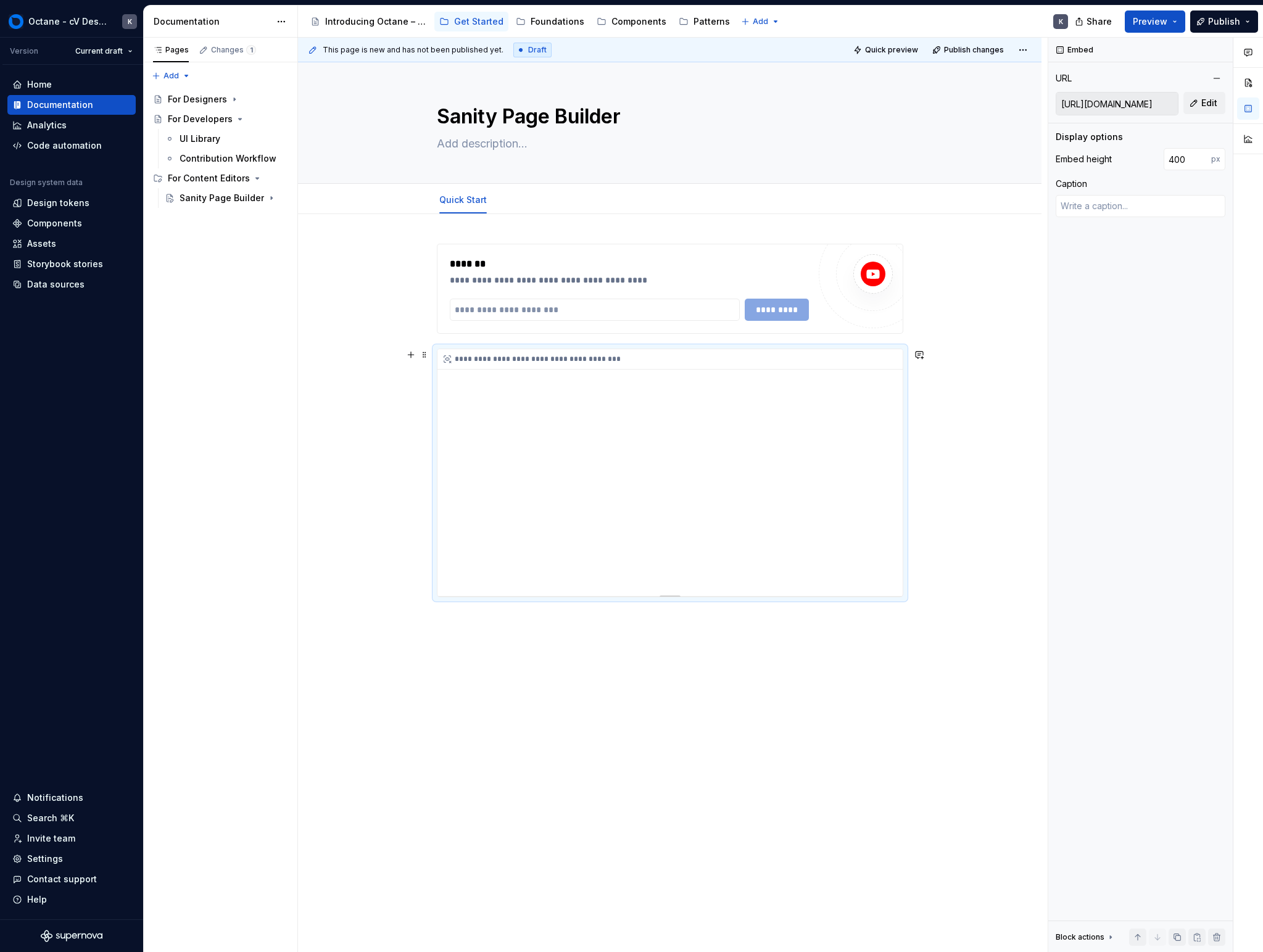
click at [559, 488] on div "**********" at bounding box center [670, 472] width 465 height 247
click at [742, 101] on button "Edit" at bounding box center [1205, 103] width 42 height 22
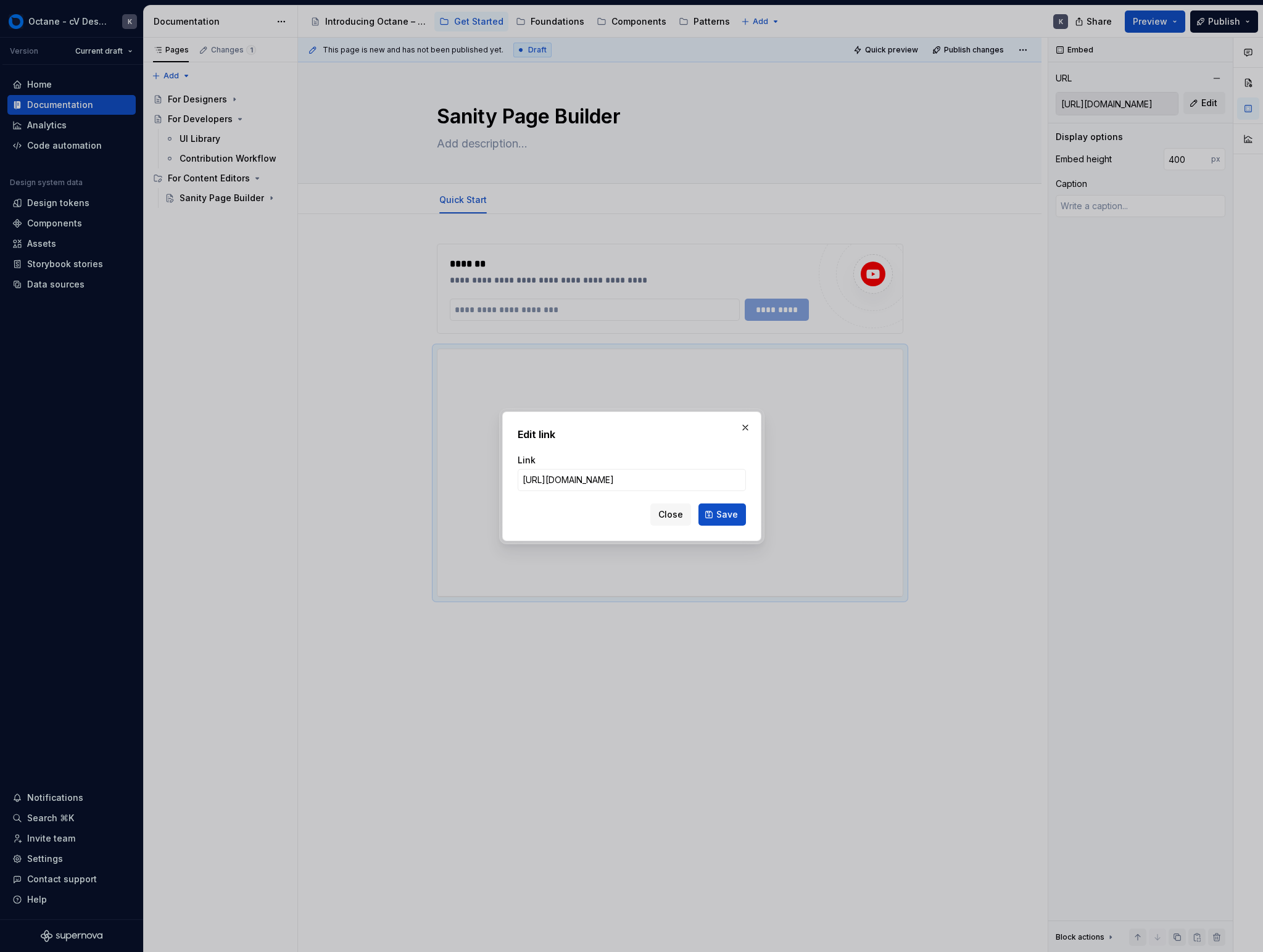
drag, startPoint x: 1005, startPoint y: 247, endPoint x: 957, endPoint y: 315, distance: 83.2
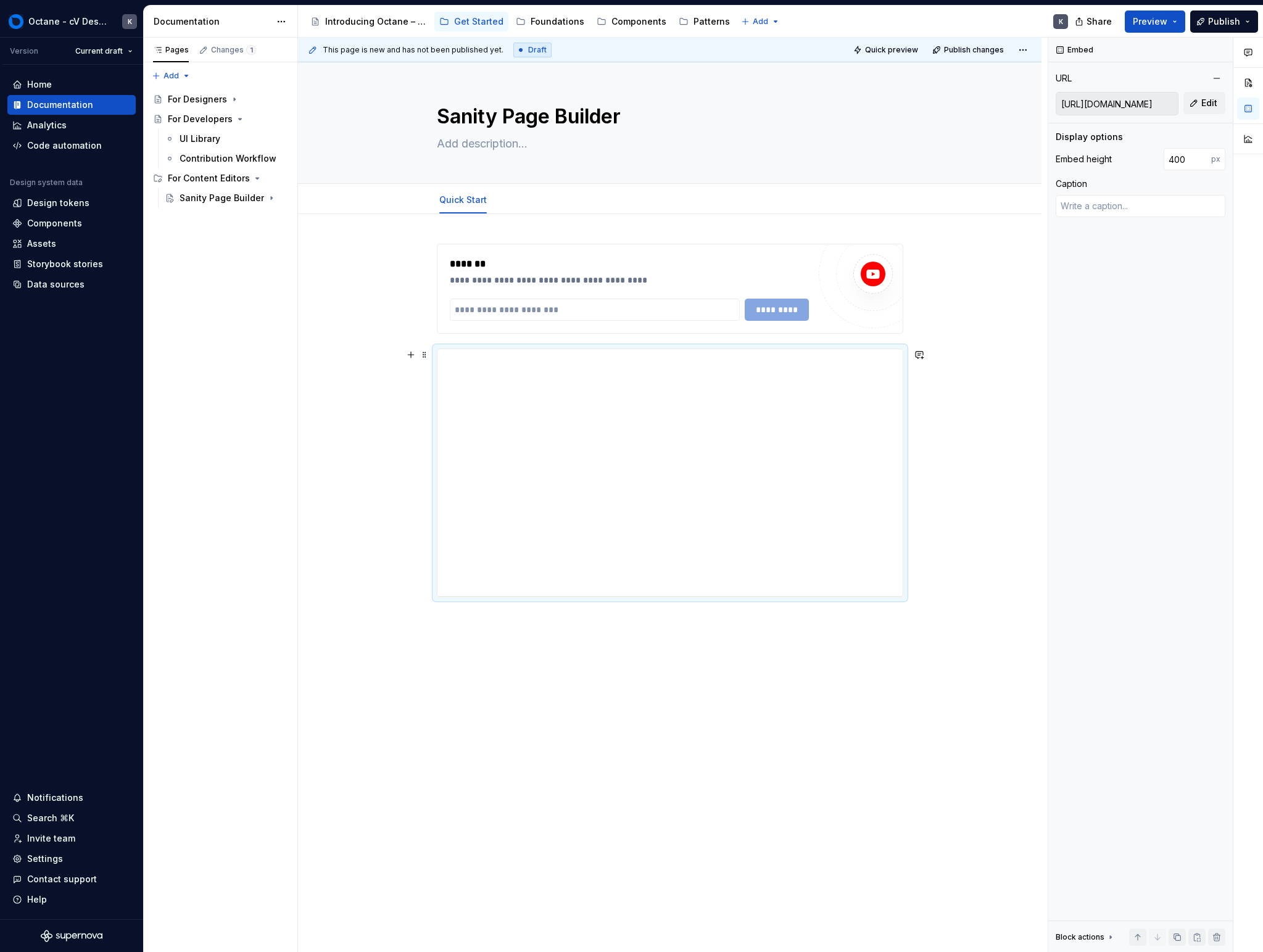
drag, startPoint x: 720, startPoint y: 588, endPoint x: 729, endPoint y: 622, distance: 35.2
click at [721, 588] on div "**********" at bounding box center [670, 472] width 465 height 247
click at [742, 637] on div "**********" at bounding box center [673, 495] width 750 height 915
click at [742, 635] on div "**********" at bounding box center [673, 495] width 750 height 915
click at [742, 653] on div "**********" at bounding box center [670, 555] width 743 height 684
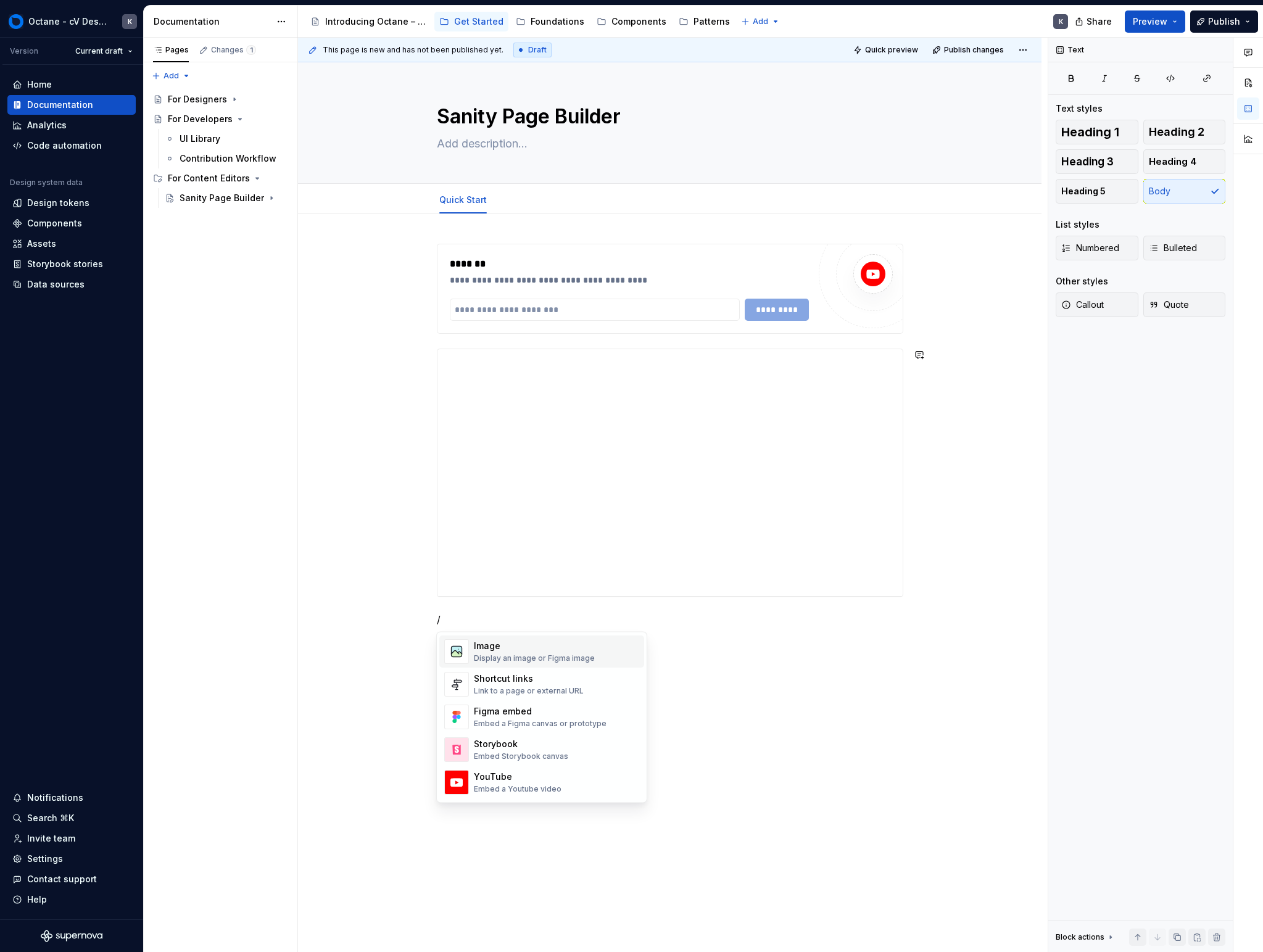
scroll to position [534, 0]
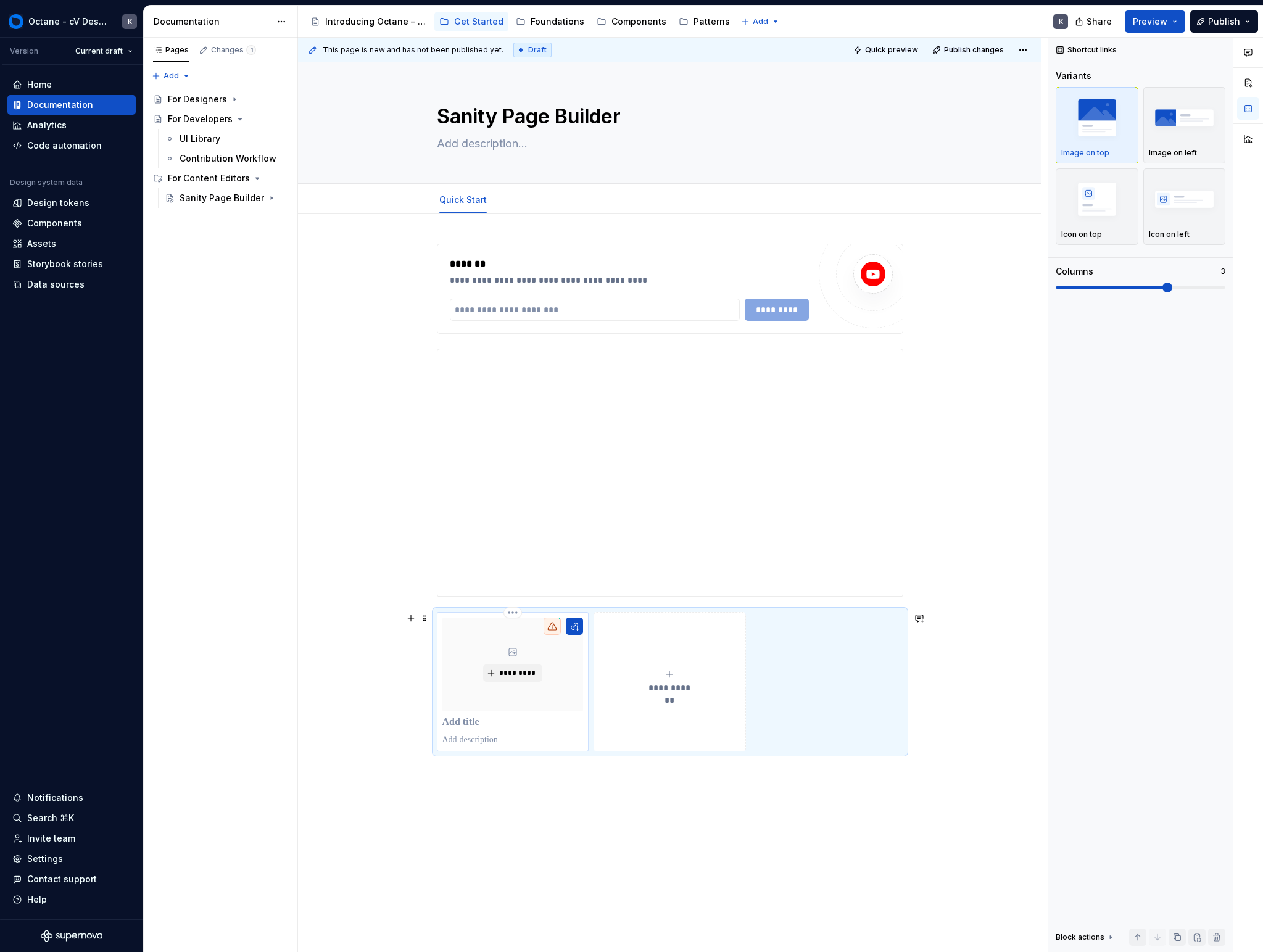
click at [522, 651] on div "*********" at bounding box center [513, 664] width 141 height 94
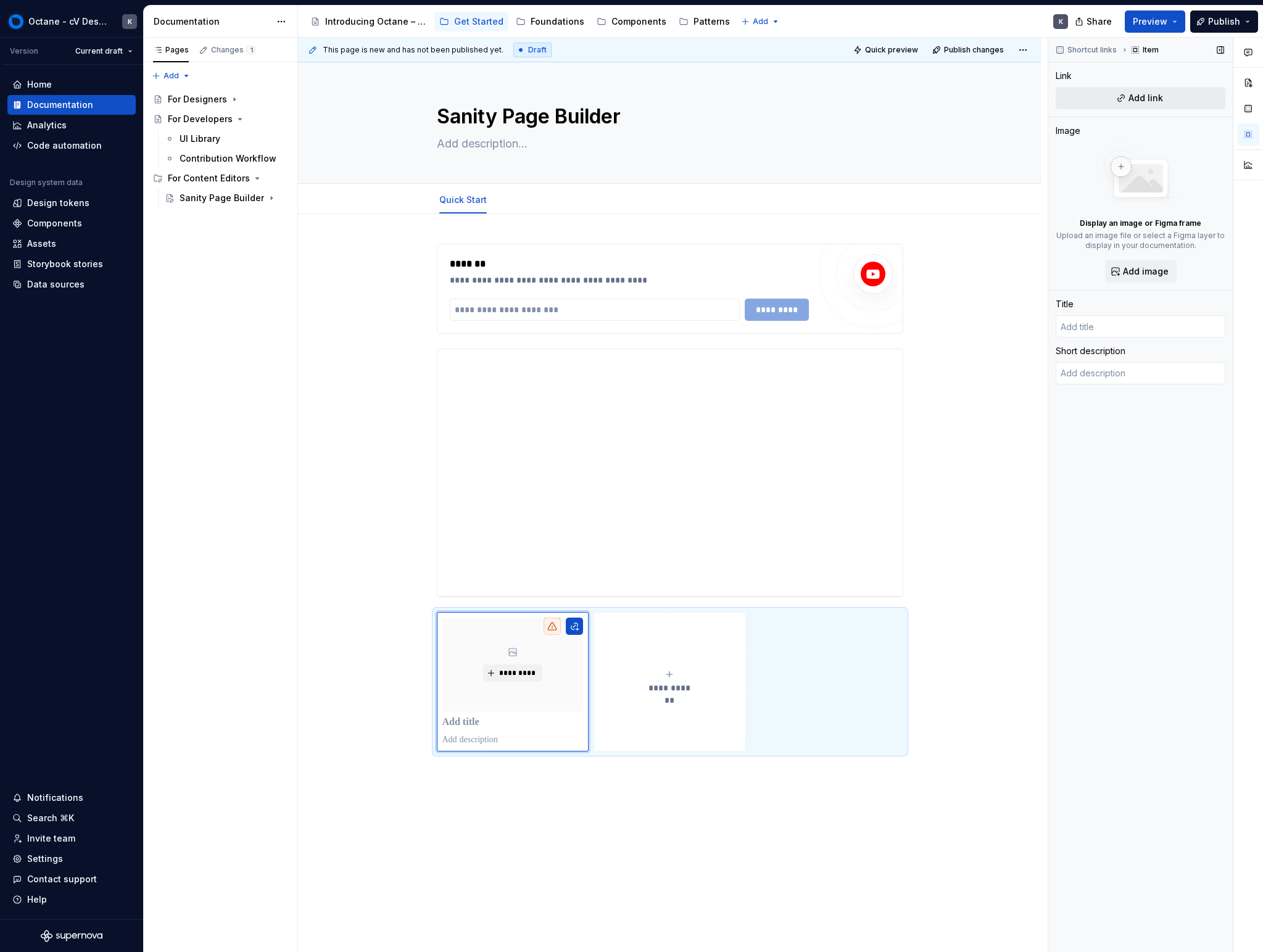
click at [742, 102] on button "Add link" at bounding box center [1141, 98] width 170 height 22
type textarea "*"
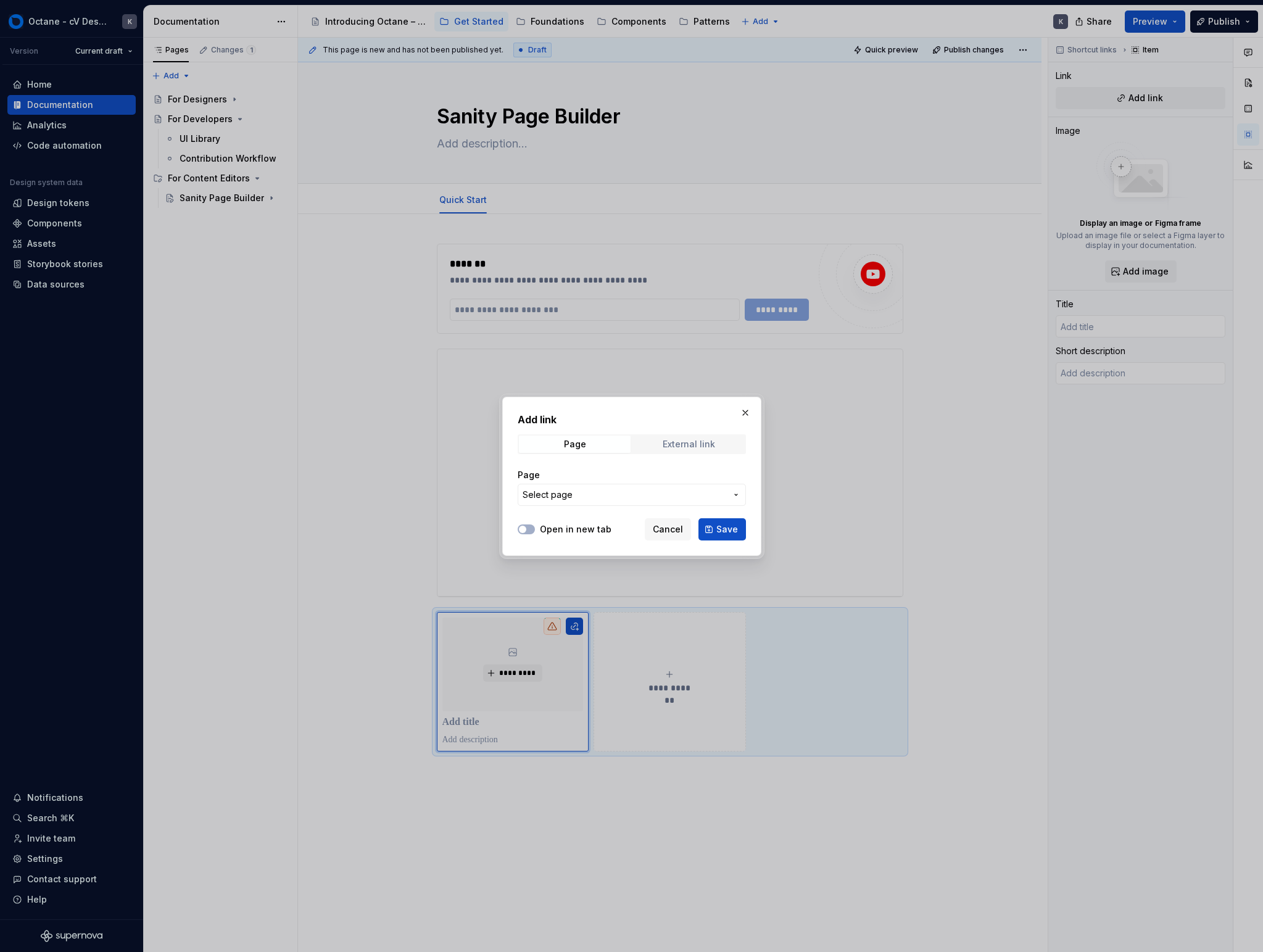
click at [680, 438] on span "External link" at bounding box center [689, 444] width 112 height 17
click at [665, 498] on input "URL" at bounding box center [632, 495] width 228 height 22
paste input "[URL][DOMAIN_NAME]"
type input "[URL][DOMAIN_NAME]"
click at [570, 521] on div "Open in new tab Cancel Save" at bounding box center [632, 527] width 228 height 27
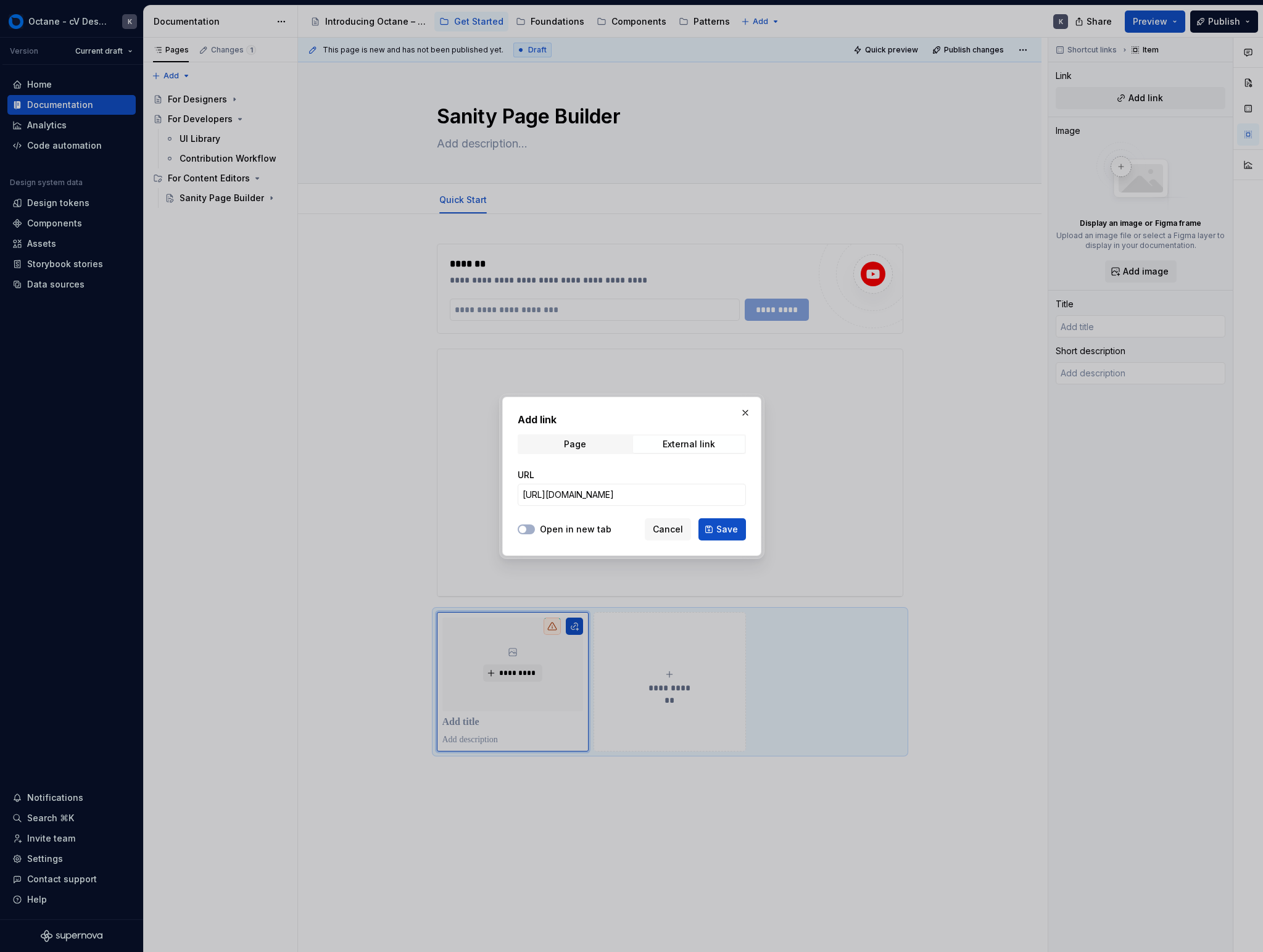
click at [571, 526] on label "Open in new tab" at bounding box center [575, 529] width 71 height 12
click at [535, 526] on button "Open in new tab" at bounding box center [526, 529] width 17 height 10
click at [707, 528] on button "Save" at bounding box center [722, 529] width 48 height 22
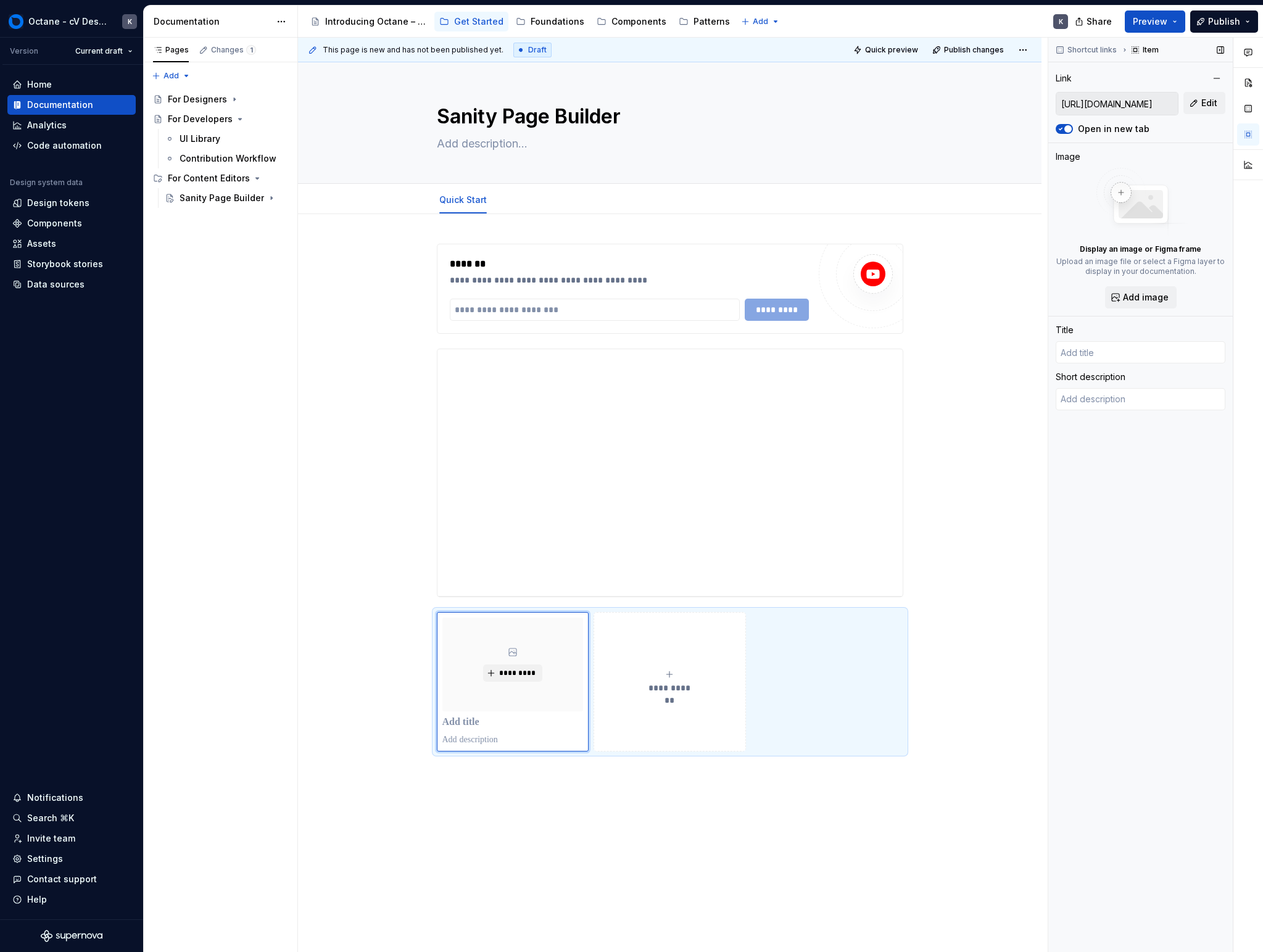
click at [742, 205] on img at bounding box center [1141, 202] width 99 height 69
click at [742, 280] on div "Display an image or Figma frame Upload an image file or select a Figma layer to…" at bounding box center [1141, 238] width 170 height 141
click at [742, 293] on span "Add image" at bounding box center [1146, 298] width 46 height 12
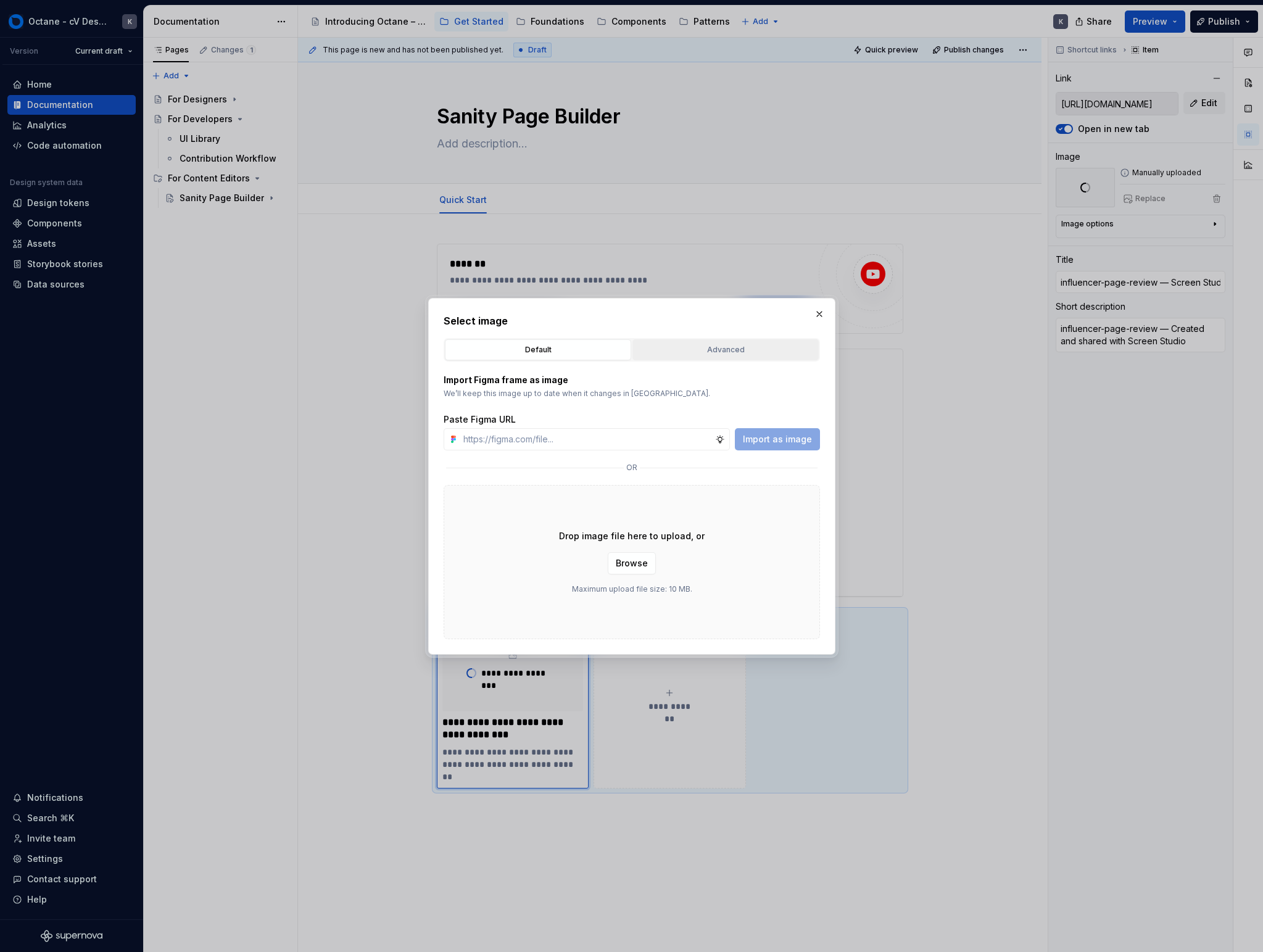
click at [696, 341] on button "Advanced" at bounding box center [725, 350] width 187 height 21
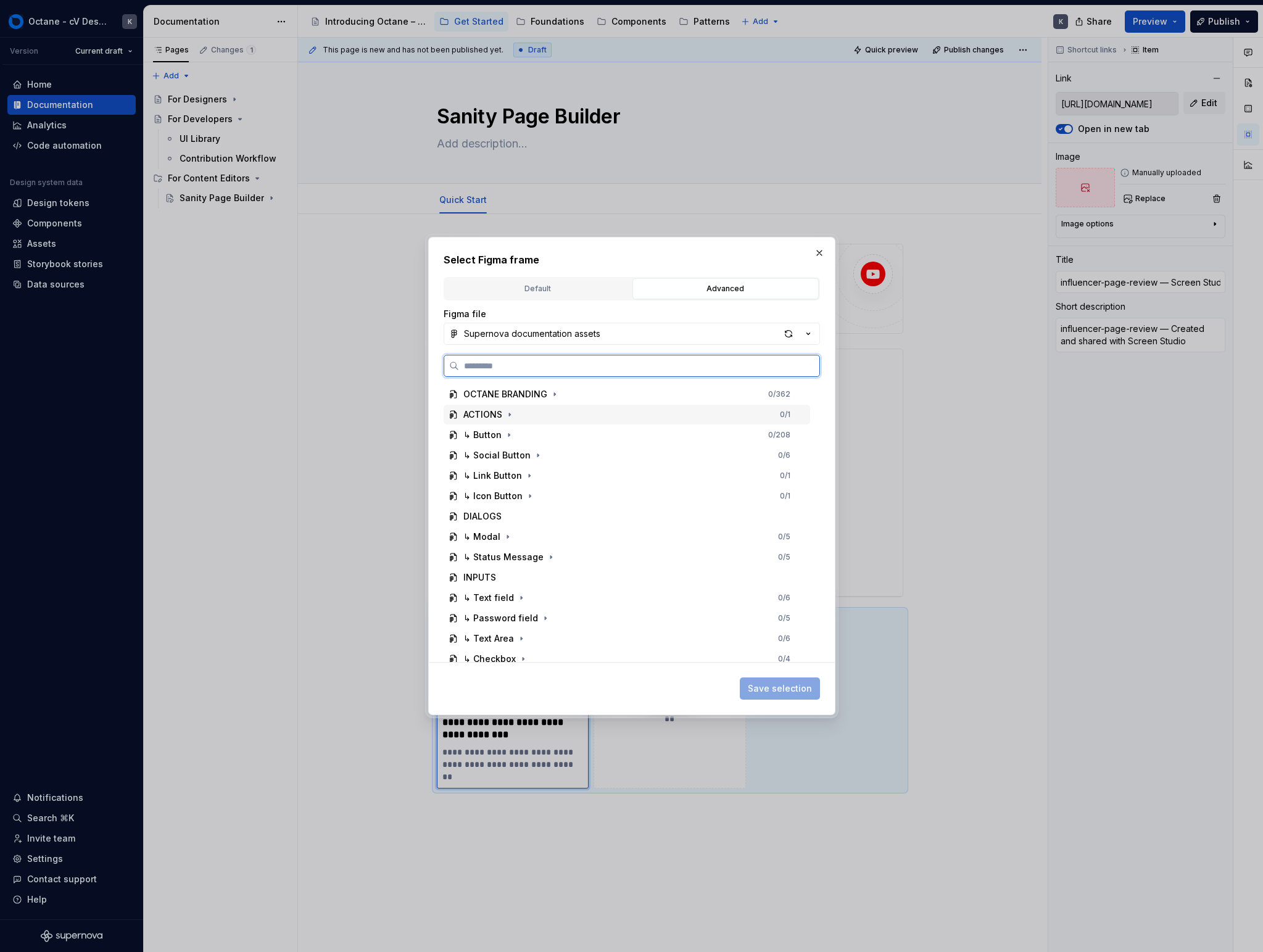
click at [613, 417] on div "ACTIONS 0 / 1" at bounding box center [627, 415] width 366 height 20
click at [607, 441] on div "Thumbnail 7" at bounding box center [633, 435] width 355 height 20
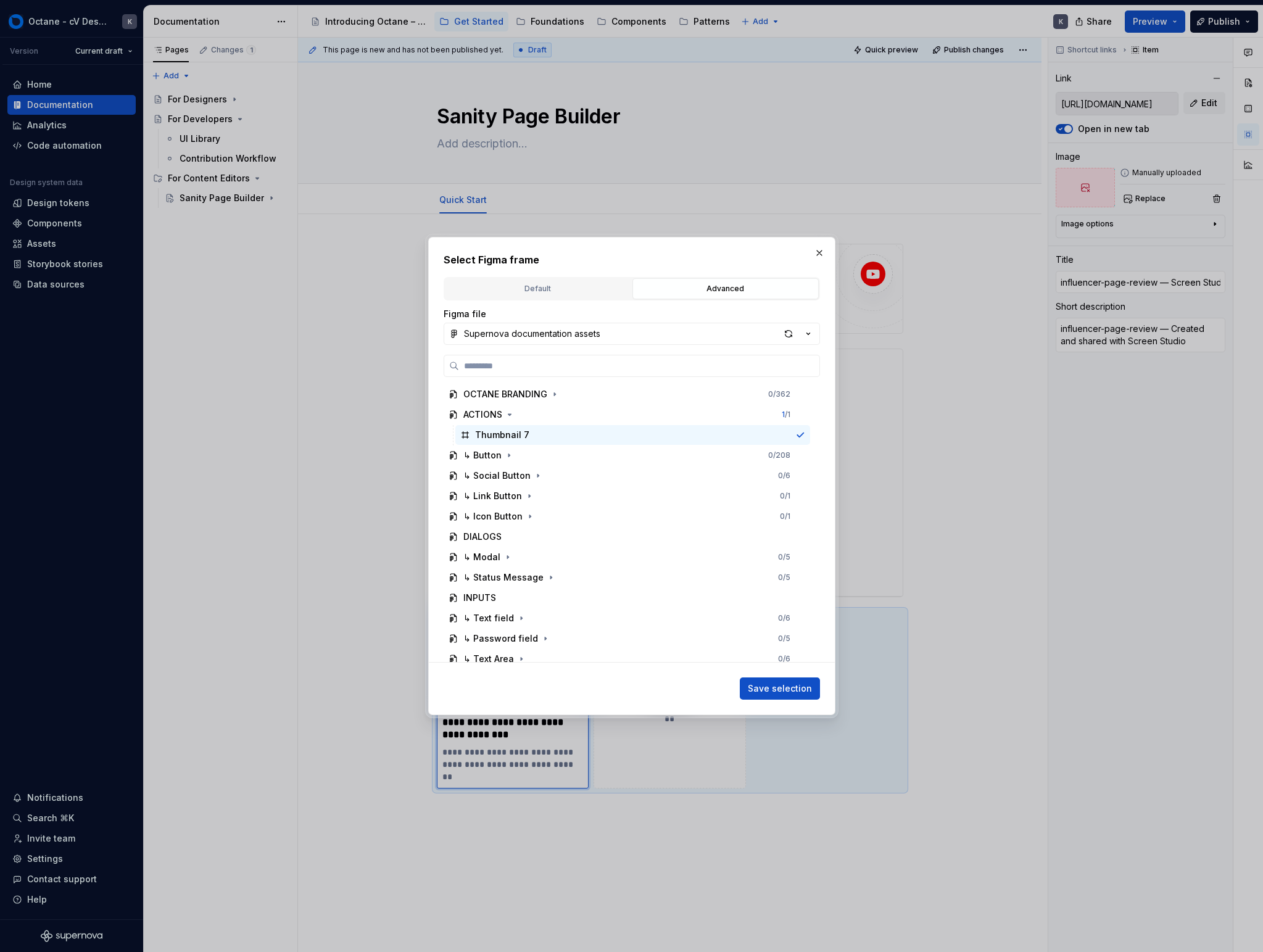
drag, startPoint x: 802, startPoint y: 689, endPoint x: 797, endPoint y: 661, distance: 28.4
click at [742, 689] on span "Save selection" at bounding box center [780, 689] width 64 height 12
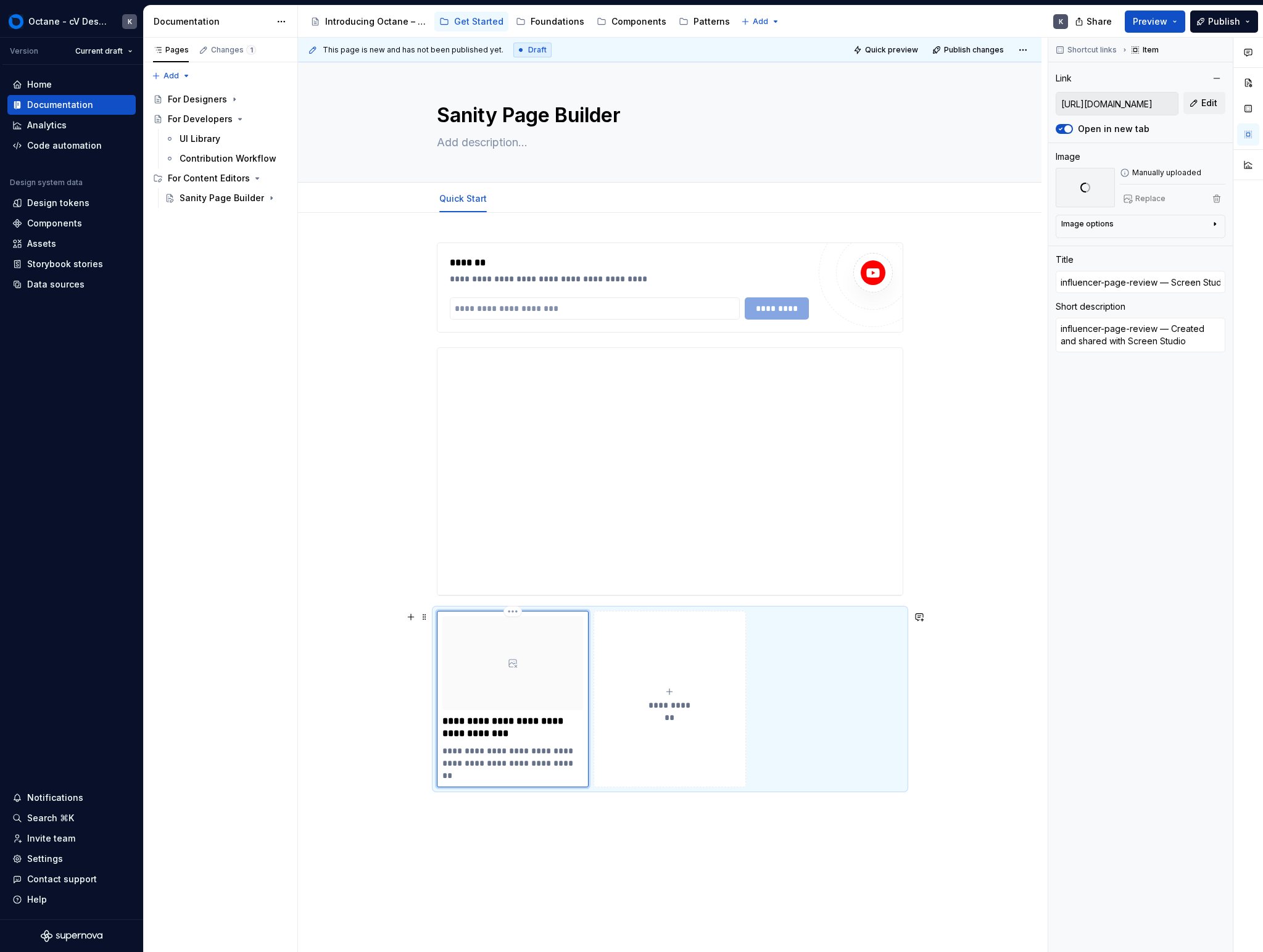
click at [531, 730] on p "**********" at bounding box center [513, 728] width 141 height 25
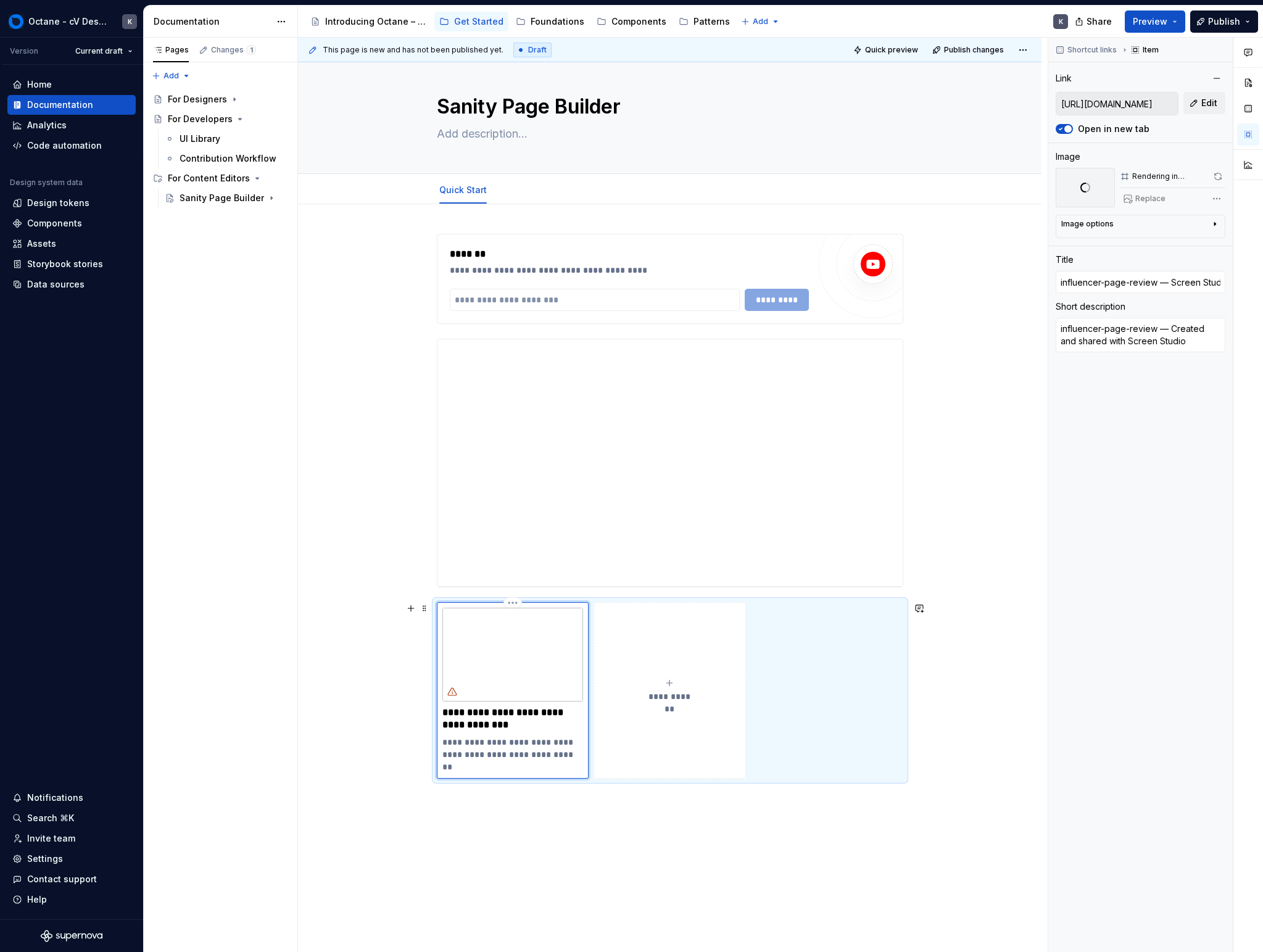
click at [544, 743] on p "**********" at bounding box center [513, 754] width 141 height 37
click at [742, 805] on div "**********" at bounding box center [673, 495] width 750 height 915
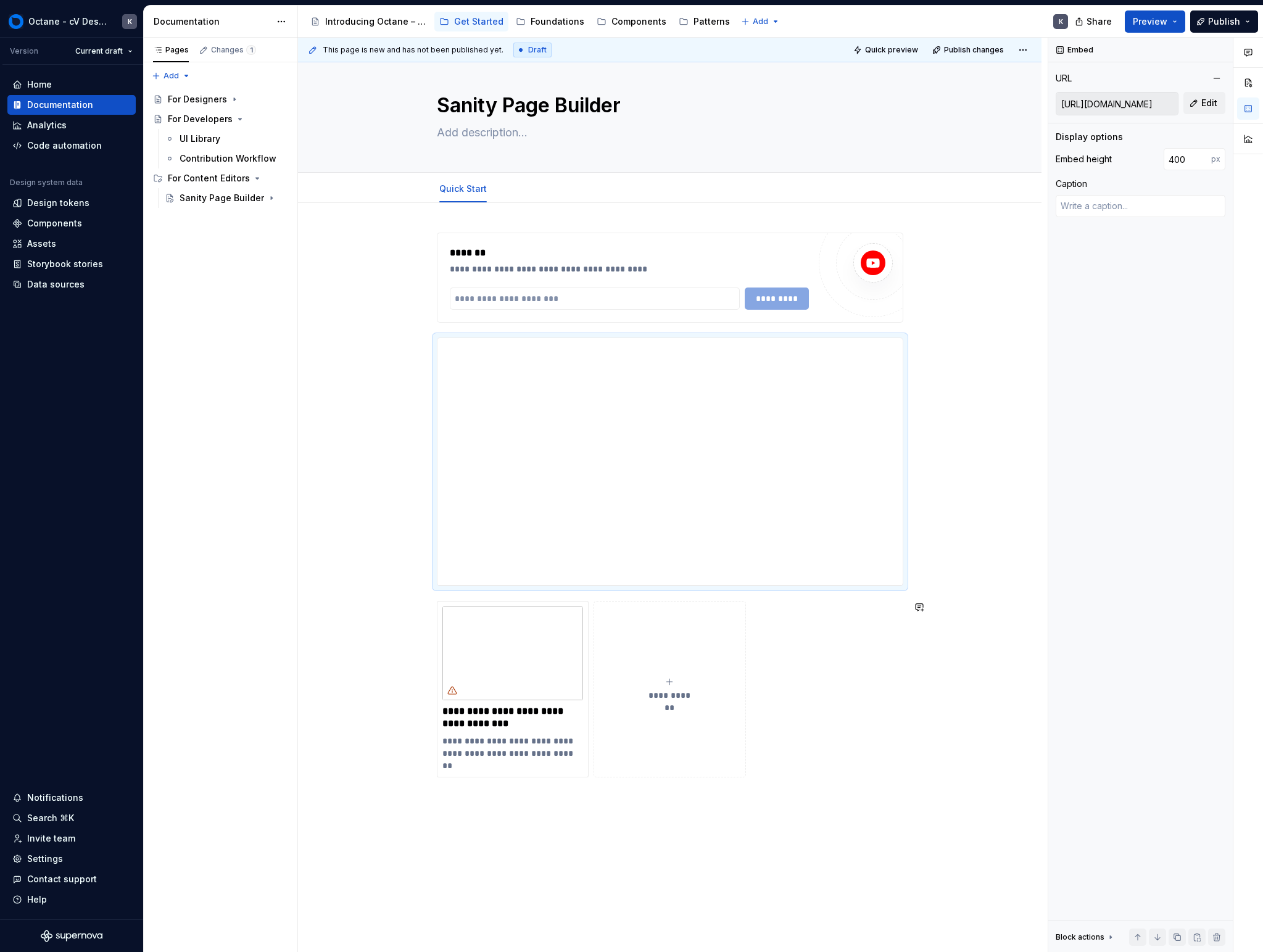
click at [742, 808] on div "**********" at bounding box center [670, 640] width 743 height 875
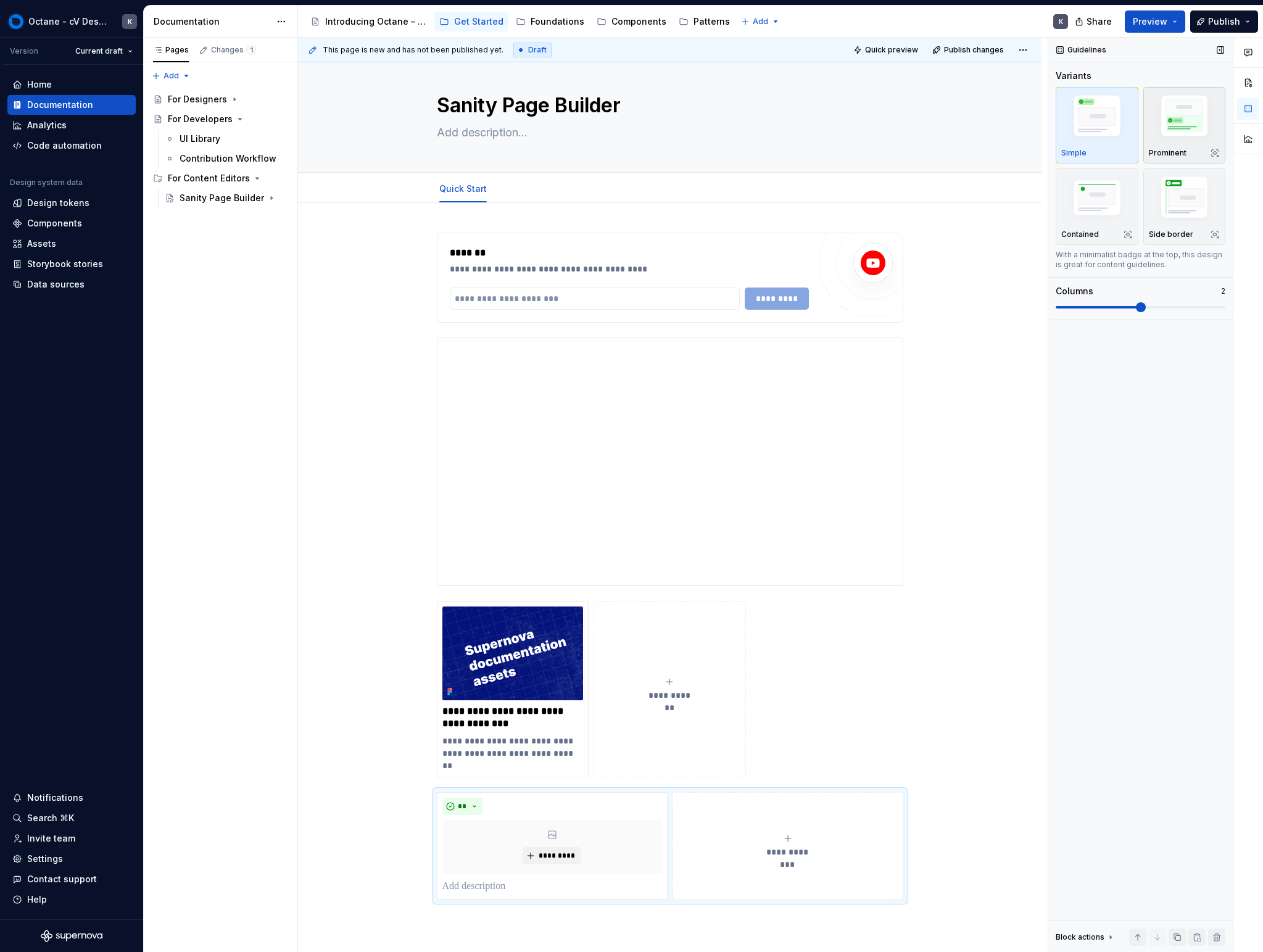
click at [742, 138] on img "button" at bounding box center [1184, 118] width 71 height 54
click at [742, 208] on img "button" at bounding box center [1184, 200] width 71 height 54
click at [742, 207] on img "button" at bounding box center [1097, 200] width 71 height 48
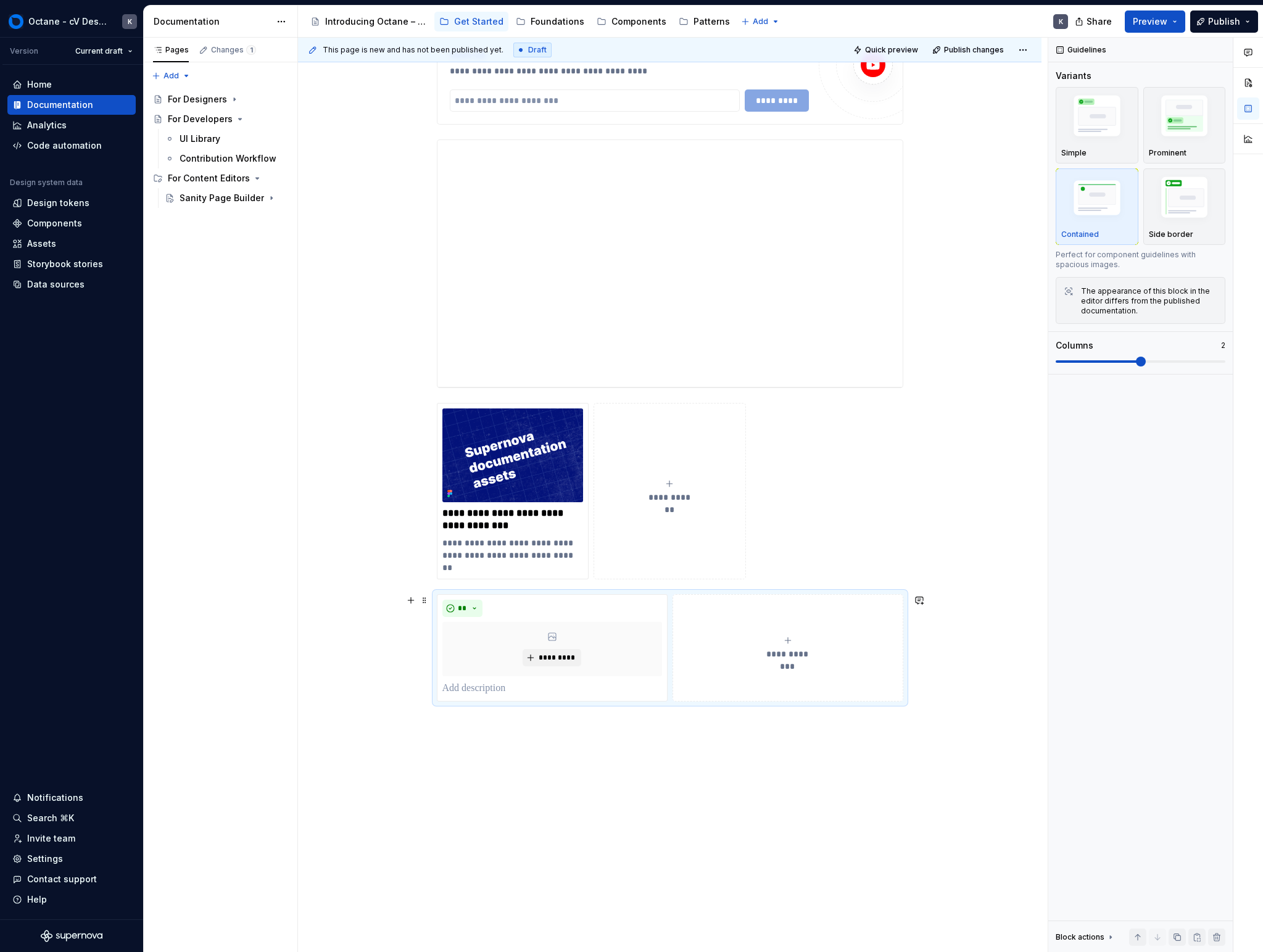
scroll to position [214, 0]
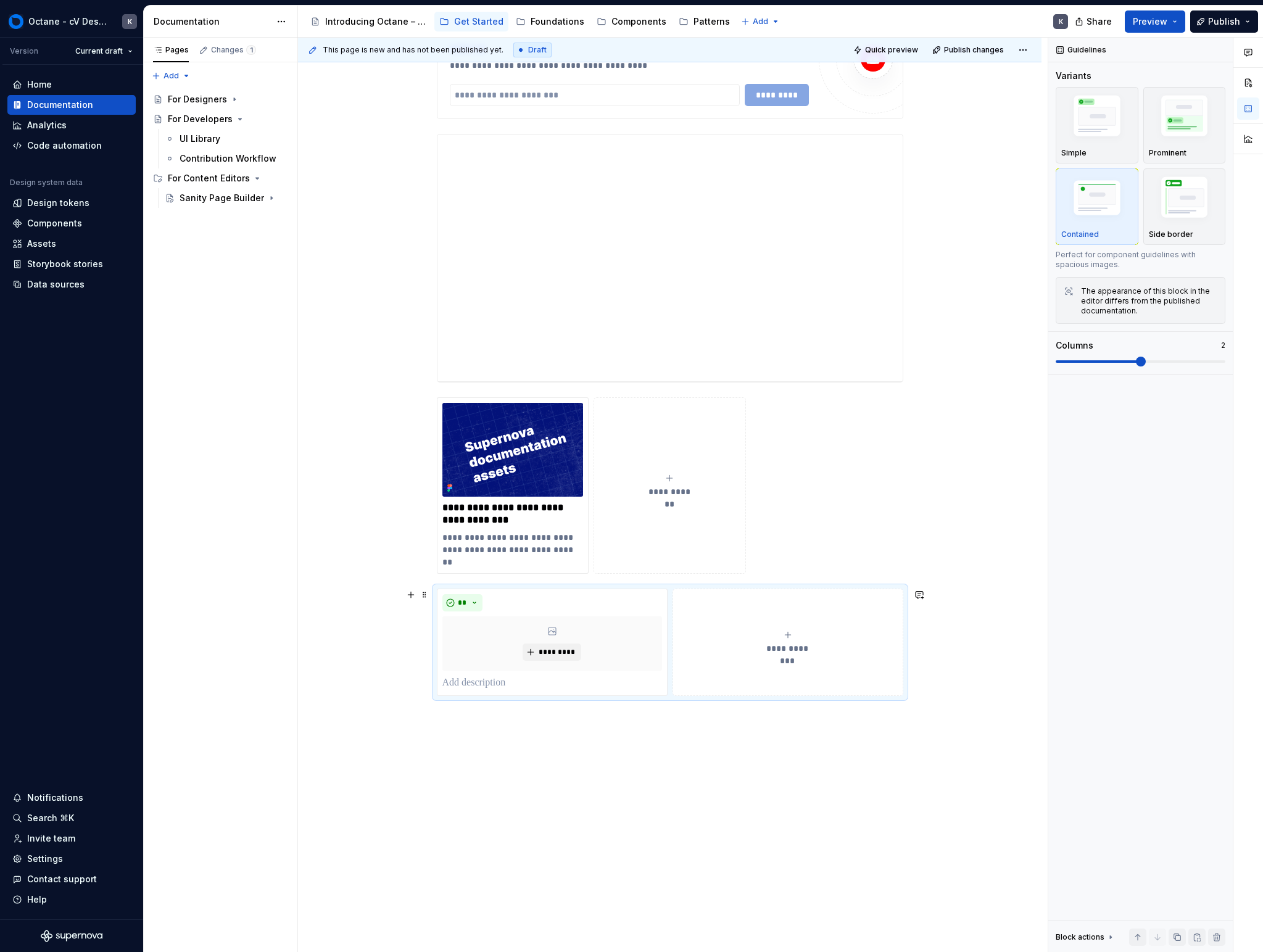
click at [742, 689] on button "**********" at bounding box center [788, 641] width 231 height 107
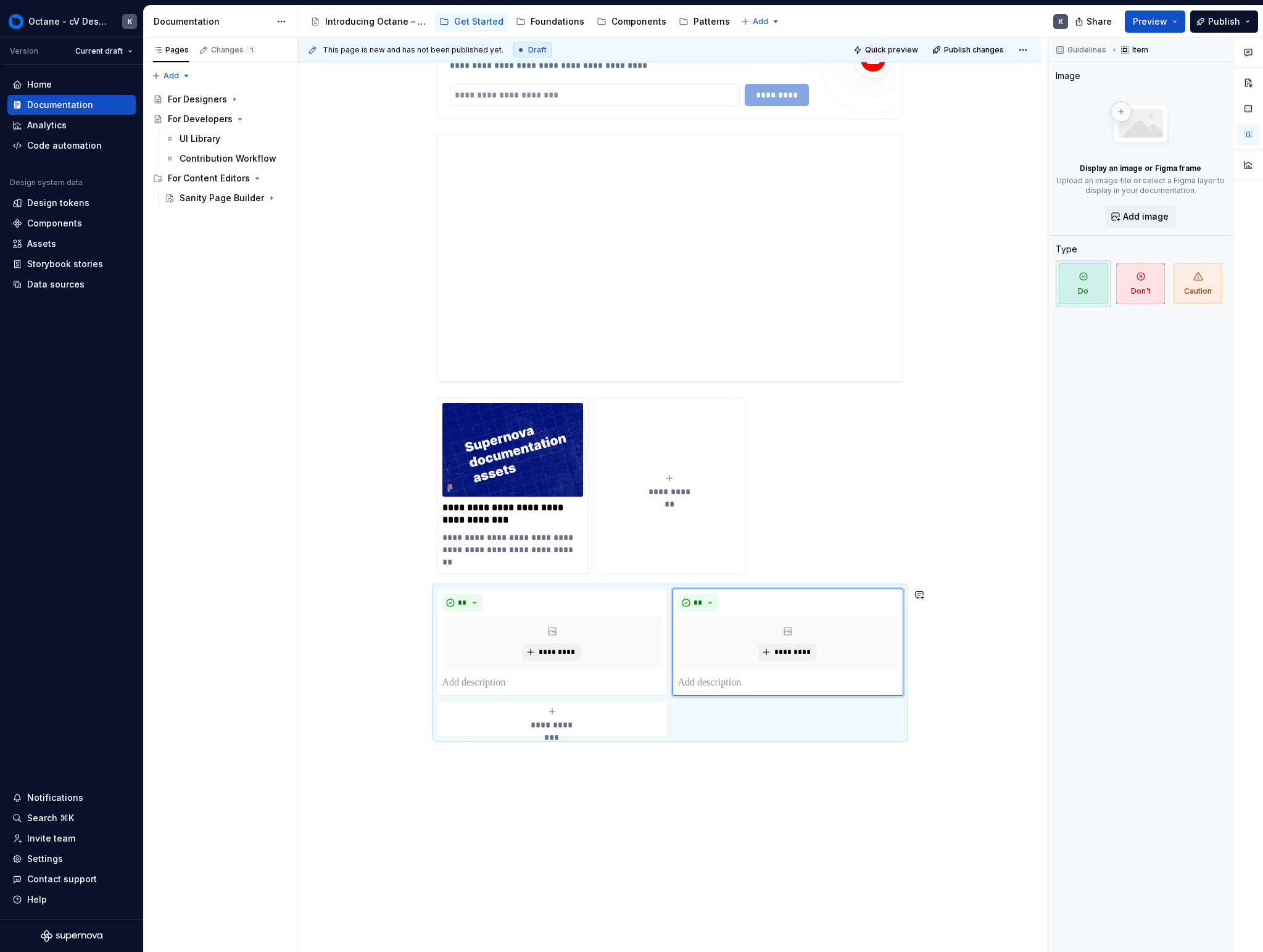
click at [742, 759] on div "**********" at bounding box center [673, 495] width 750 height 915
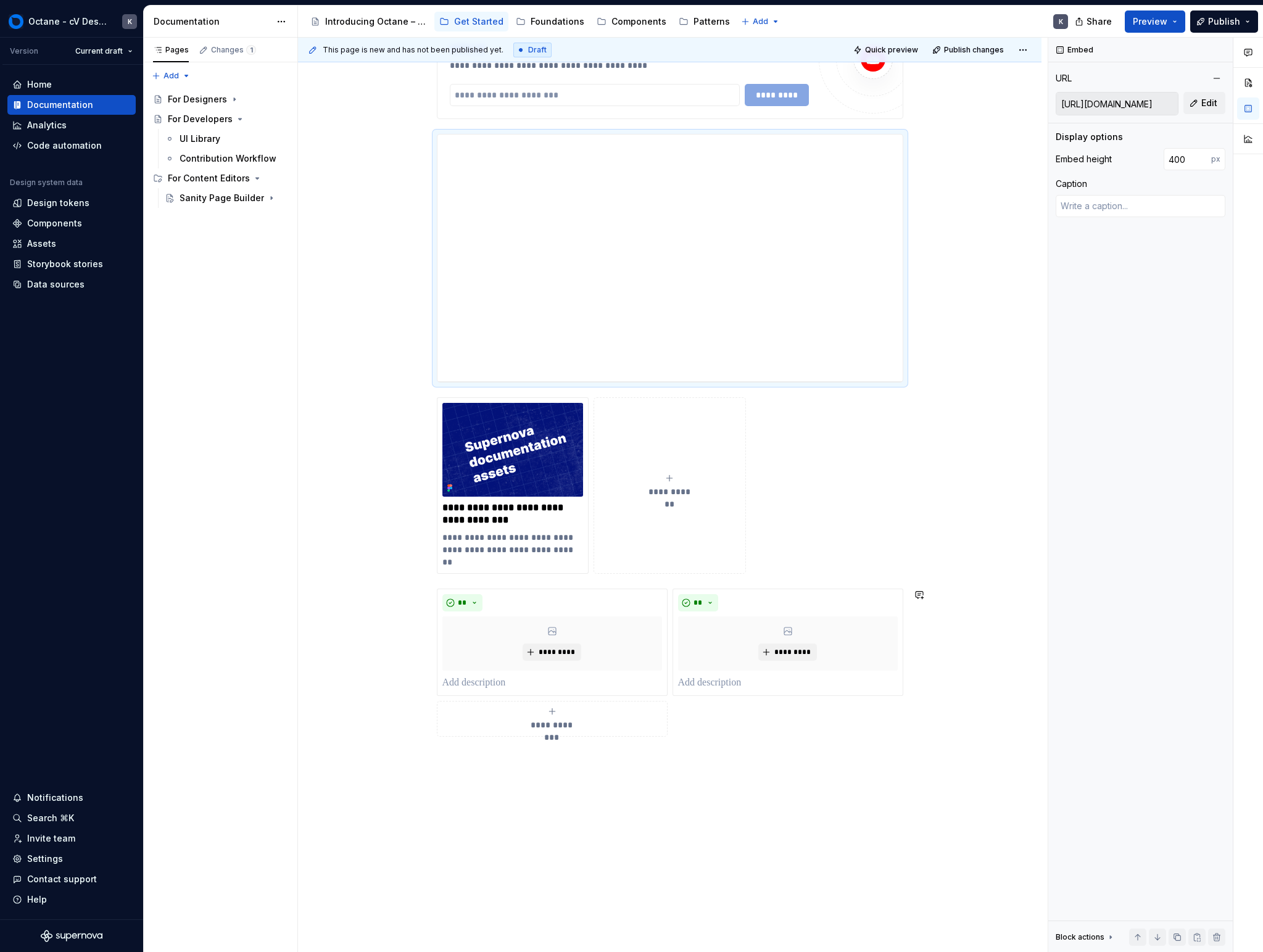
click at [699, 752] on div "**********" at bounding box center [670, 518] width 743 height 1038
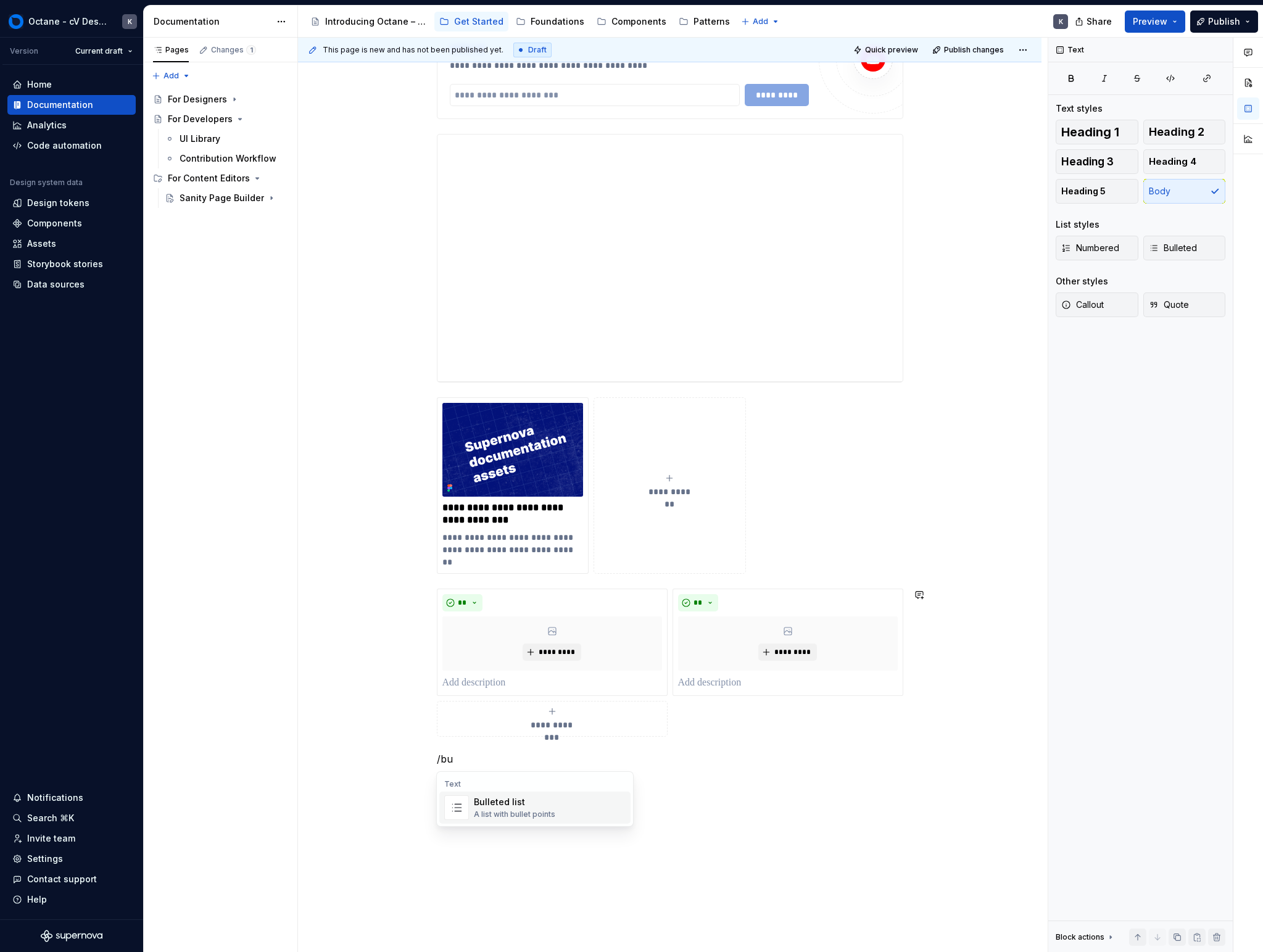
scroll to position [0, 0]
click at [632, 391] on div "**********" at bounding box center [670, 397] width 466 height 737
click at [632, 390] on div "**********" at bounding box center [670, 397] width 466 height 737
drag, startPoint x: 645, startPoint y: 386, endPoint x: 639, endPoint y: 386, distance: 6.0
click at [639, 382] on div "**********" at bounding box center [670, 258] width 466 height 249
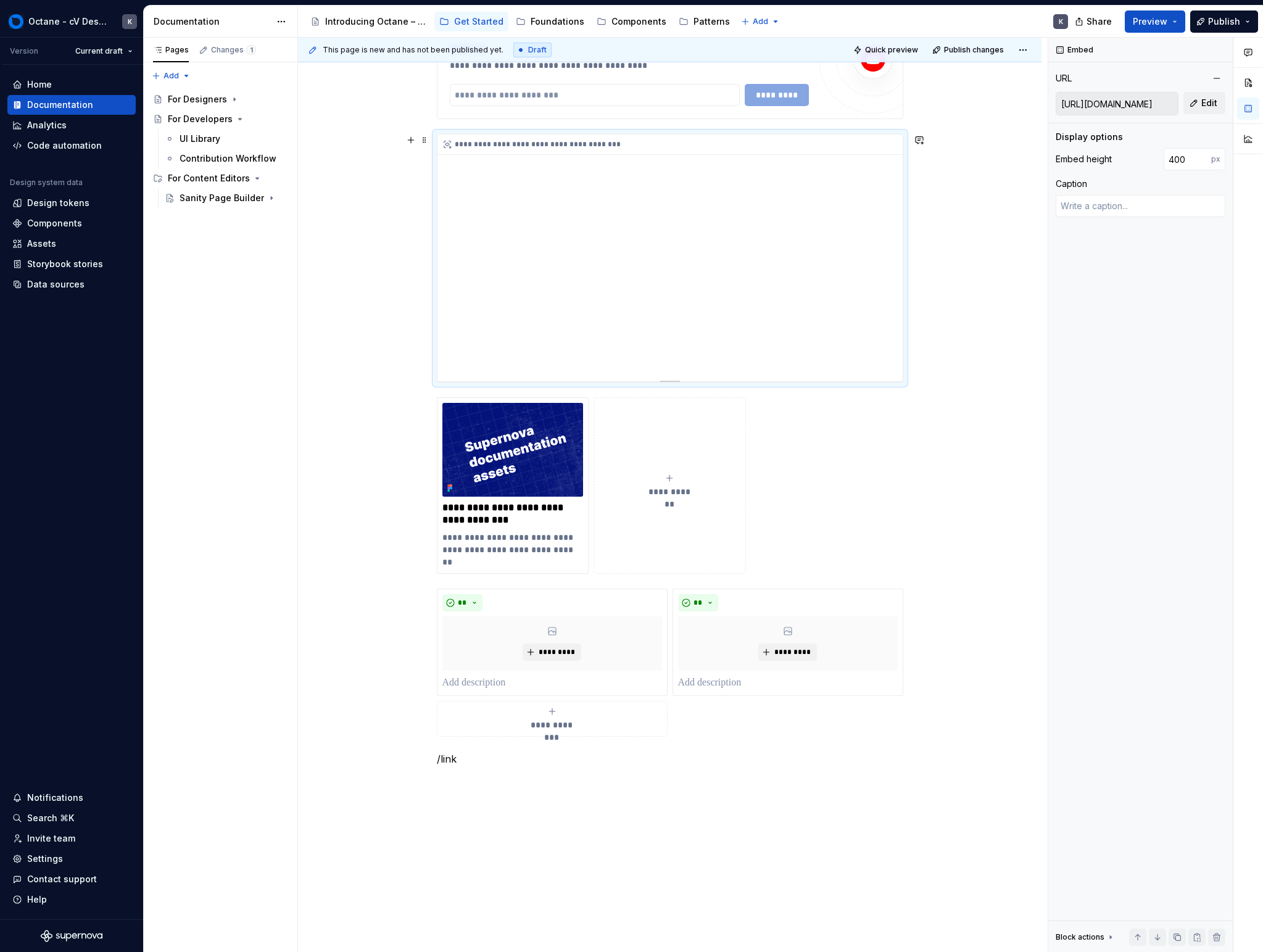
click at [656, 363] on div "**********" at bounding box center [670, 258] width 465 height 247
type textarea "*"
click at [742, 174] on div "Embed height 400 px Caption" at bounding box center [1141, 187] width 170 height 79
click at [742, 162] on input "400" at bounding box center [1187, 159] width 48 height 22
click at [742, 155] on input "400" at bounding box center [1187, 159] width 48 height 22
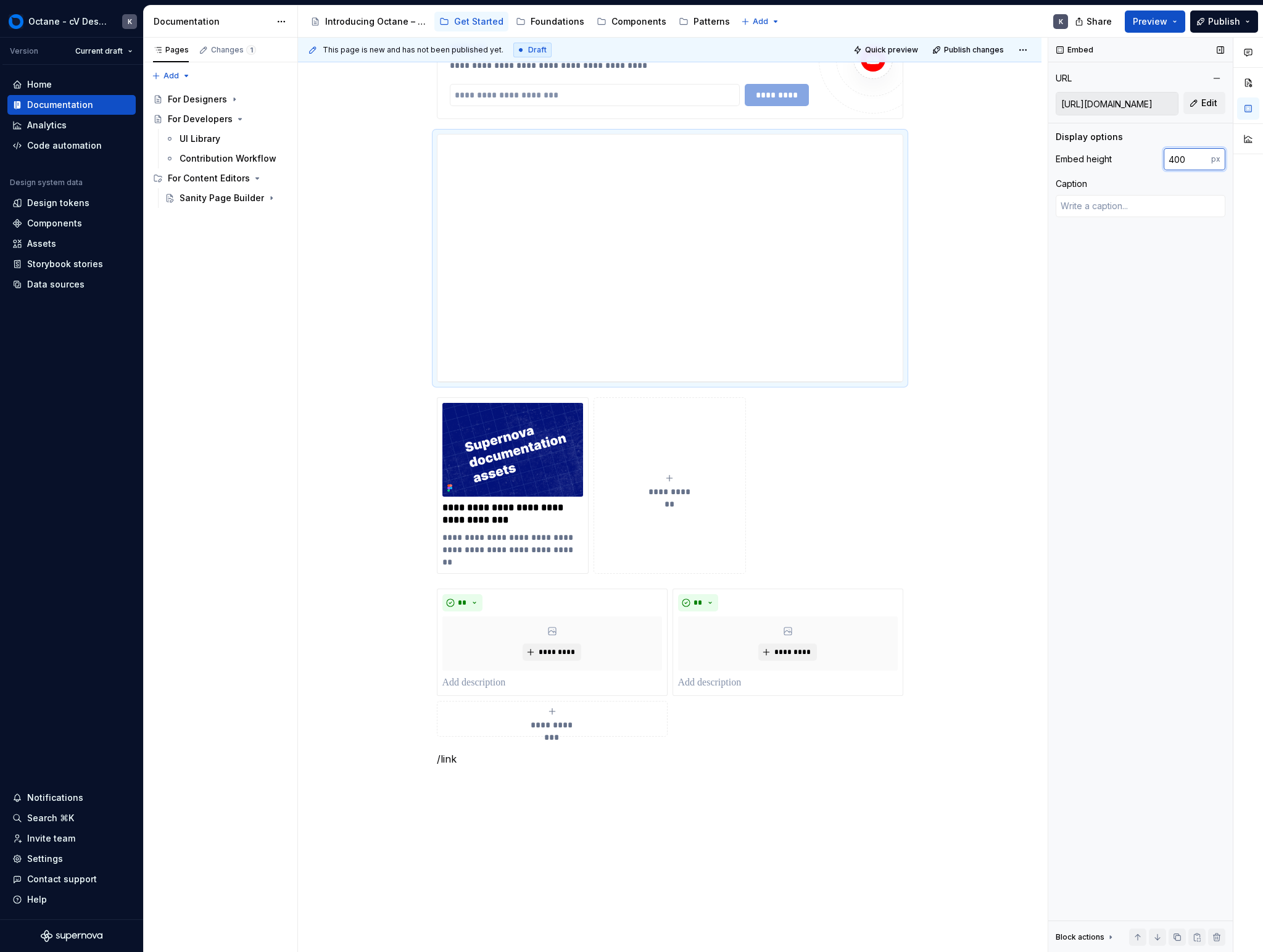
drag, startPoint x: 1195, startPoint y: 155, endPoint x: 1186, endPoint y: 152, distance: 9.5
click at [742, 154] on input "400" at bounding box center [1187, 159] width 48 height 22
type input "600"
drag, startPoint x: 1155, startPoint y: 324, endPoint x: 1157, endPoint y: 305, distance: 19.1
click at [742, 323] on div "Embed URL [URL][DOMAIN_NAME] Edit Display options Embed height 600 px Caption B…" at bounding box center [1141, 495] width 185 height 915
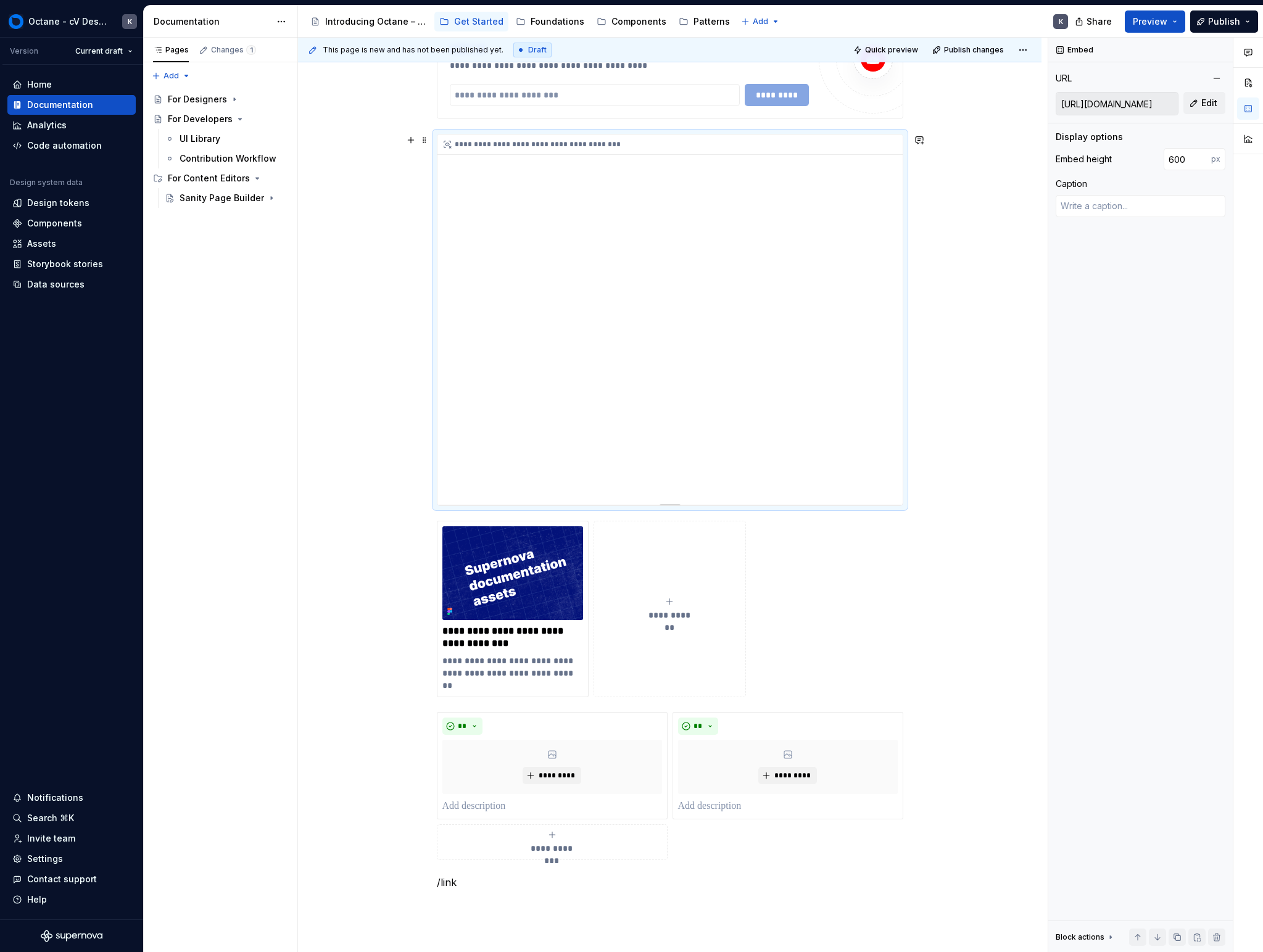
click at [742, 454] on div "**********" at bounding box center [670, 319] width 465 height 370
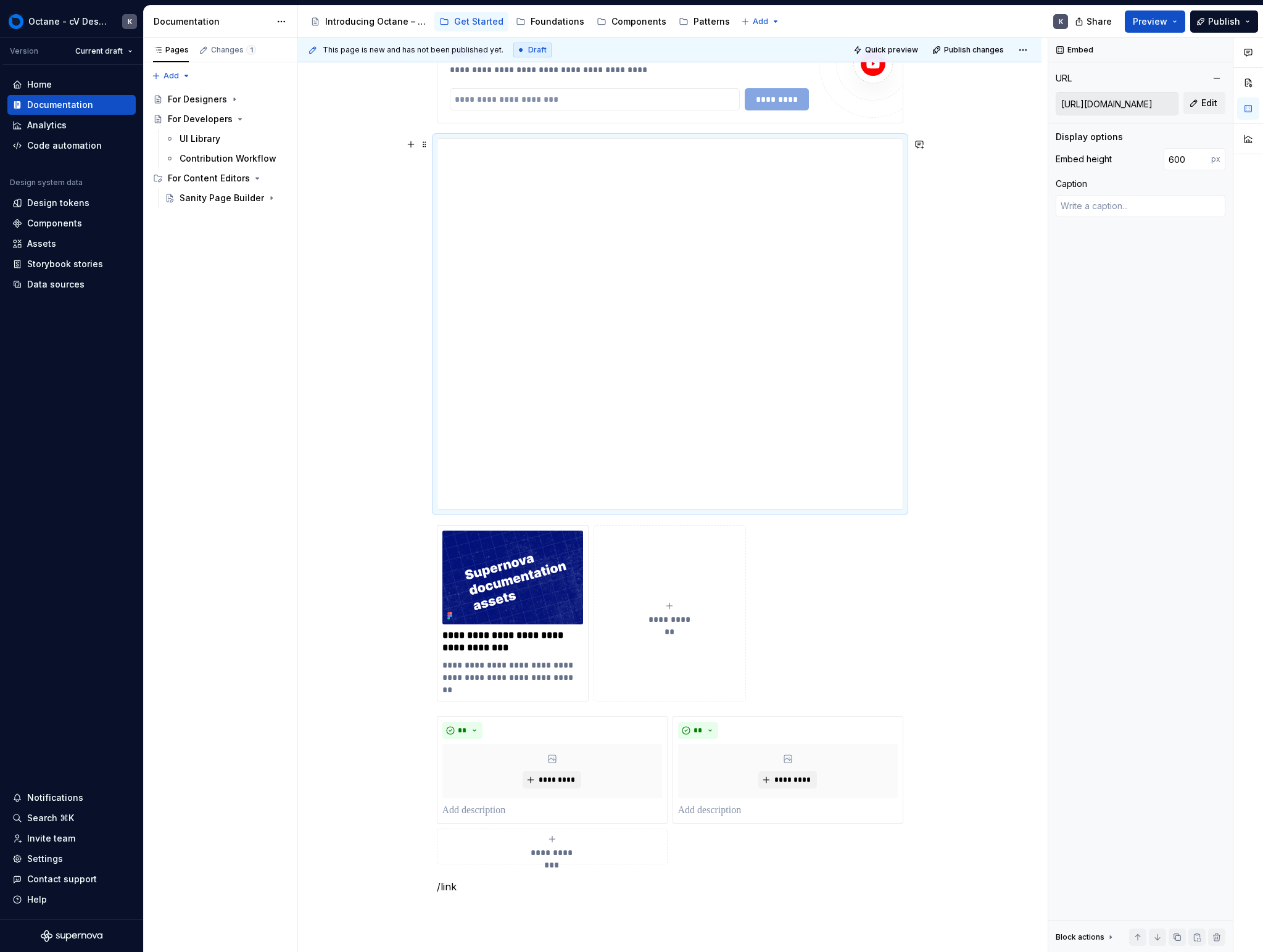
click at [742, 208] on div "**********" at bounding box center [670, 599] width 743 height 1191
click at [742, 23] on span "Preview" at bounding box center [1150, 22] width 35 height 12
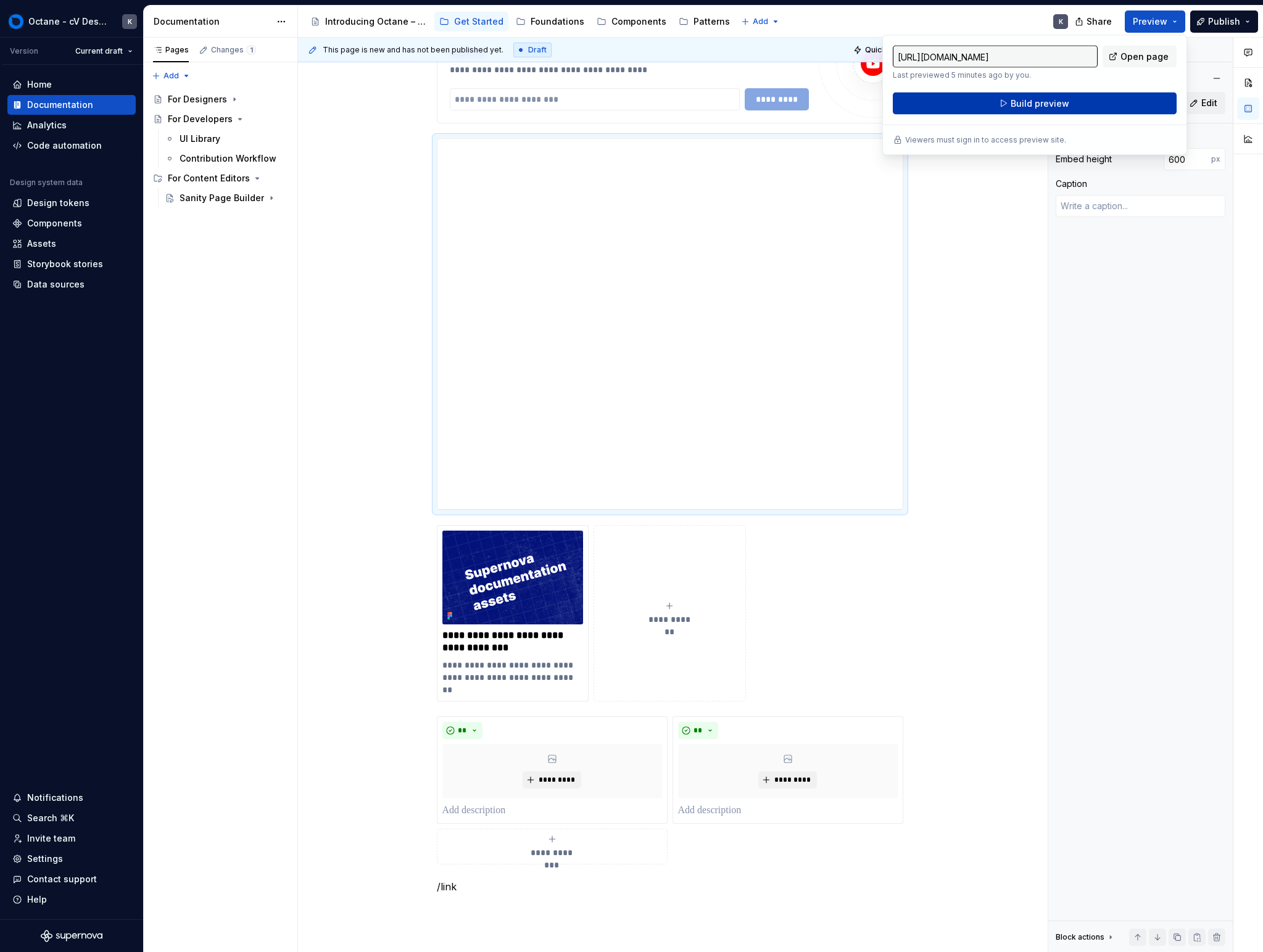
click at [742, 107] on span "Build preview" at bounding box center [1040, 104] width 59 height 12
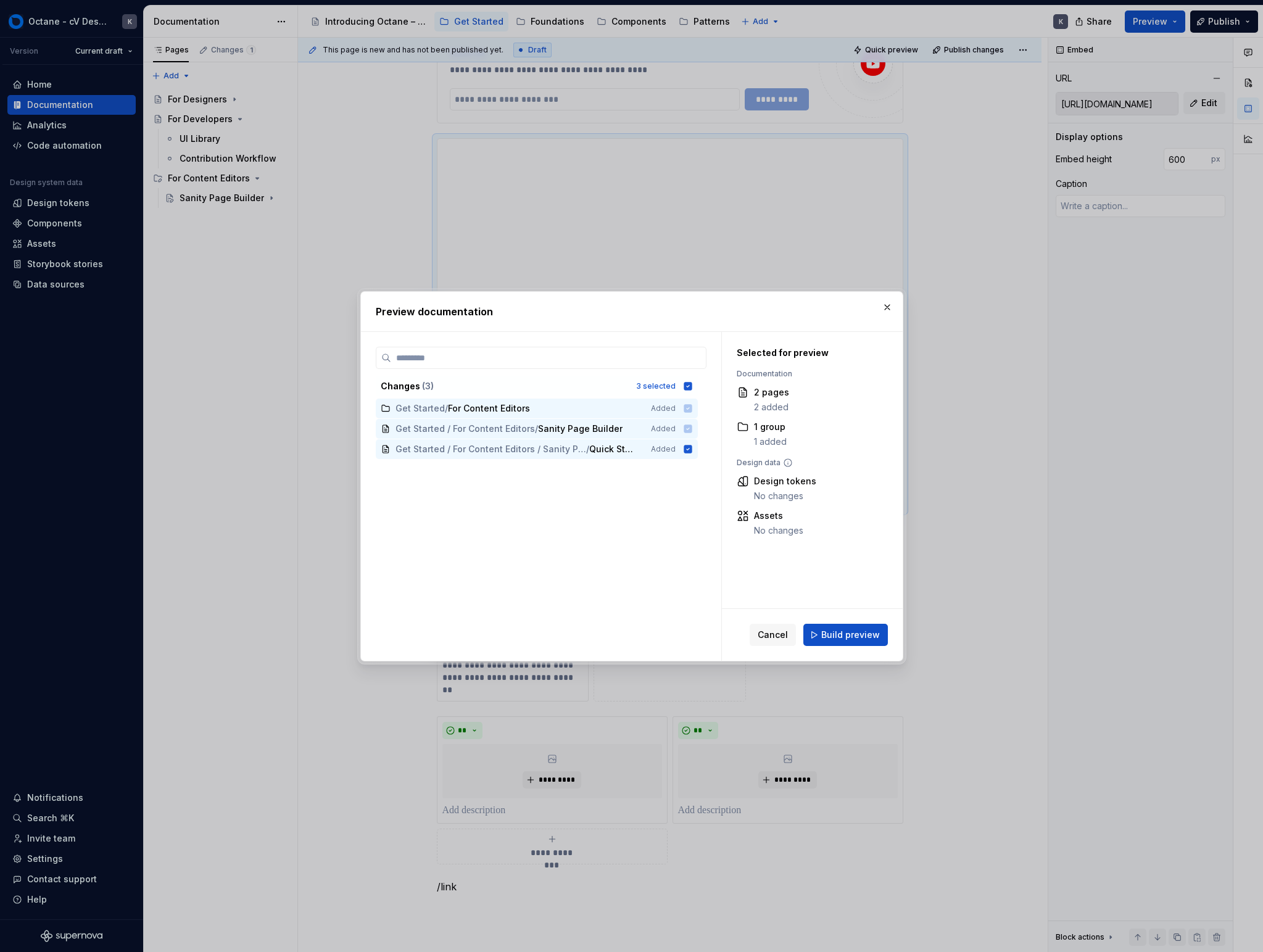
click at [742, 627] on button "Build preview" at bounding box center [846, 635] width 84 height 22
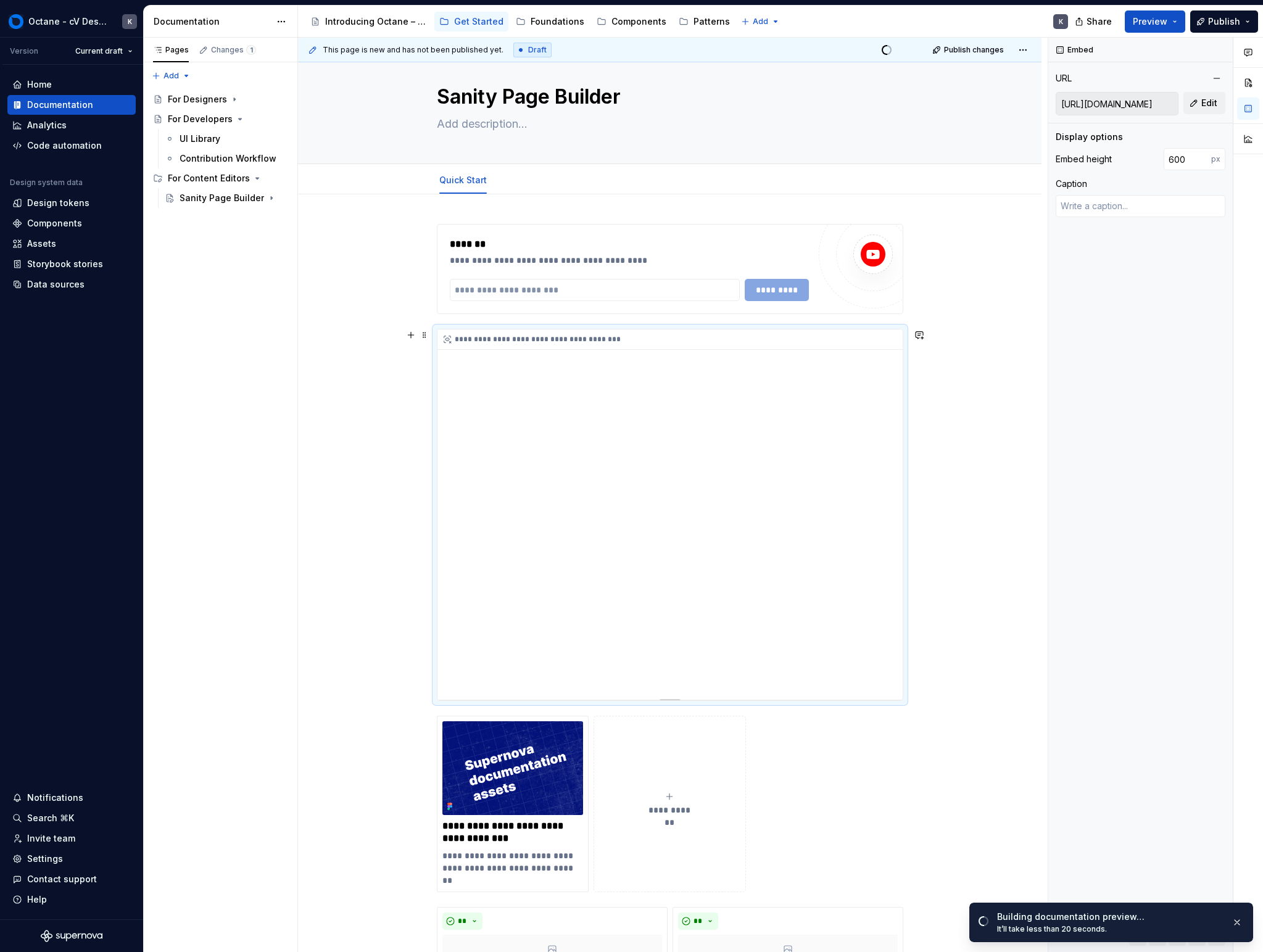
scroll to position [0, 0]
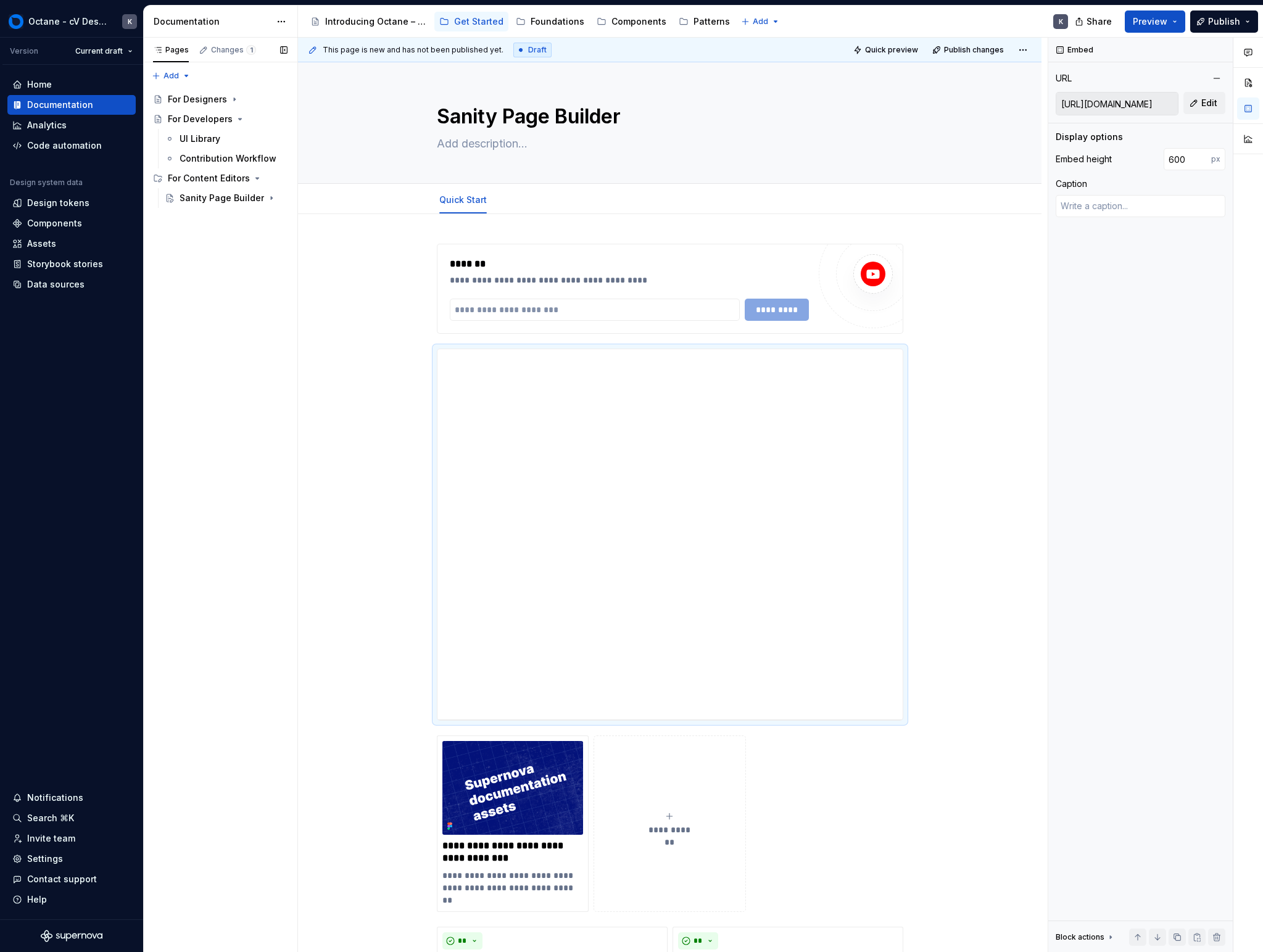
type textarea "*"
